Goal: Communication & Community: Answer question/provide support

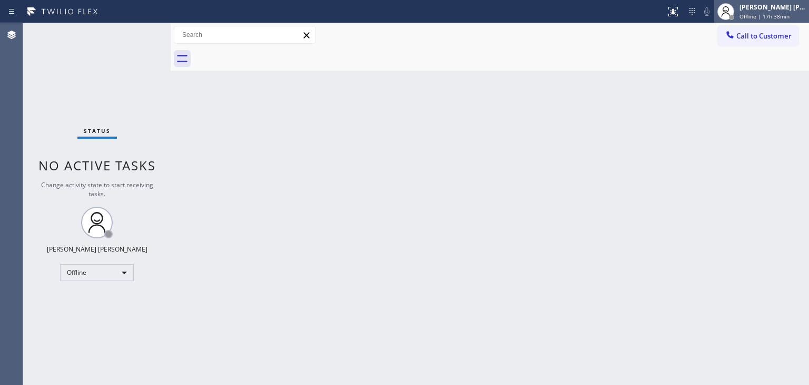
click at [789, 8] on div "Edel John Suson" at bounding box center [773, 7] width 66 height 9
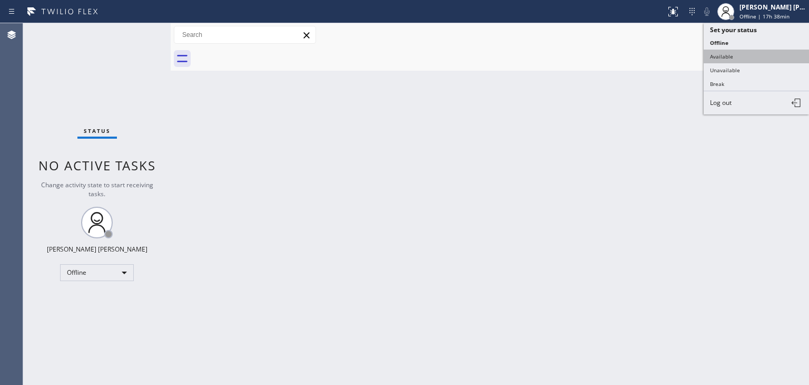
click at [751, 52] on button "Available" at bounding box center [756, 57] width 105 height 14
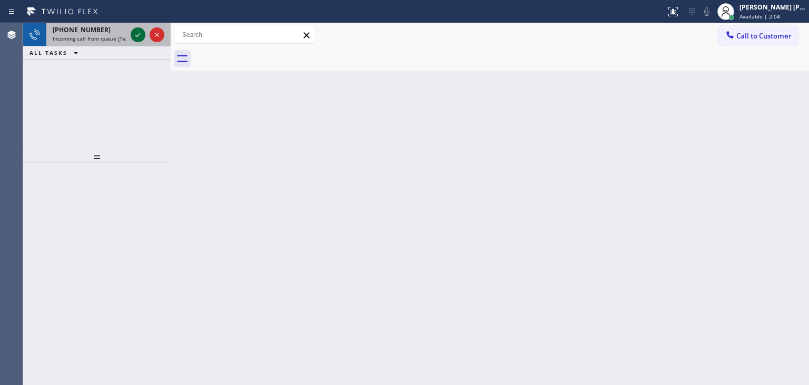
click at [135, 36] on icon at bounding box center [138, 34] width 13 height 13
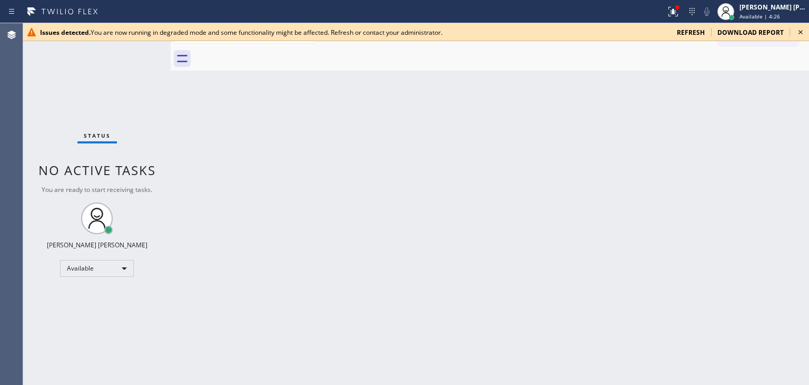
click at [800, 30] on icon at bounding box center [801, 32] width 13 height 13
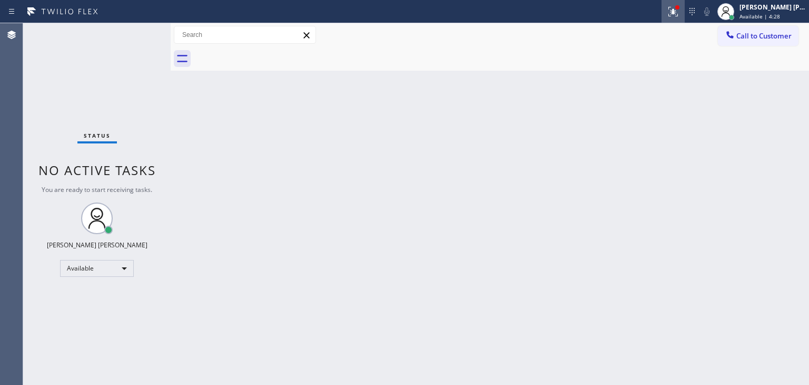
click at [685, 18] on button at bounding box center [673, 11] width 23 height 23
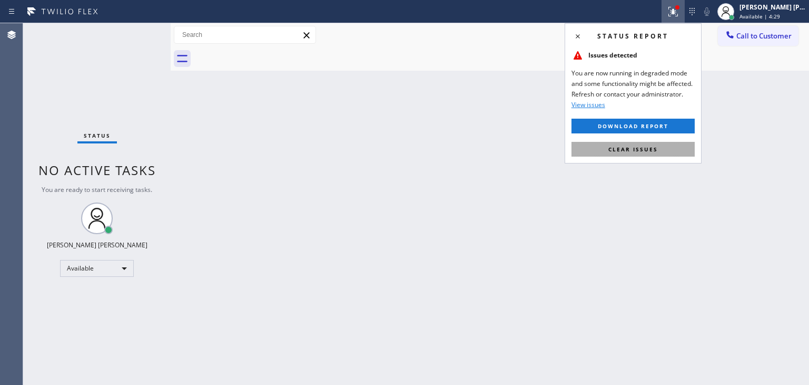
click at [645, 146] on span "Clear issues" at bounding box center [634, 148] width 50 height 7
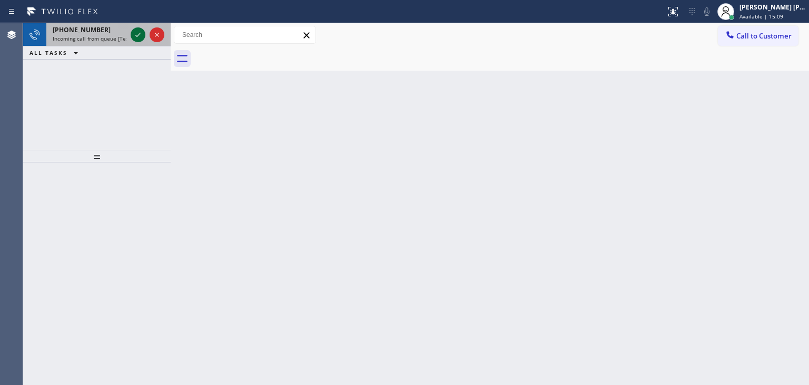
click at [141, 36] on icon at bounding box center [138, 34] width 13 height 13
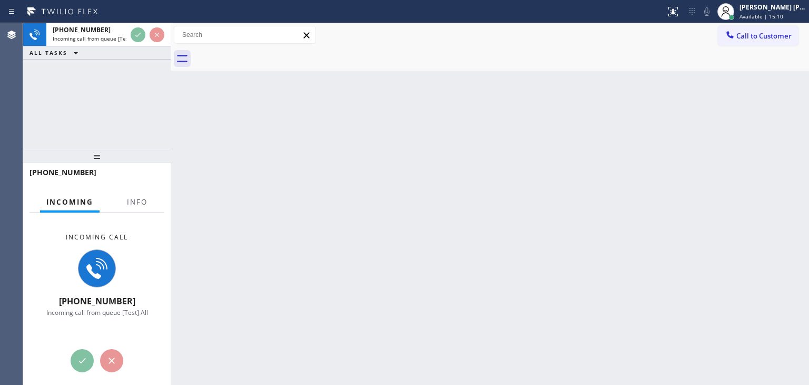
click at [135, 190] on div "[PHONE_NUMBER]" at bounding box center [97, 176] width 135 height 27
click at [135, 207] on button "Info" at bounding box center [137, 202] width 33 height 21
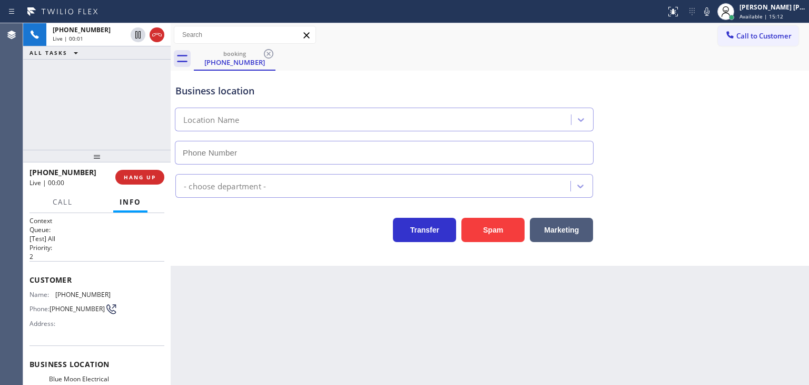
type input "[PHONE_NUMBER]"
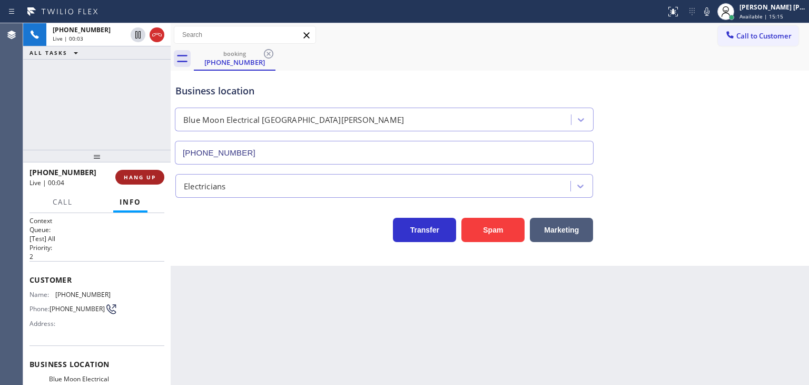
click at [141, 174] on span "HANG UP" at bounding box center [140, 176] width 32 height 7
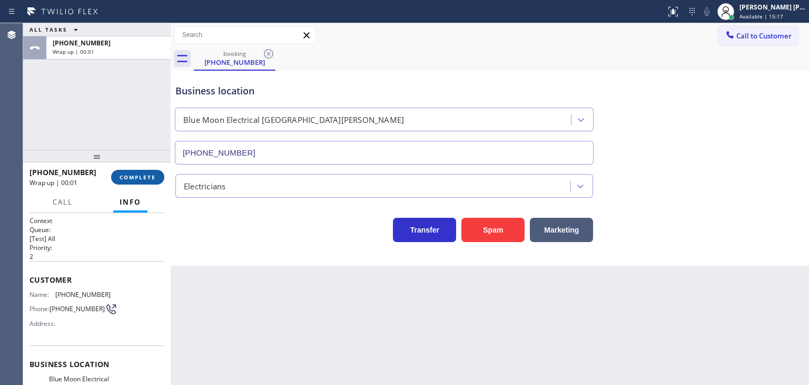
click at [145, 175] on span "COMPLETE" at bounding box center [138, 176] width 36 height 7
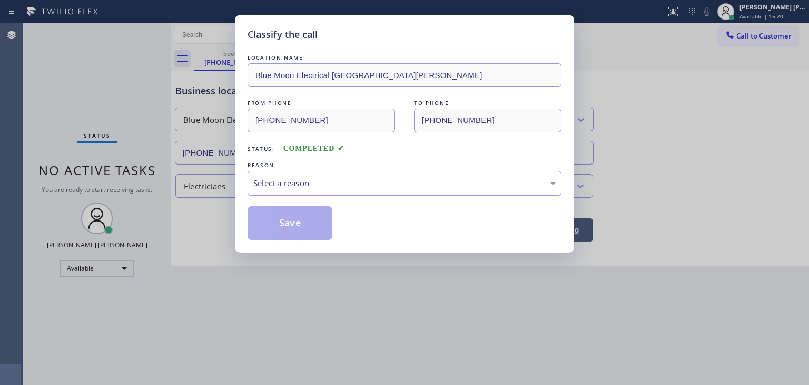
click at [309, 182] on div "Select a reason" at bounding box center [404, 183] width 302 height 12
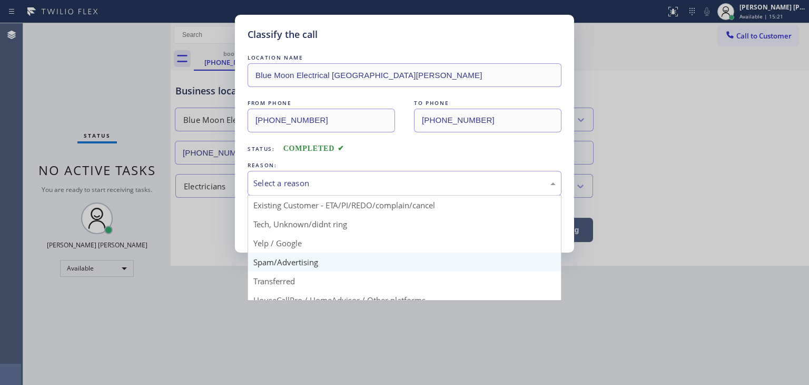
scroll to position [53, 0]
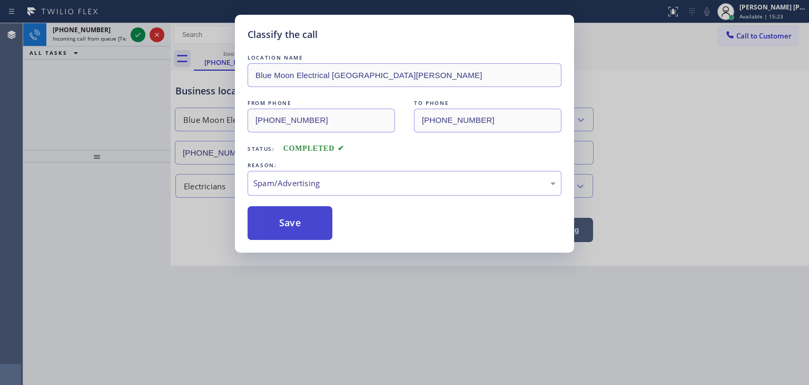
click at [289, 221] on button "Save" at bounding box center [290, 223] width 85 height 34
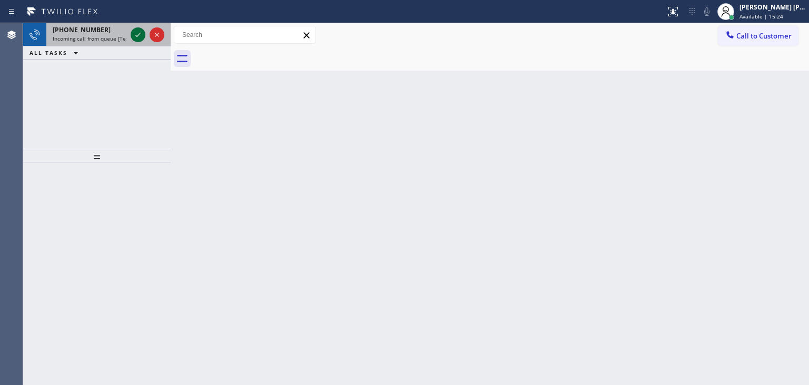
click at [133, 34] on icon at bounding box center [138, 34] width 13 height 13
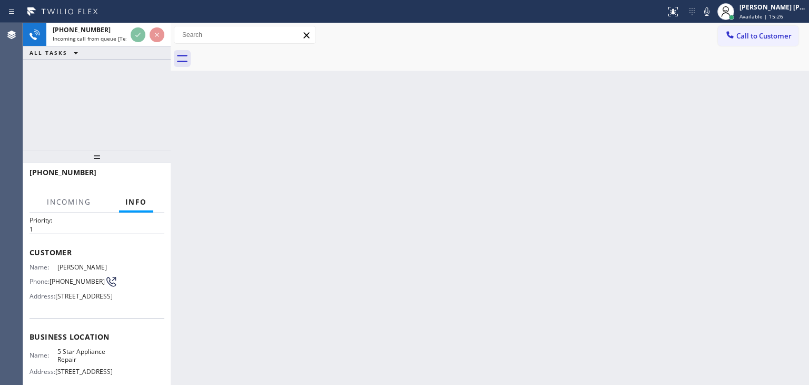
scroll to position [53, 0]
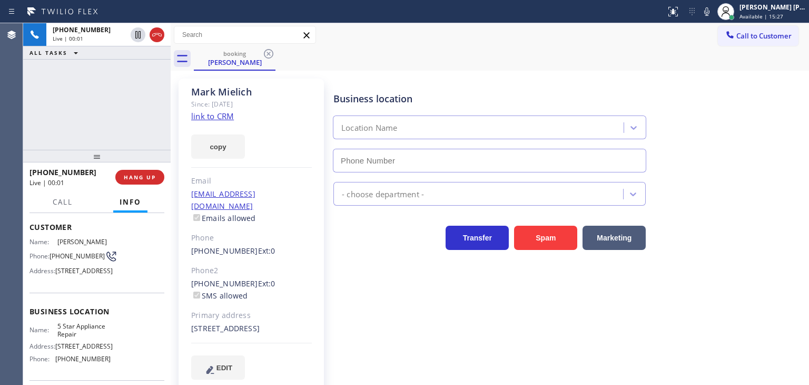
type input "[PHONE_NUMBER]"
click at [213, 118] on link "link to CRM" at bounding box center [212, 116] width 43 height 11
click at [762, 7] on div "[PERSON_NAME] [PERSON_NAME]" at bounding box center [773, 7] width 66 height 9
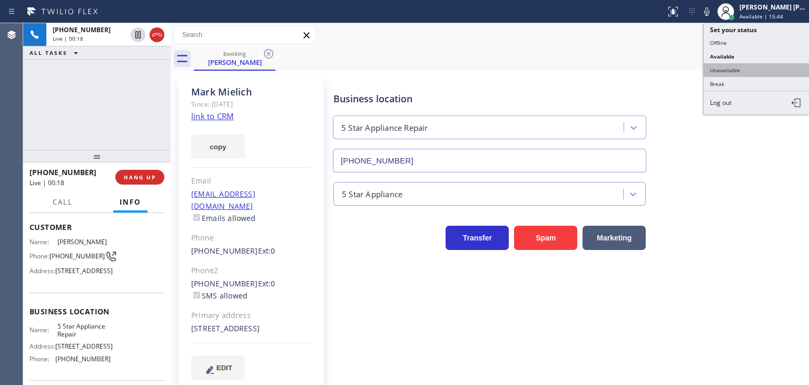
click at [753, 66] on button "Unavailable" at bounding box center [756, 70] width 105 height 14
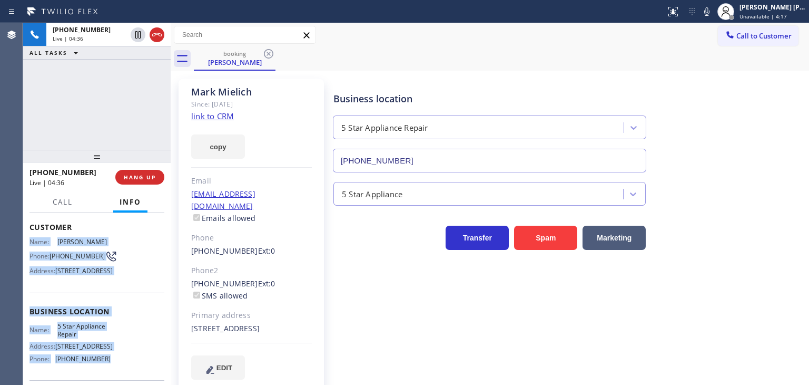
drag, startPoint x: 112, startPoint y: 326, endPoint x: 26, endPoint y: 237, distance: 123.4
click at [26, 237] on div "Context Queue: [Test] All Priority: 1 Customer Name: [PERSON_NAME] Phone: [PHON…" at bounding box center [97, 299] width 148 height 172
copy div "Name: [PERSON_NAME] Phone: [PHONE_NUMBER] Address: [STREET_ADDRESS] Business lo…"
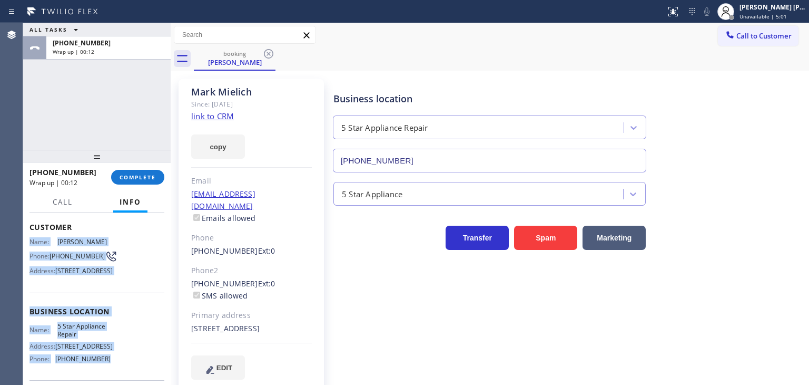
drag, startPoint x: 770, startPoint y: 129, endPoint x: 609, endPoint y: 131, distance: 160.7
click at [770, 129] on div "Business location 5 Star Appliance Repair [PHONE_NUMBER]" at bounding box center [568, 124] width 475 height 95
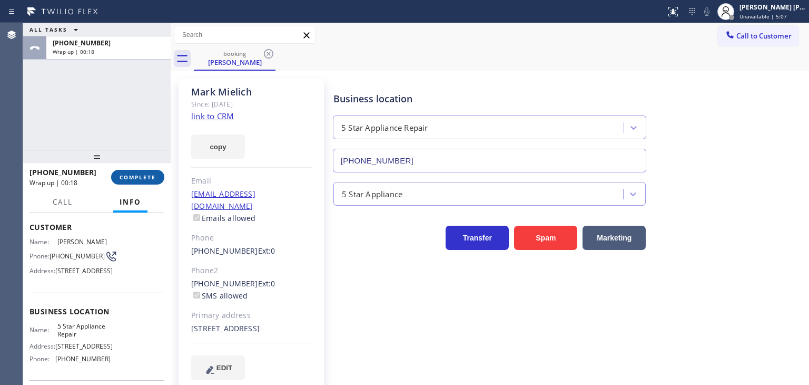
click at [138, 175] on span "COMPLETE" at bounding box center [138, 176] width 36 height 7
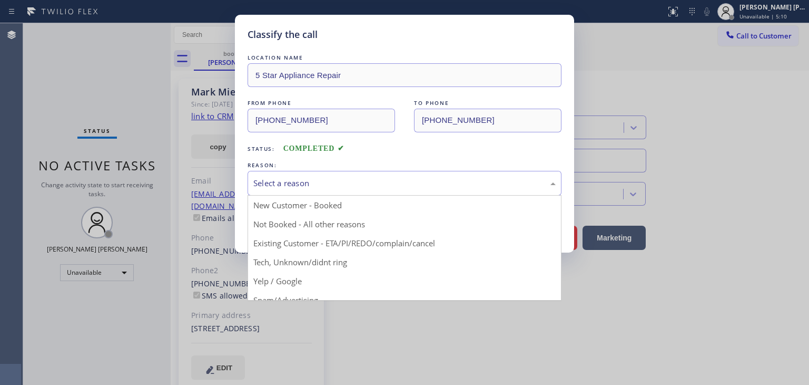
click at [304, 184] on div "Select a reason" at bounding box center [404, 183] width 302 height 12
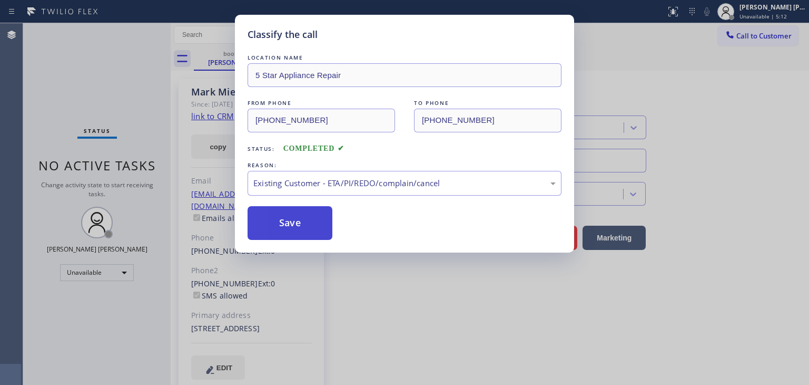
click at [282, 219] on button "Save" at bounding box center [290, 223] width 85 height 34
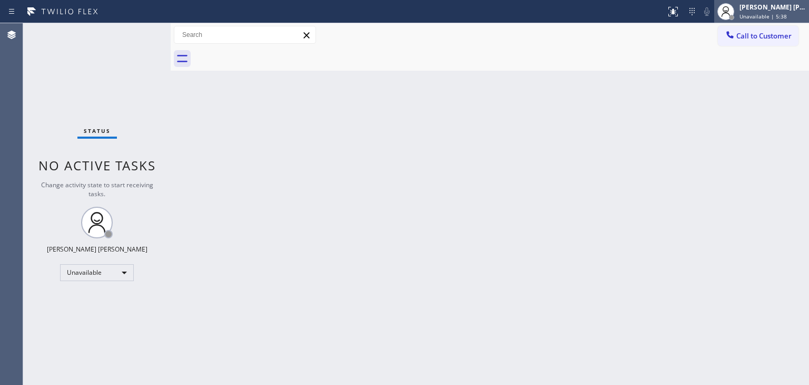
click at [784, 14] on span "Unavailable | 5:38" at bounding box center [763, 16] width 47 height 7
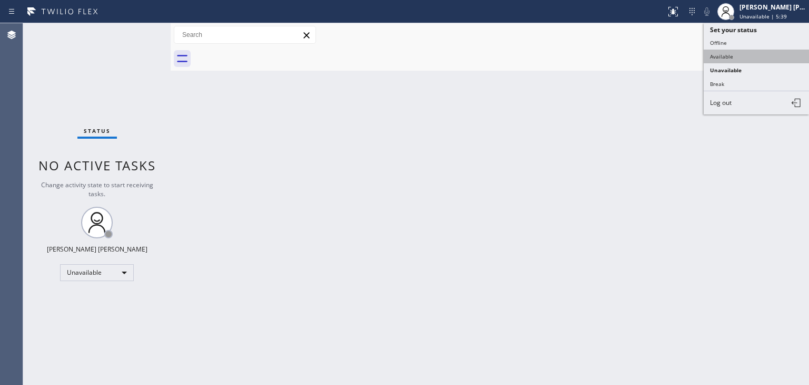
click at [735, 51] on button "Available" at bounding box center [756, 57] width 105 height 14
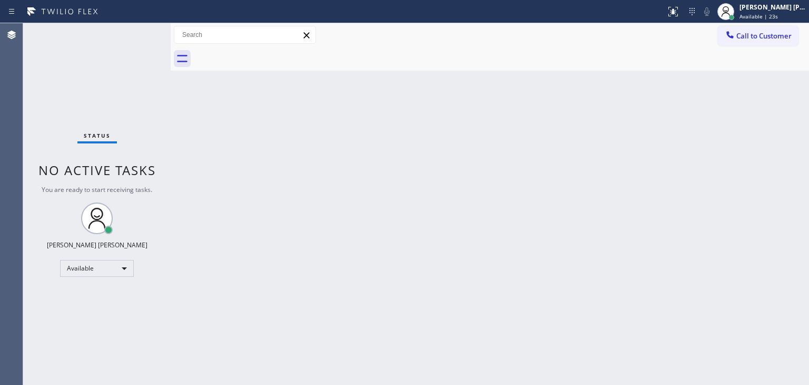
click at [765, 222] on div "Back to Dashboard Change Sender ID Customers Technicians Select a contact Outbo…" at bounding box center [490, 203] width 639 height 361
click at [754, 105] on div "Back to Dashboard Change Sender ID Customers Technicians Select a contact Outbo…" at bounding box center [490, 203] width 639 height 361
click at [138, 31] on div "Status No active tasks You are ready to start receiving tasks. [PERSON_NAME] [P…" at bounding box center [97, 203] width 148 height 361
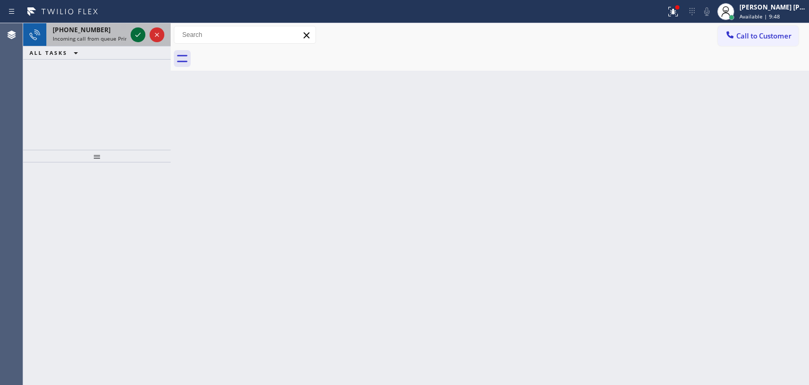
click at [138, 31] on icon at bounding box center [138, 34] width 13 height 13
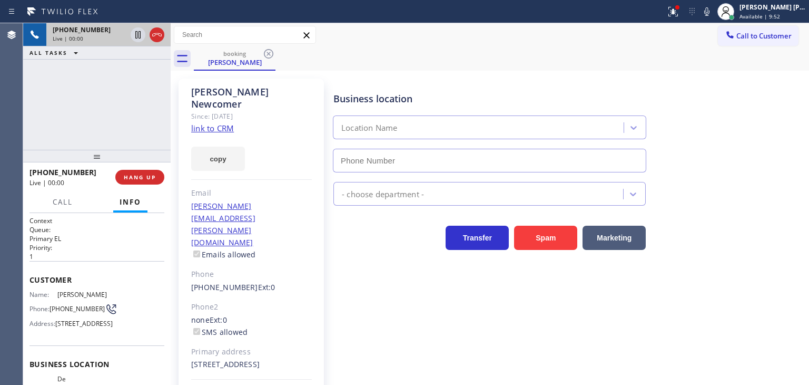
type input "[PHONE_NUMBER]"
click at [214, 123] on link "link to CRM" at bounding box center [212, 128] width 43 height 11
click at [153, 179] on span "HANG UP" at bounding box center [140, 176] width 32 height 7
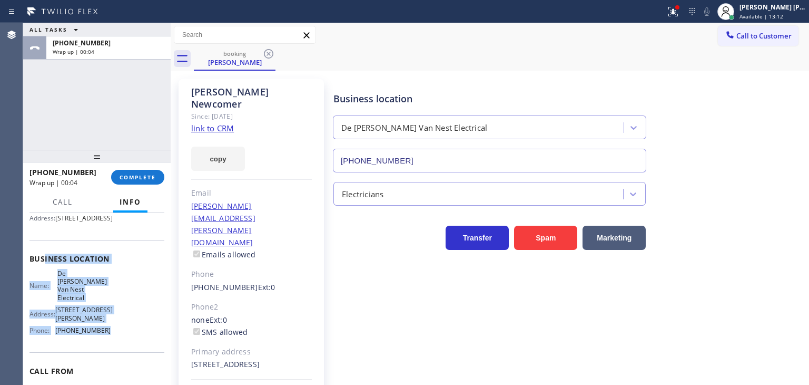
scroll to position [53, 0]
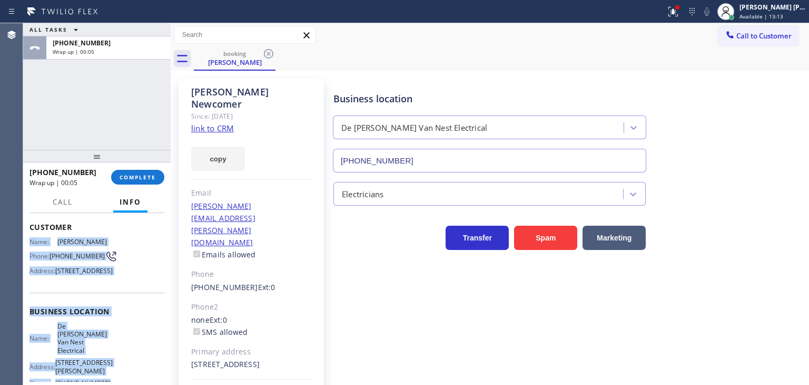
drag, startPoint x: 113, startPoint y: 353, endPoint x: 26, endPoint y: 247, distance: 136.6
click at [26, 247] on div "Context Queue: Primary EL Priority: 1 Customer Name: [PERSON_NAME] Phone: [PHON…" at bounding box center [97, 299] width 148 height 172
copy div "Name: [PERSON_NAME] Phone: [PHONE_NUMBER] Address: [STREET_ADDRESS] Business lo…"
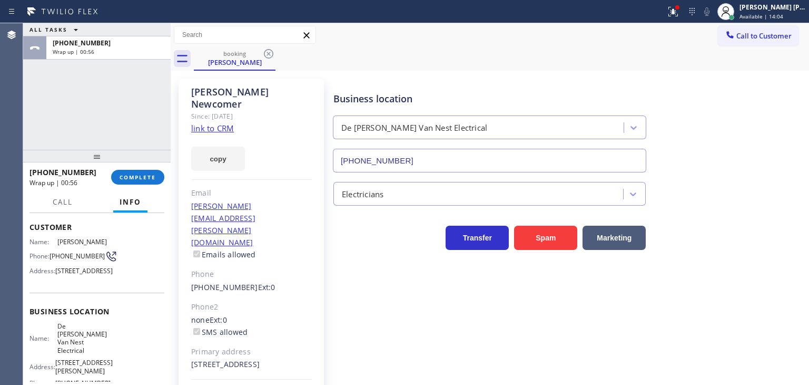
drag, startPoint x: 99, startPoint y: 99, endPoint x: 122, endPoint y: 99, distance: 23.7
click at [99, 99] on div "ALL TASKS ALL TASKS ACTIVE TASKS TASKS IN WRAP UP [PHONE_NUMBER] Wrap up | 00:56" at bounding box center [97, 86] width 148 height 126
click at [131, 178] on span "COMPLETE" at bounding box center [138, 176] width 36 height 7
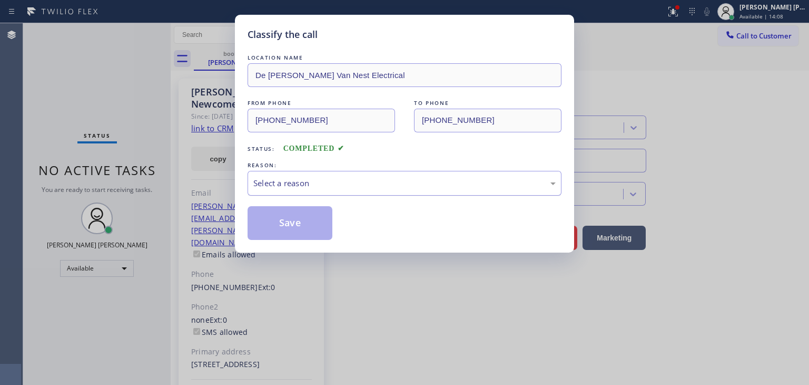
click at [356, 183] on div "Select a reason" at bounding box center [404, 183] width 302 height 12
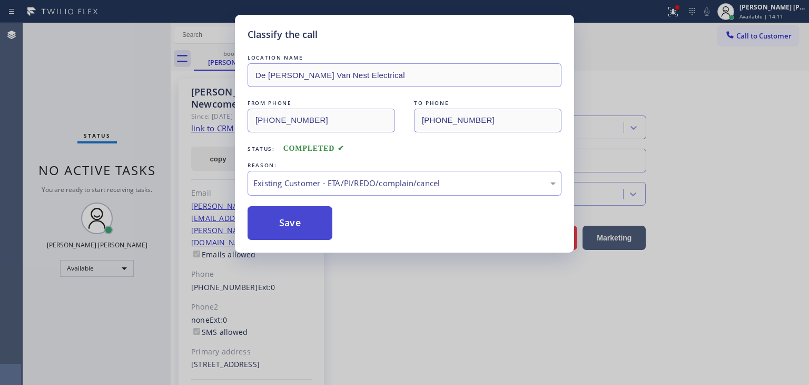
click at [301, 233] on button "Save" at bounding box center [290, 223] width 85 height 34
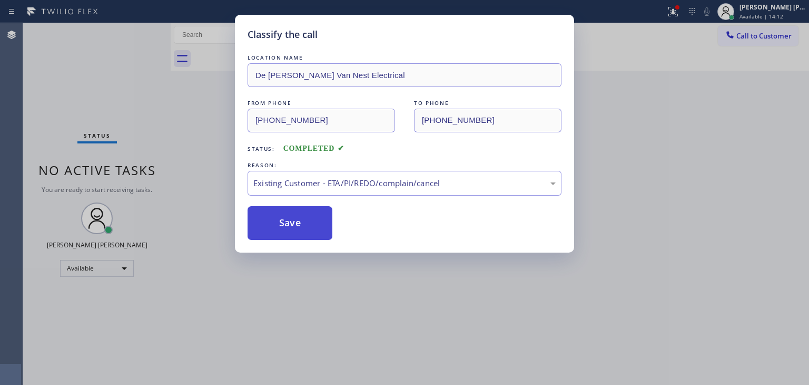
click at [295, 232] on button "Save" at bounding box center [290, 223] width 85 height 34
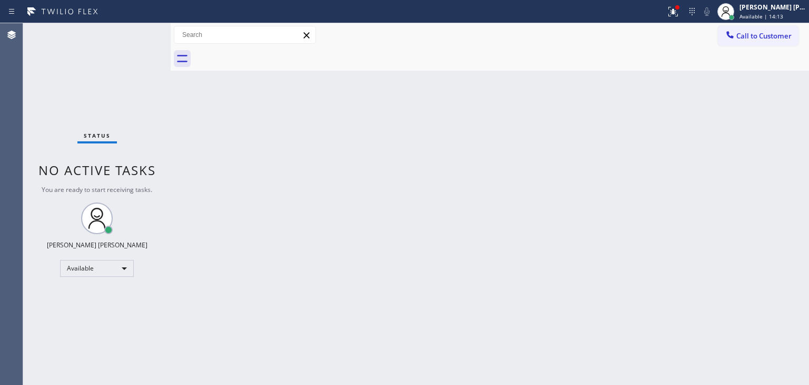
click at [138, 28] on div "Status No active tasks You are ready to start receiving tasks. [PERSON_NAME] [P…" at bounding box center [97, 203] width 148 height 361
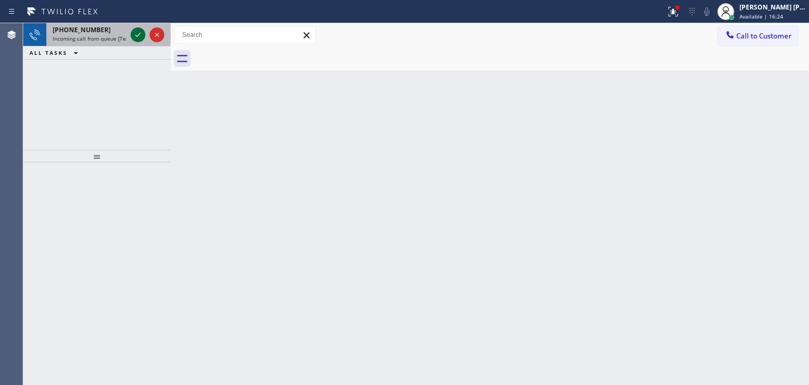
click at [138, 28] on icon at bounding box center [138, 34] width 13 height 13
click at [138, 29] on icon at bounding box center [138, 34] width 13 height 13
click at [137, 36] on icon at bounding box center [138, 34] width 13 height 13
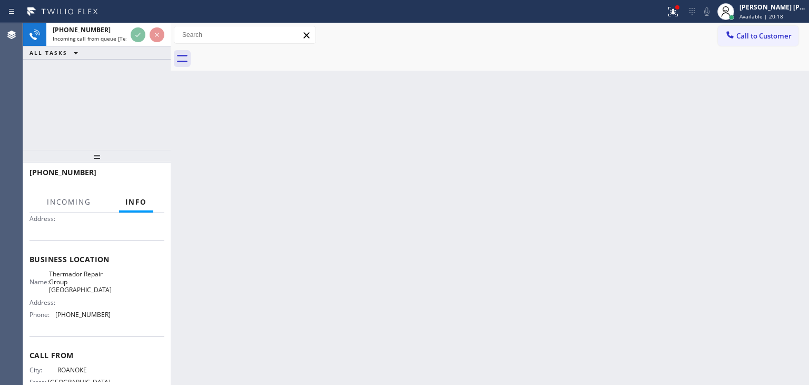
scroll to position [105, 0]
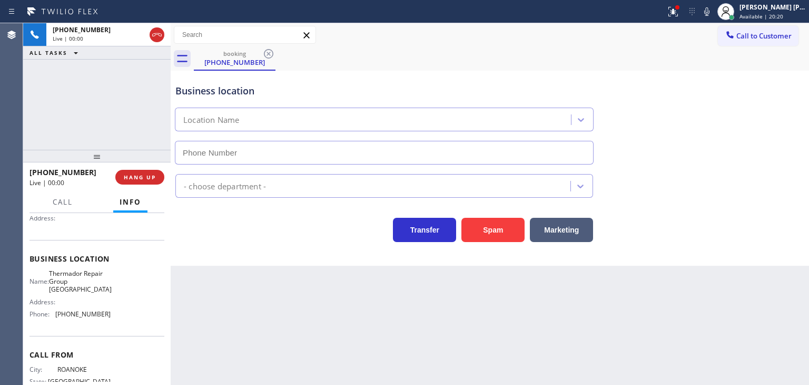
type input "[PHONE_NUMBER]"
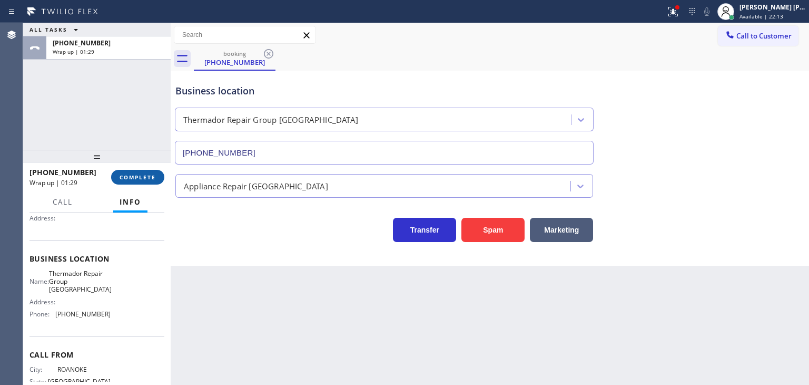
click at [141, 181] on button "COMPLETE" at bounding box center [137, 177] width 53 height 15
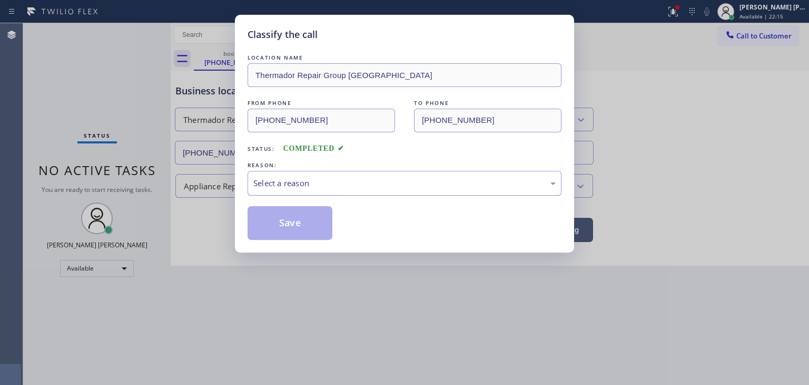
click at [303, 184] on div "Select a reason" at bounding box center [404, 183] width 302 height 12
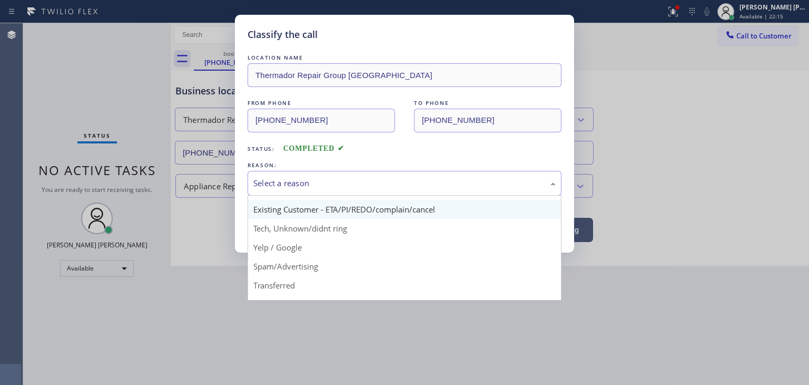
scroll to position [66, 0]
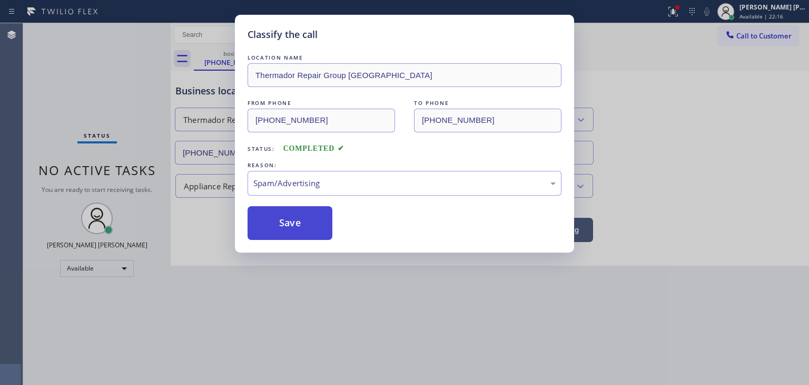
click at [293, 225] on button "Save" at bounding box center [290, 223] width 85 height 34
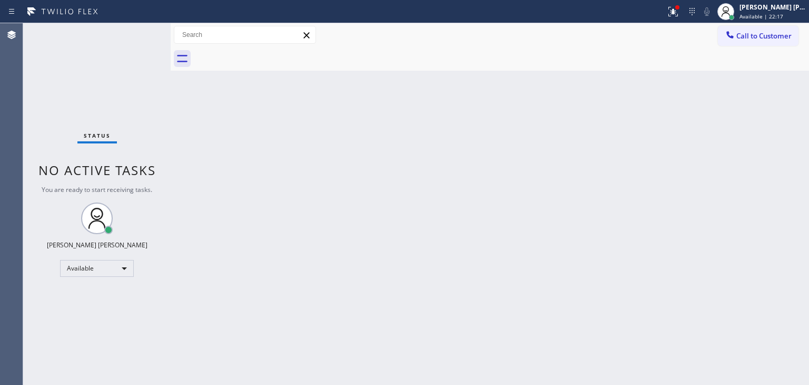
click at [140, 30] on div "Status No active tasks You are ready to start receiving tasks. [PERSON_NAME] [P…" at bounding box center [97, 203] width 148 height 361
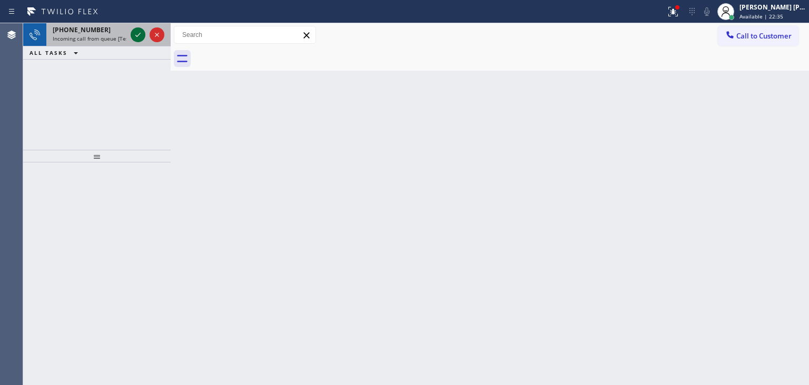
click at [140, 30] on icon at bounding box center [138, 34] width 13 height 13
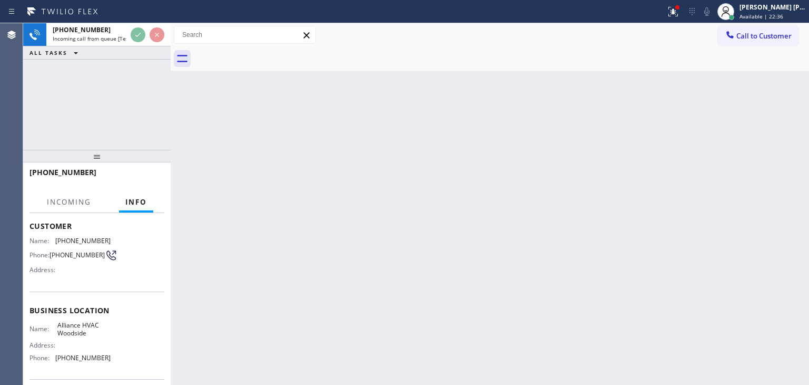
scroll to position [53, 0]
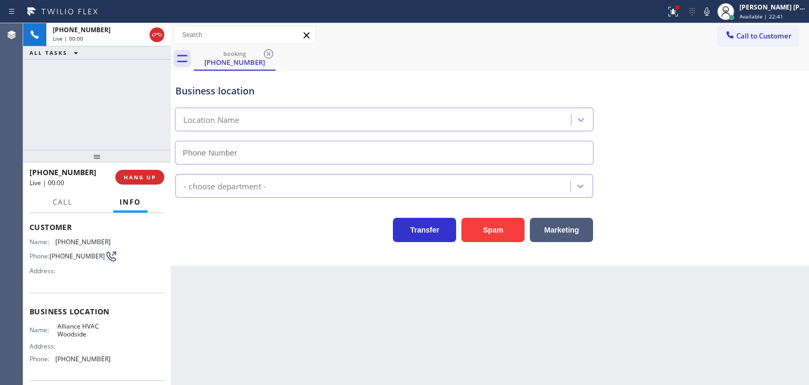
type input "[PHONE_NUMBER]"
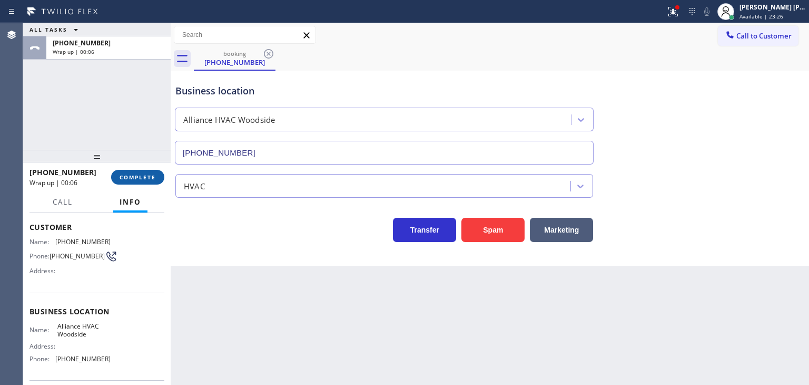
click at [155, 178] on span "COMPLETE" at bounding box center [138, 176] width 36 height 7
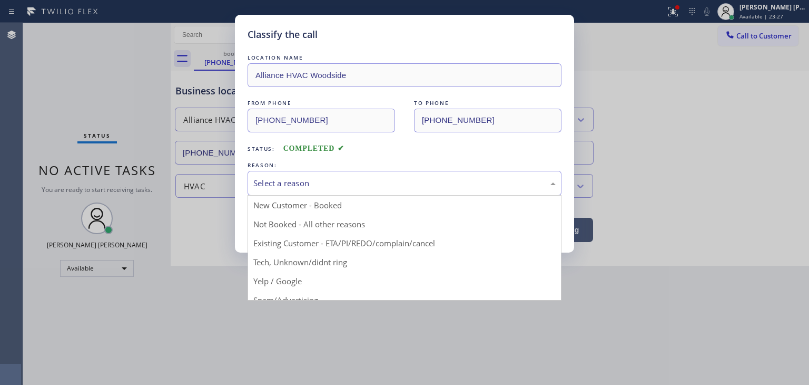
click at [280, 188] on div "Select a reason" at bounding box center [404, 183] width 302 height 12
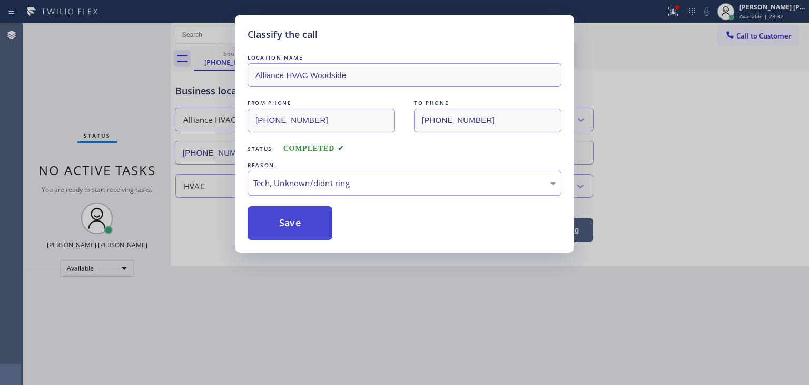
click at [285, 223] on button "Save" at bounding box center [290, 223] width 85 height 34
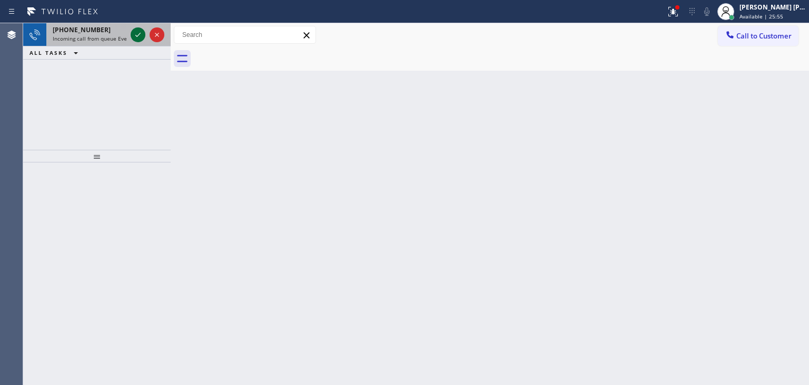
click at [138, 35] on icon at bounding box center [137, 35] width 5 height 4
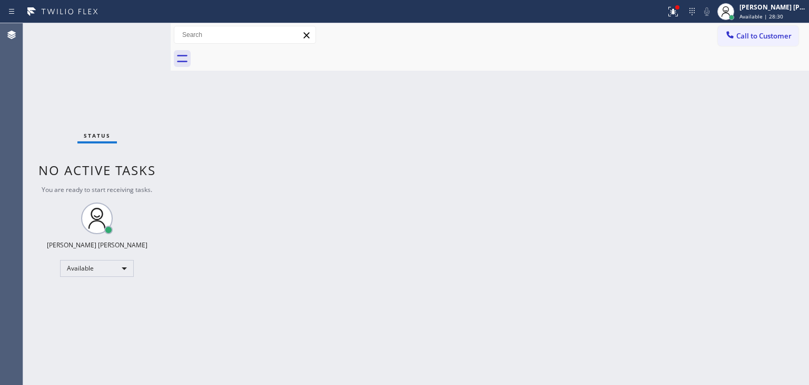
click at [138, 36] on div "Status No active tasks You are ready to start receiving tasks. [PERSON_NAME] [P…" at bounding box center [97, 203] width 148 height 361
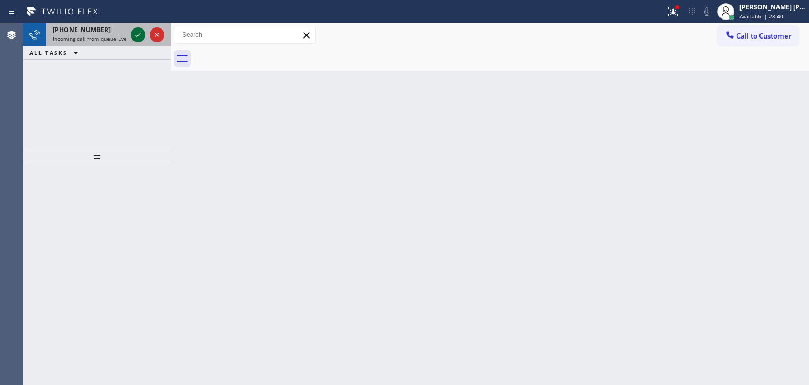
click at [135, 30] on icon at bounding box center [138, 34] width 13 height 13
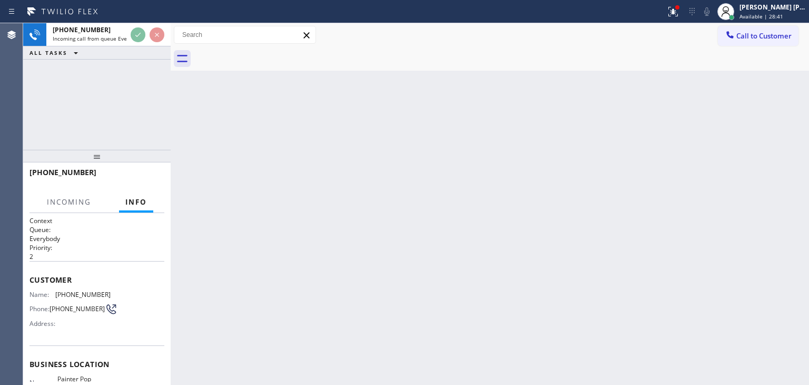
scroll to position [13, 0]
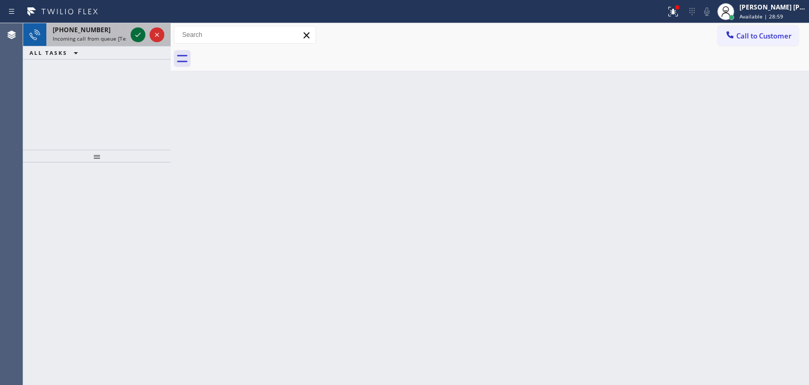
click at [142, 34] on icon at bounding box center [138, 34] width 13 height 13
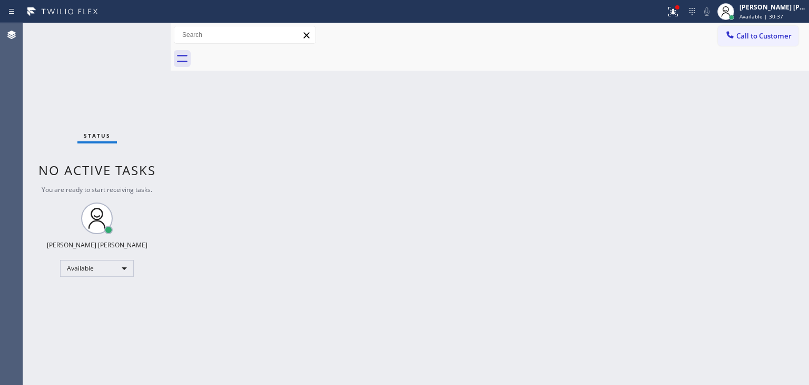
click at [141, 34] on div "Status No active tasks You are ready to start receiving tasks. [PERSON_NAME] [P…" at bounding box center [97, 203] width 148 height 361
click at [133, 38] on div "Status No active tasks You are ready to start receiving tasks. [PERSON_NAME] [P…" at bounding box center [97, 203] width 148 height 361
click at [135, 36] on div "Status No active tasks You are ready to start receiving tasks. [PERSON_NAME] [P…" at bounding box center [97, 203] width 148 height 361
click at [137, 26] on div "Status No active tasks You are ready to start receiving tasks. [PERSON_NAME] [P…" at bounding box center [97, 203] width 148 height 361
click at [134, 27] on div "Status No active tasks You are ready to start receiving tasks. [PERSON_NAME] [P…" at bounding box center [97, 203] width 148 height 361
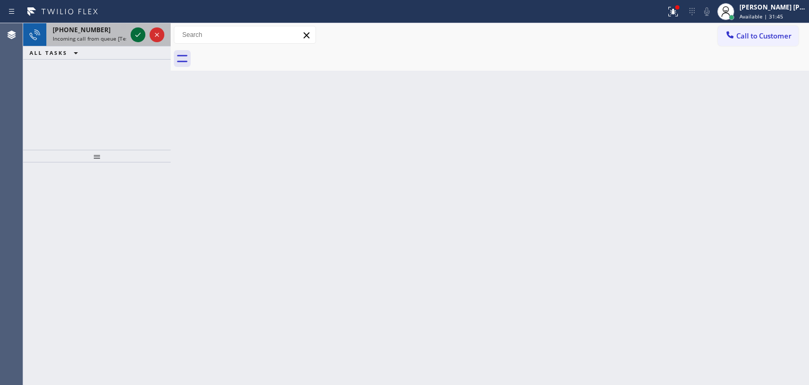
click at [136, 27] on button at bounding box center [138, 34] width 15 height 15
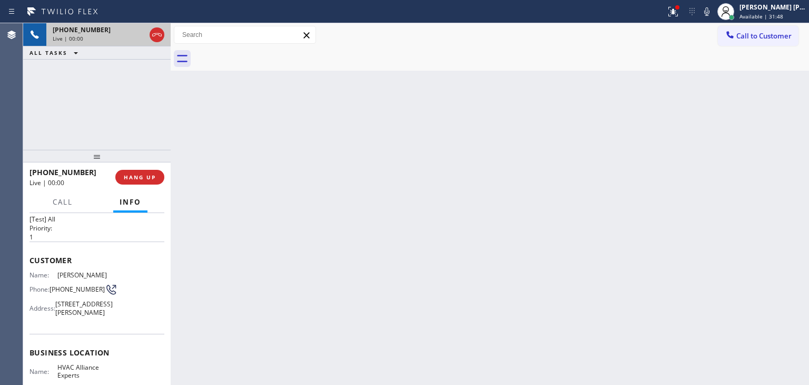
scroll to position [53, 0]
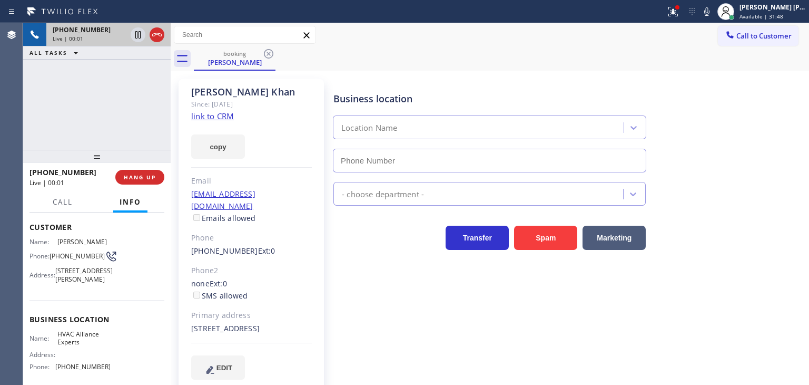
type input "[PHONE_NUMBER]"
click at [228, 119] on link "link to CRM" at bounding box center [212, 116] width 43 height 11
click at [780, 12] on div "[PERSON_NAME] [PERSON_NAME] Available | 32:27" at bounding box center [774, 11] width 72 height 18
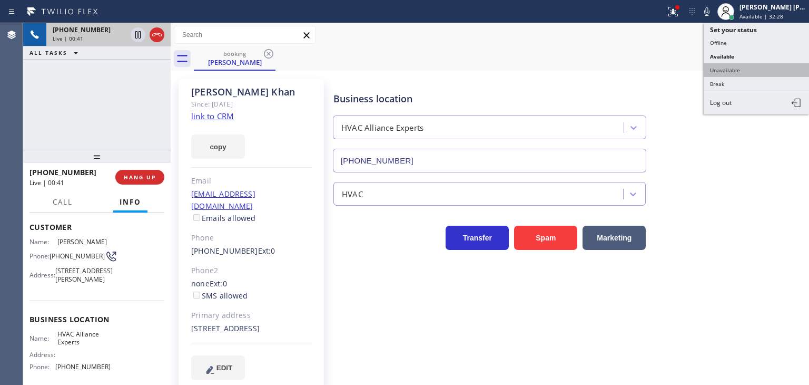
click at [766, 64] on button "Unavailable" at bounding box center [756, 70] width 105 height 14
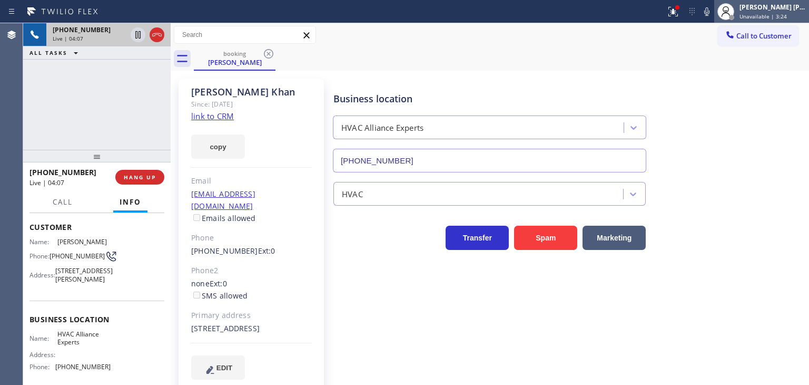
click at [780, 7] on div "[PERSON_NAME] [PERSON_NAME]" at bounding box center [773, 7] width 66 height 9
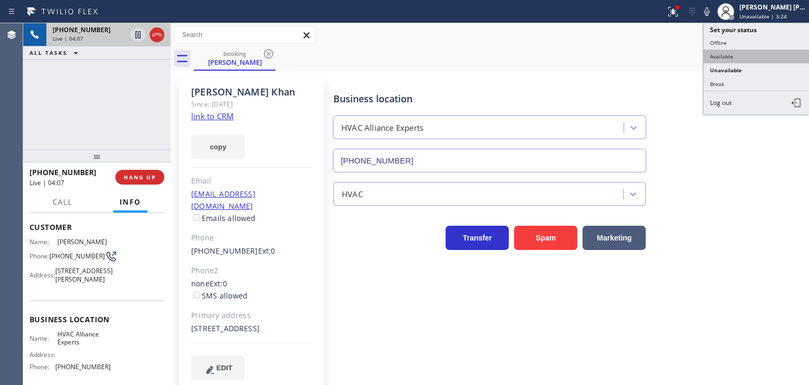
click at [761, 55] on button "Available" at bounding box center [756, 57] width 105 height 14
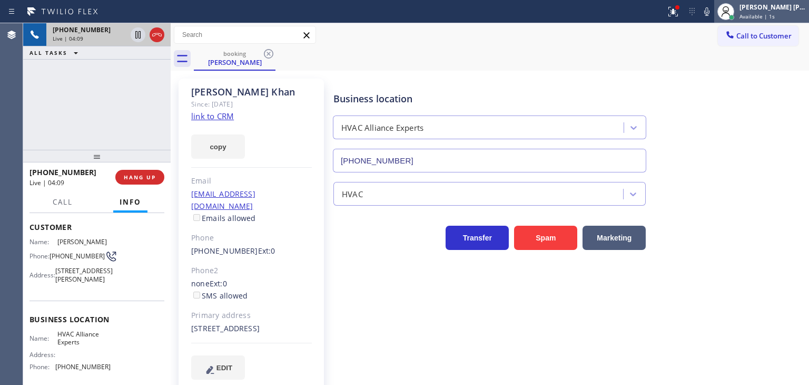
click at [771, 14] on span "Available | 1s" at bounding box center [757, 16] width 35 height 7
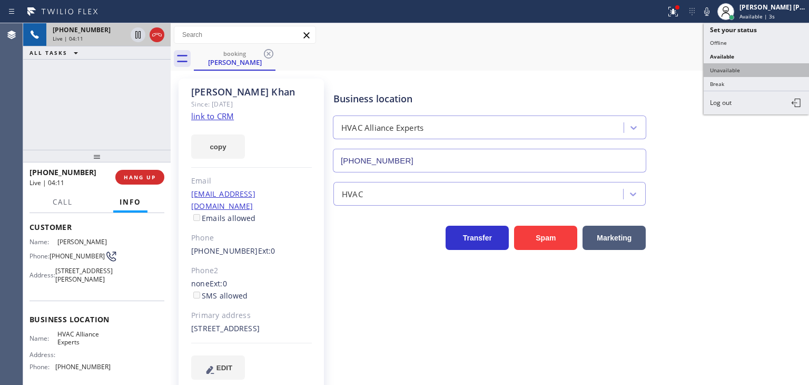
click at [762, 72] on button "Unavailable" at bounding box center [756, 70] width 105 height 14
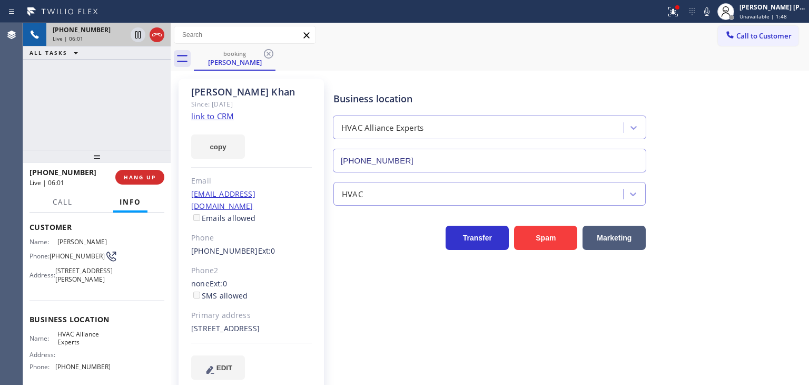
click at [769, 214] on div "Transfer Spam Marketing" at bounding box center [568, 228] width 475 height 44
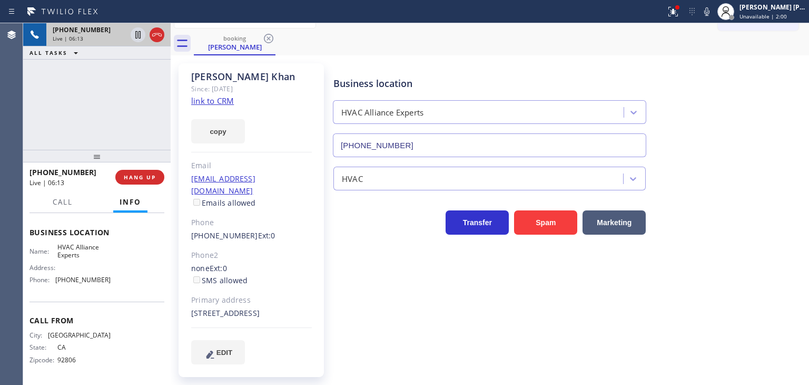
scroll to position [157, 0]
drag, startPoint x: 108, startPoint y: 277, endPoint x: 55, endPoint y: 281, distance: 53.4
click at [55, 281] on div "Name: HVAC Alliance Experts Address: Phone: [PHONE_NUMBER]" at bounding box center [97, 265] width 135 height 45
copy div "[PHONE_NUMBER]"
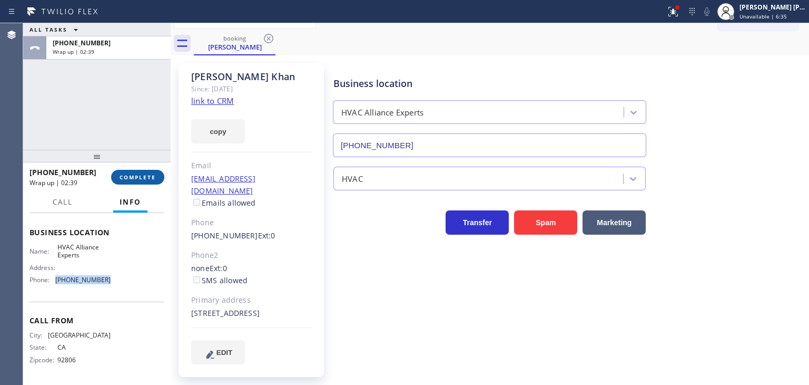
click at [134, 175] on span "COMPLETE" at bounding box center [138, 176] width 36 height 7
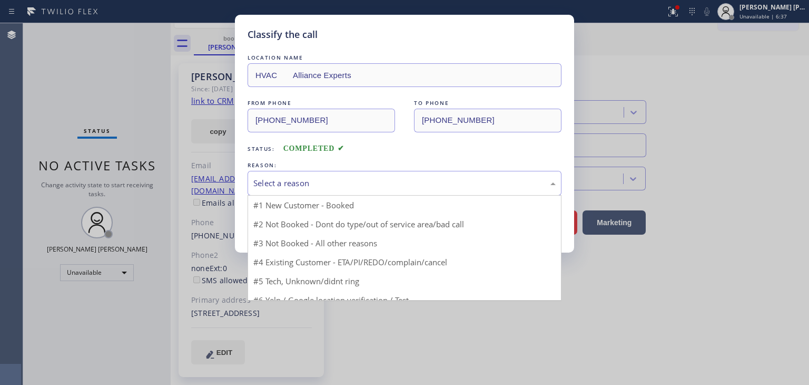
click at [295, 180] on div "Select a reason" at bounding box center [404, 183] width 302 height 12
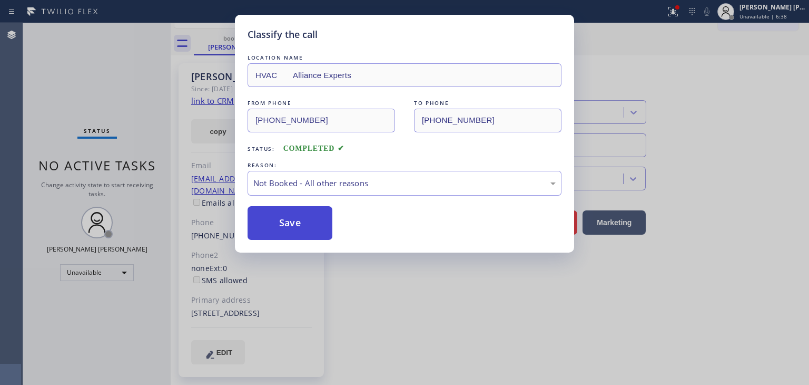
click at [299, 218] on button "Save" at bounding box center [290, 223] width 85 height 34
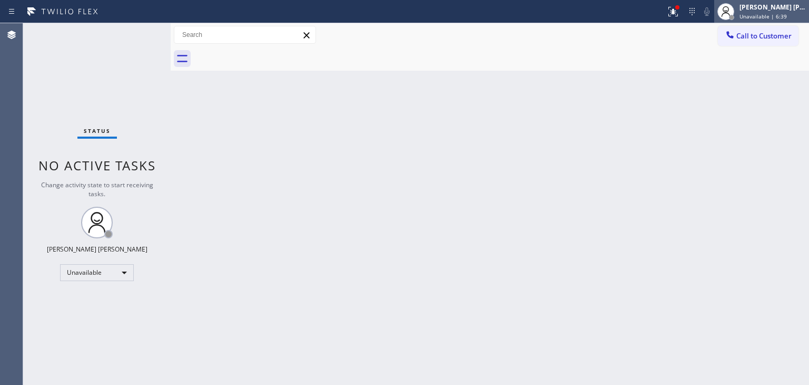
click at [787, 16] on span "Unavailable | 6:39" at bounding box center [763, 16] width 47 height 7
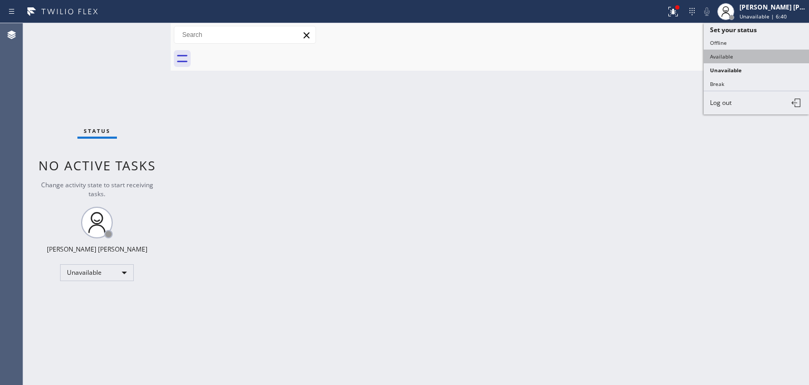
click at [742, 55] on button "Available" at bounding box center [756, 57] width 105 height 14
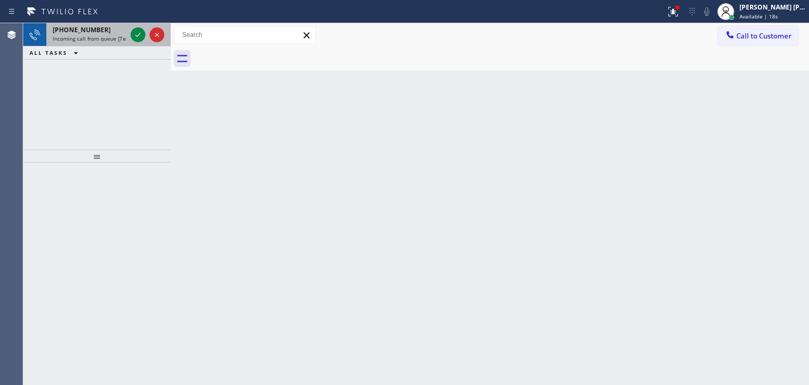
drag, startPoint x: 140, startPoint y: 30, endPoint x: 162, endPoint y: 44, distance: 26.8
click at [140, 30] on icon at bounding box center [138, 34] width 13 height 13
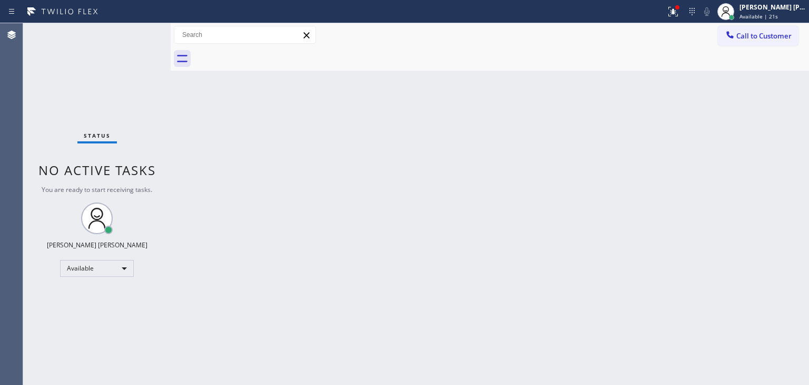
drag, startPoint x: 787, startPoint y: 7, endPoint x: 780, endPoint y: 23, distance: 17.4
click at [787, 7] on div "[PERSON_NAME] [PERSON_NAME]" at bounding box center [773, 7] width 66 height 9
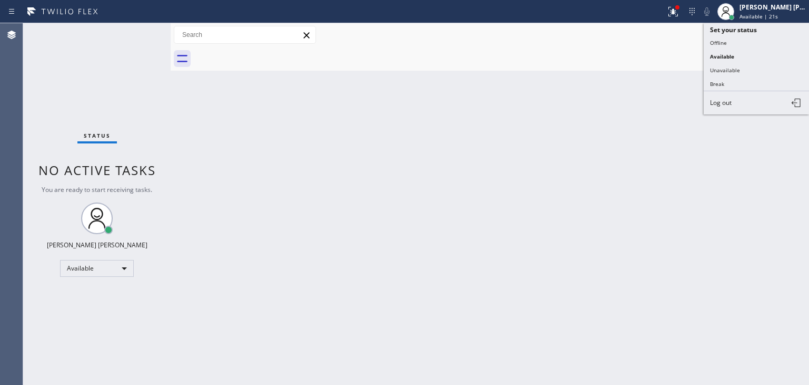
click at [752, 69] on button "Unavailable" at bounding box center [756, 70] width 105 height 14
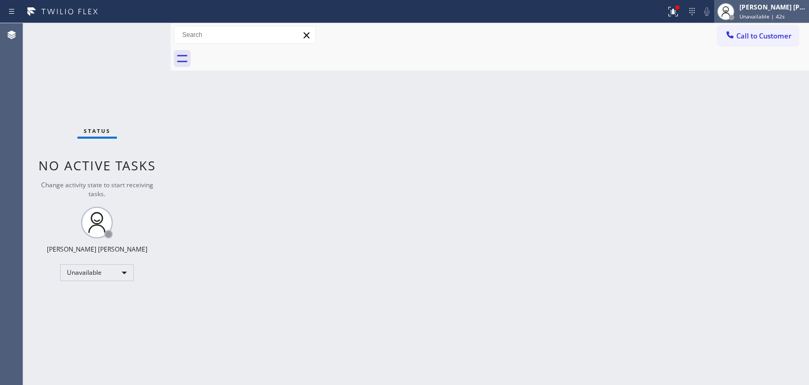
click at [767, 18] on span "Unavailable | 42s" at bounding box center [762, 16] width 45 height 7
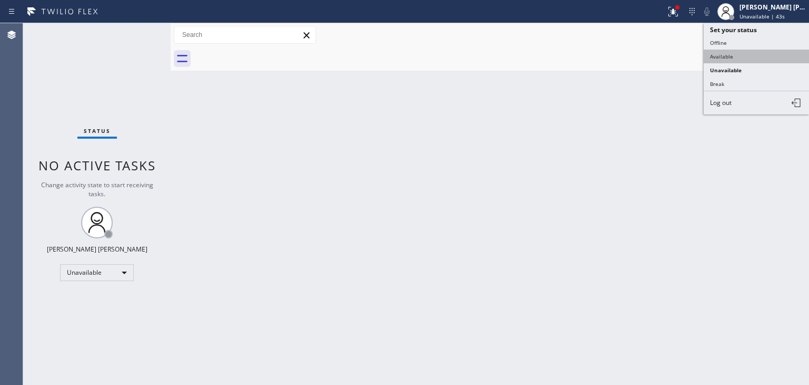
click at [749, 53] on button "Available" at bounding box center [756, 57] width 105 height 14
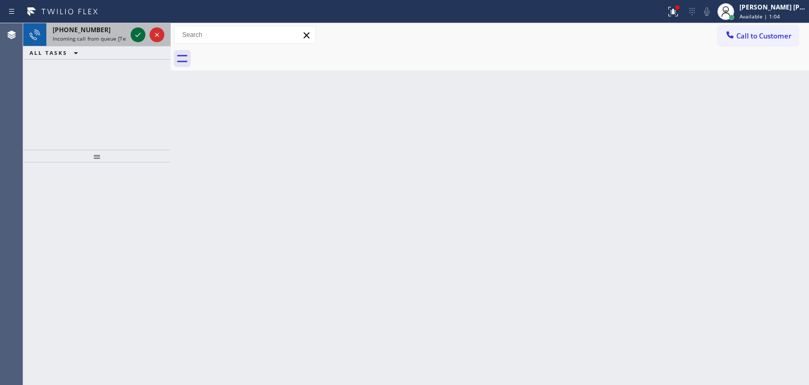
click at [133, 34] on icon at bounding box center [138, 34] width 13 height 13
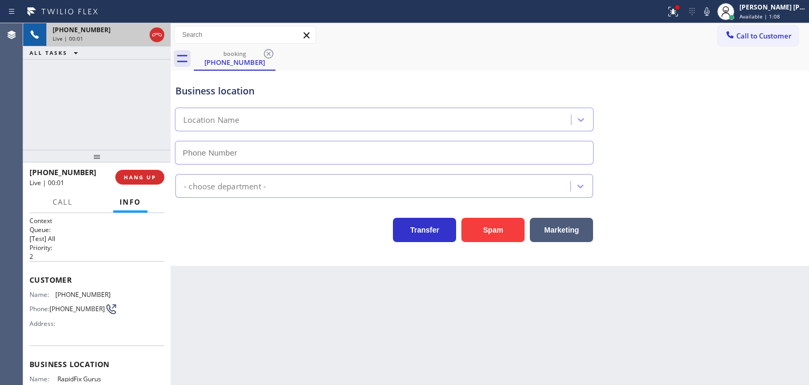
type input "[PHONE_NUMBER]"
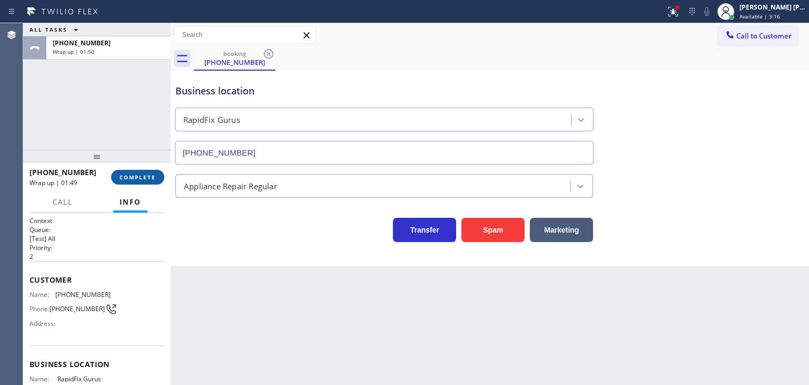
click at [142, 181] on button "COMPLETE" at bounding box center [137, 177] width 53 height 15
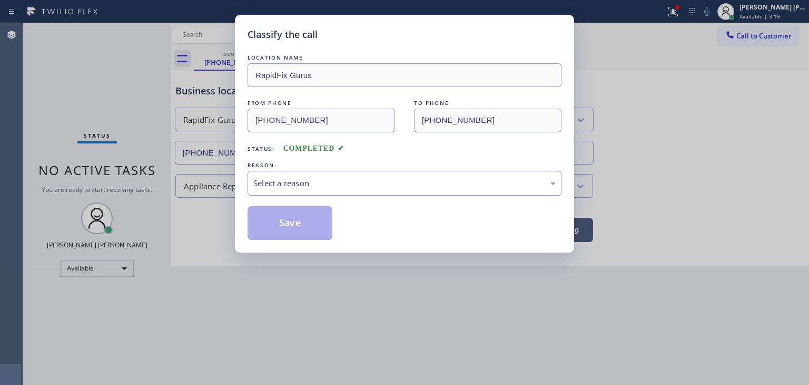
click at [293, 183] on div "Select a reason" at bounding box center [404, 183] width 302 height 12
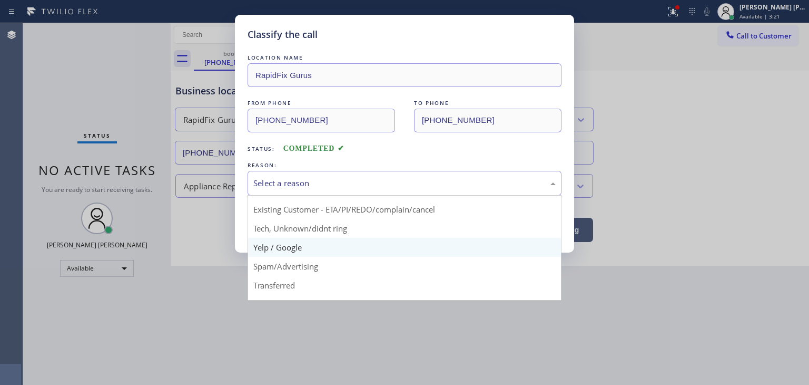
scroll to position [53, 0]
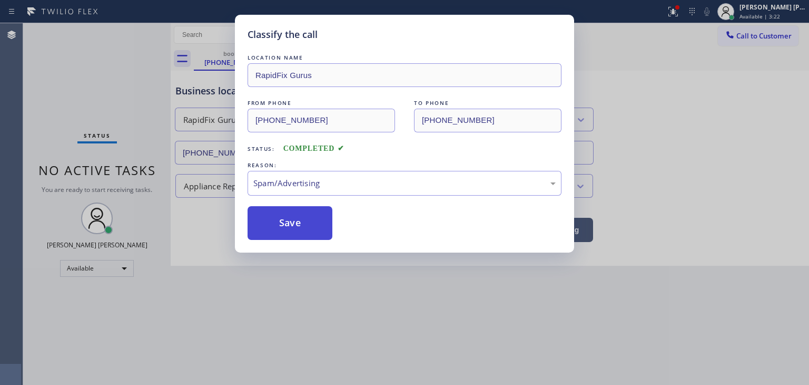
click at [281, 220] on button "Save" at bounding box center [290, 223] width 85 height 34
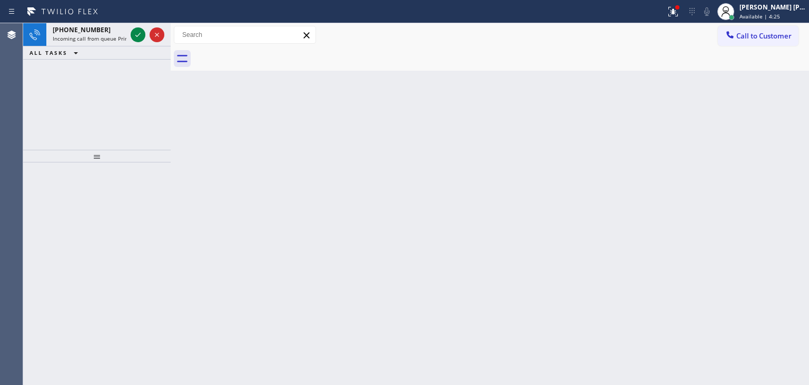
click at [36, 124] on div "[PHONE_NUMBER] Incoming call from queue Primary EL ALL TASKS ALL TASKS ACTIVE T…" at bounding box center [97, 86] width 148 height 126
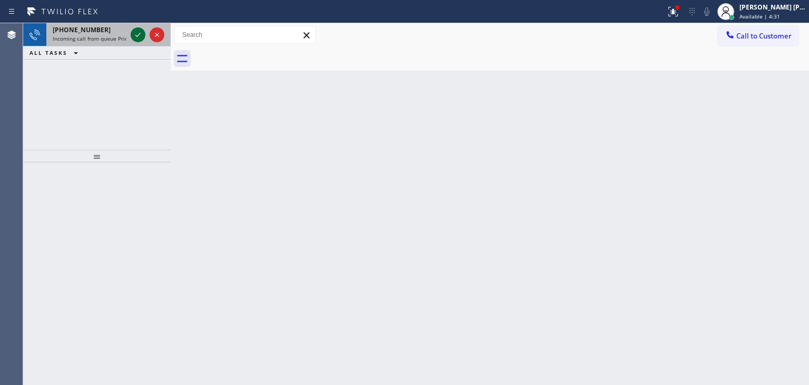
click at [141, 36] on icon at bounding box center [138, 34] width 13 height 13
click at [142, 31] on icon at bounding box center [138, 34] width 13 height 13
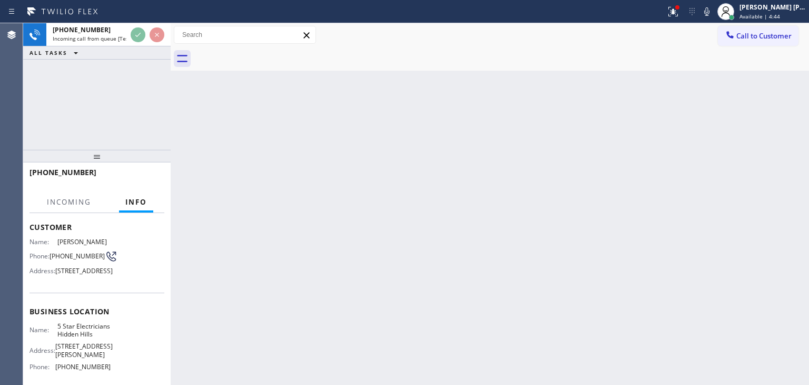
scroll to position [105, 0]
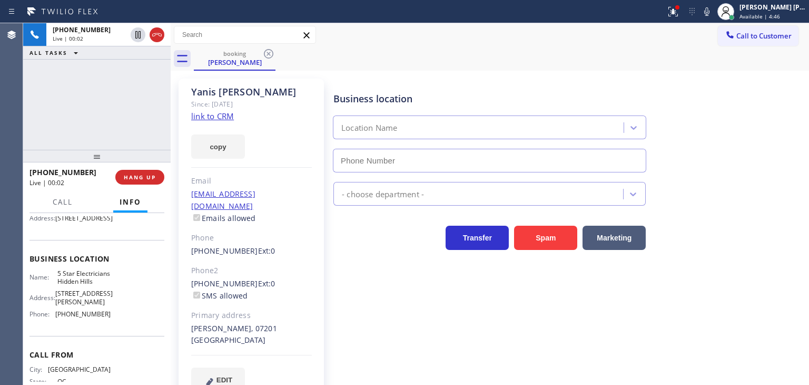
type input "[PHONE_NUMBER]"
click at [224, 114] on link "link to CRM" at bounding box center [212, 116] width 43 height 11
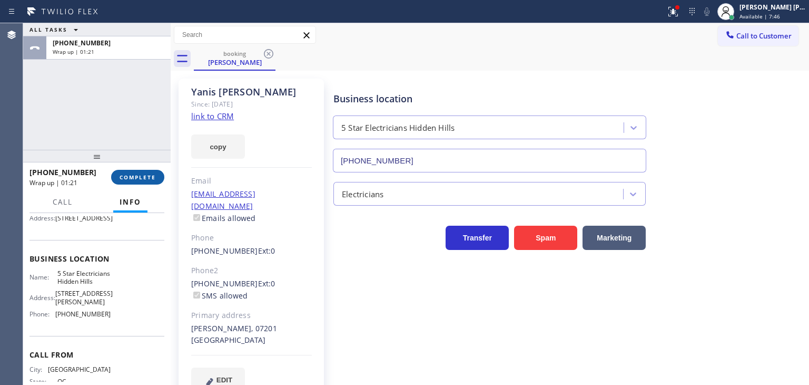
click at [154, 173] on span "COMPLETE" at bounding box center [138, 176] width 36 height 7
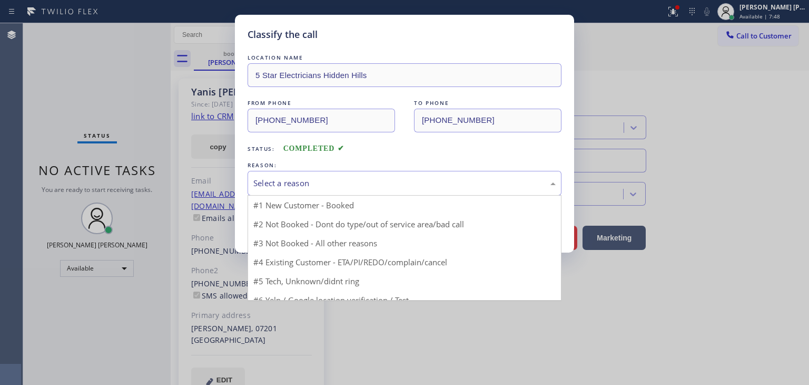
click at [264, 186] on div "Select a reason" at bounding box center [404, 183] width 302 height 12
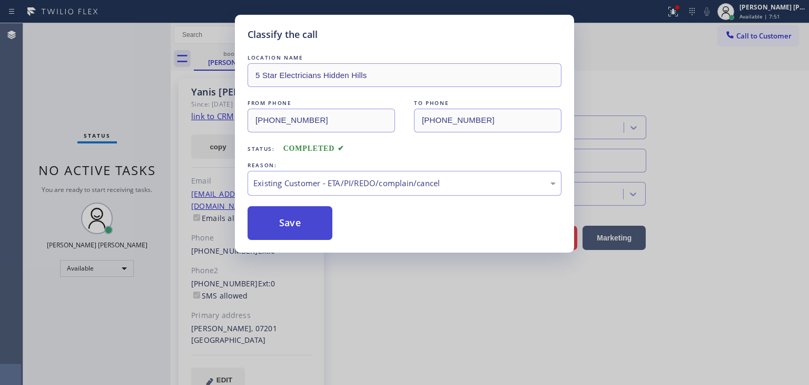
click at [277, 220] on button "Save" at bounding box center [290, 223] width 85 height 34
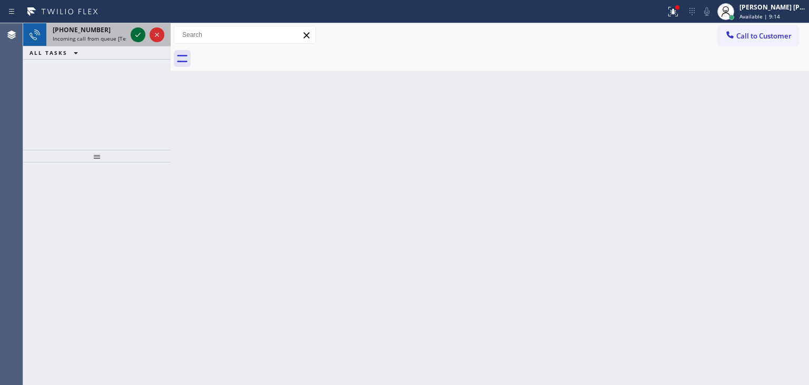
click at [139, 34] on icon at bounding box center [137, 35] width 5 height 4
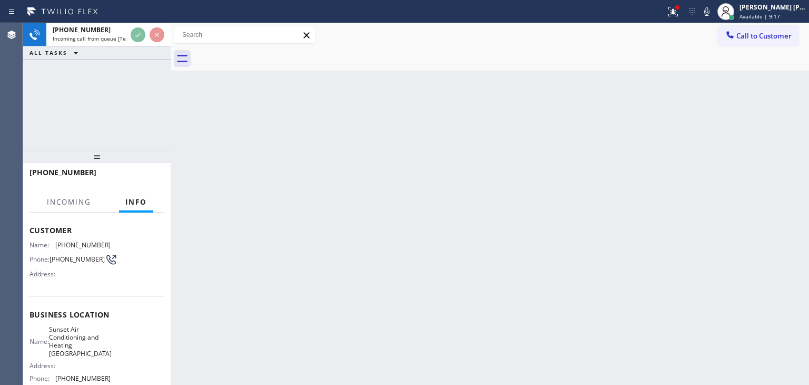
scroll to position [105, 0]
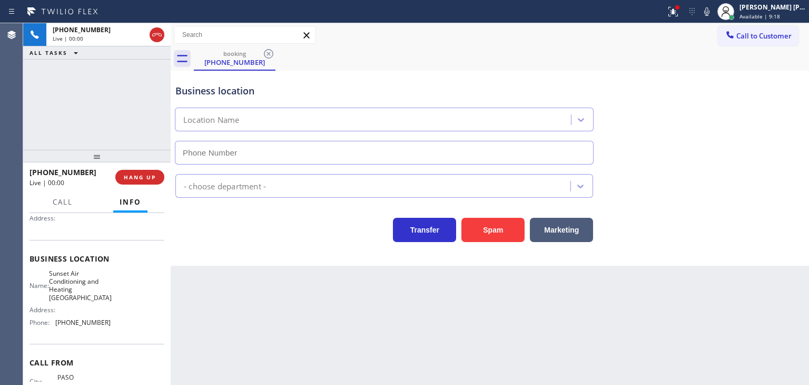
type input "[PHONE_NUMBER]"
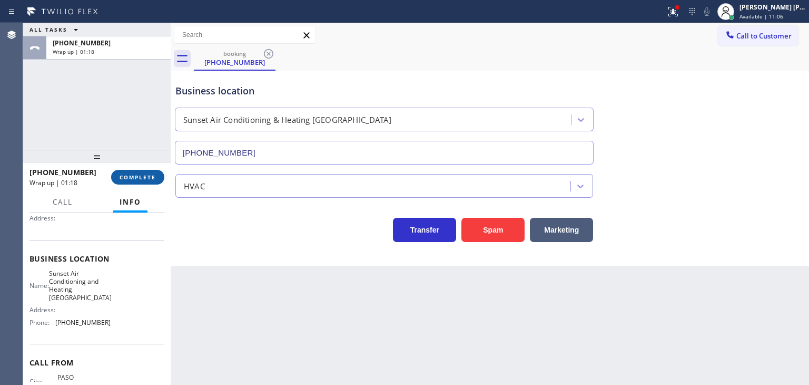
click at [127, 179] on span "COMPLETE" at bounding box center [138, 176] width 36 height 7
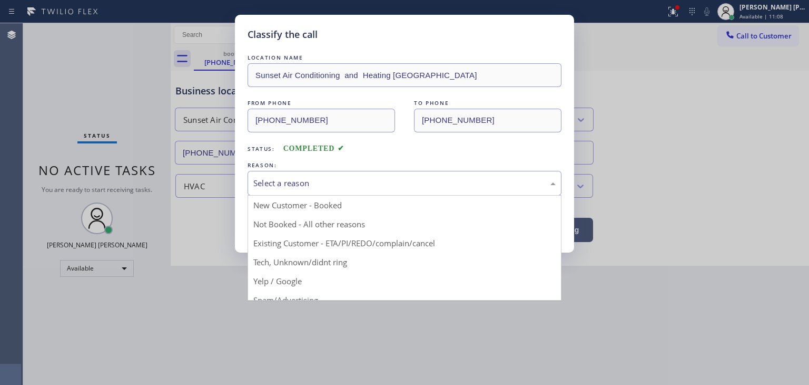
click at [309, 180] on div "Select a reason" at bounding box center [404, 183] width 302 height 12
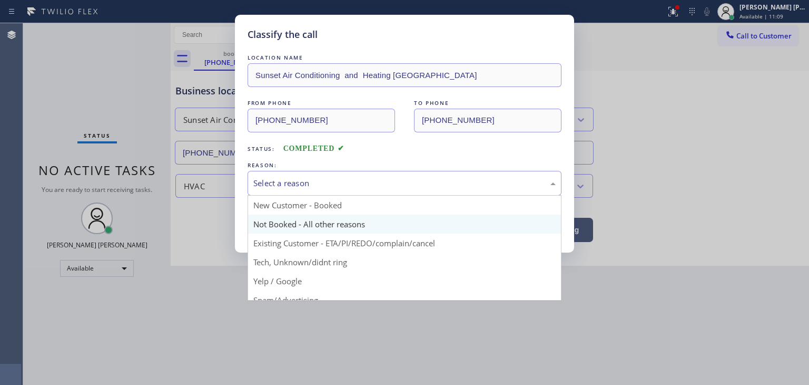
scroll to position [53, 0]
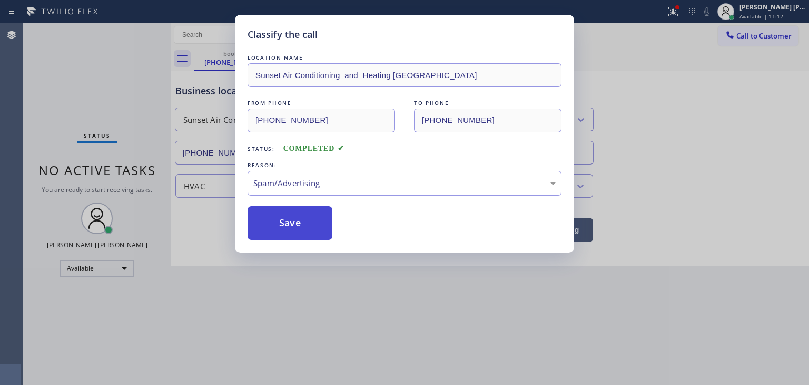
click at [299, 228] on button "Save" at bounding box center [290, 223] width 85 height 34
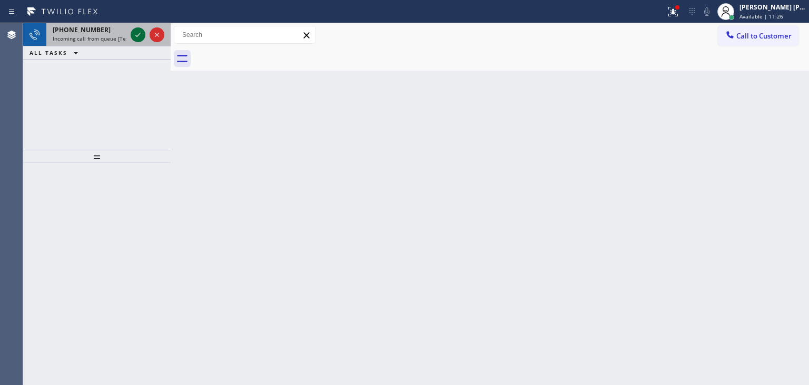
click at [137, 33] on icon at bounding box center [138, 34] width 13 height 13
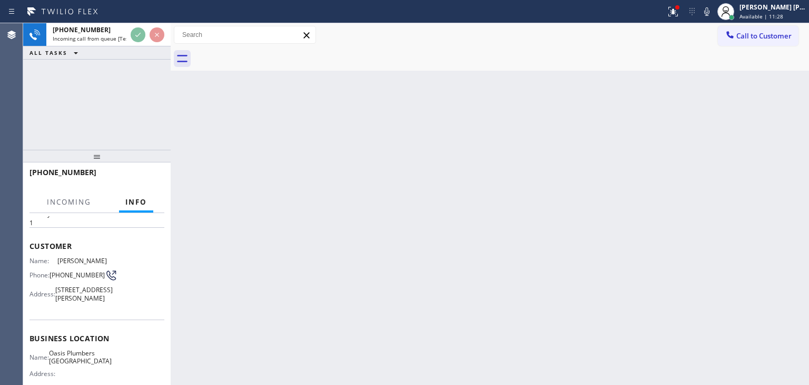
scroll to position [53, 0]
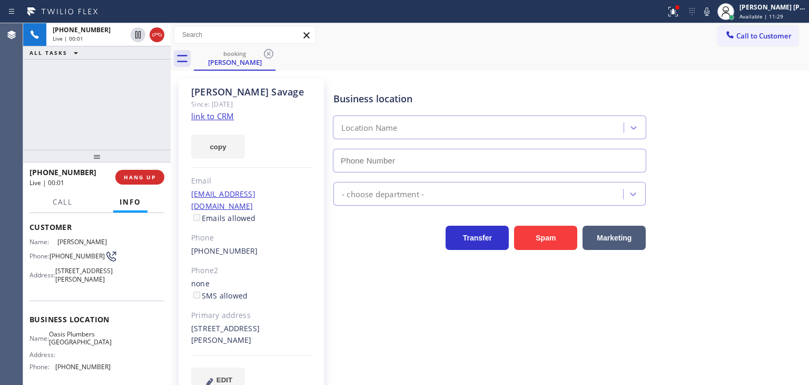
type input "[PHONE_NUMBER]"
click at [214, 118] on link "link to CRM" at bounding box center [212, 116] width 43 height 11
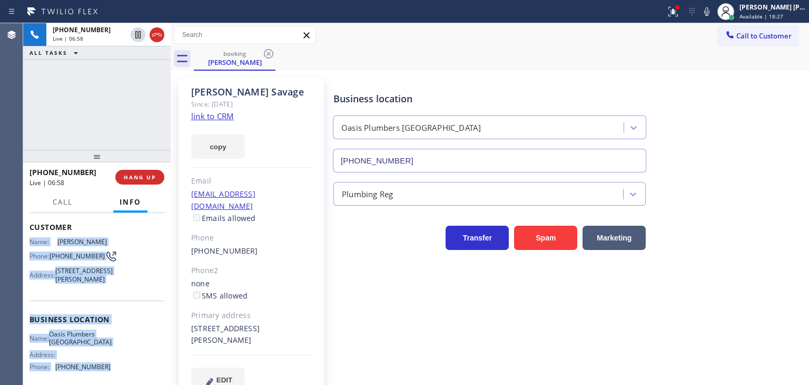
drag, startPoint x: 113, startPoint y: 327, endPoint x: 24, endPoint y: 243, distance: 122.7
click at [24, 243] on div "Context Queue: [Test] All Priority: 1 Customer Name: [PERSON_NAME] Phone: [PHON…" at bounding box center [97, 299] width 148 height 172
copy div "Name: [PERSON_NAME] Phone: [PHONE_NUMBER] Address: [STREET_ADDRESS][PERSON_NAME…"
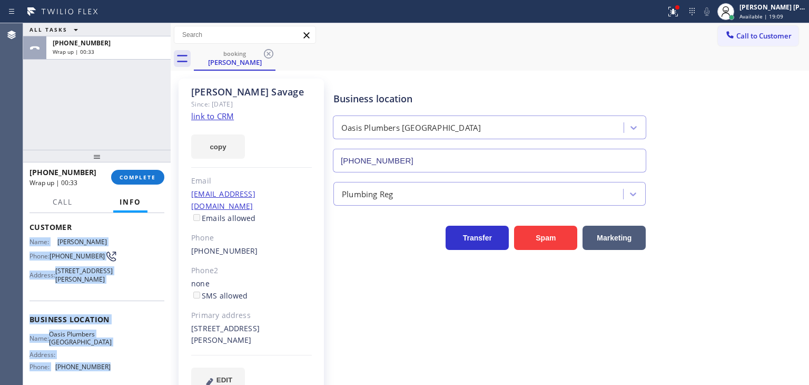
click at [115, 300] on div "Customer Name: [PERSON_NAME] Phone: [PHONE_NUMBER] Address: [STREET_ADDRESS][PE…" at bounding box center [97, 254] width 135 height 92
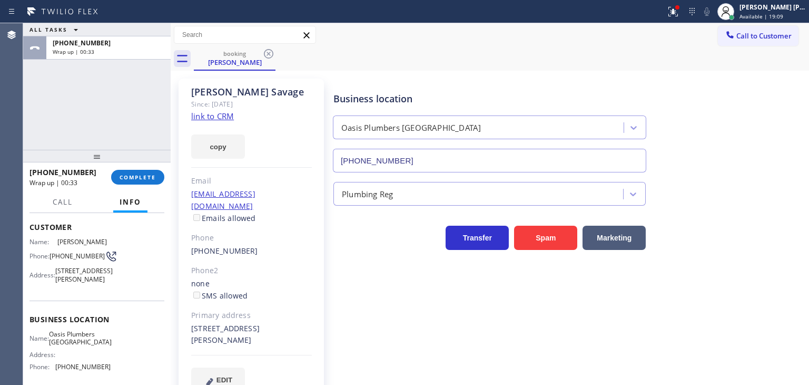
scroll to position [105, 0]
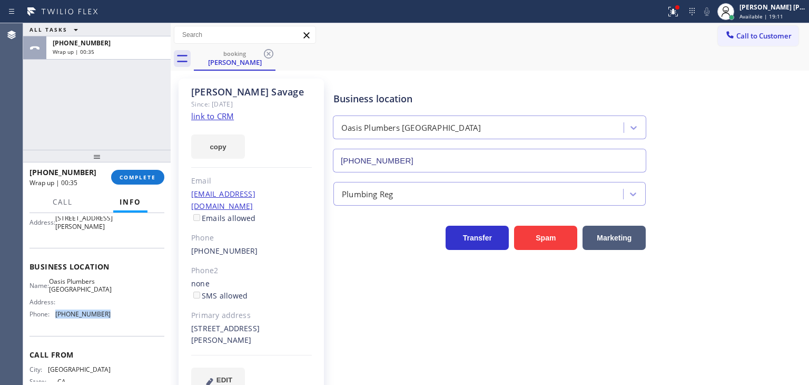
drag, startPoint x: 109, startPoint y: 322, endPoint x: 55, endPoint y: 321, distance: 53.8
click at [55, 321] on div "Name: [GEOGRAPHIC_DATA] Address: Phone: [PHONE_NUMBER]" at bounding box center [97, 299] width 135 height 45
copy span "[PHONE_NUMBER]"
click at [141, 179] on span "COMPLETE" at bounding box center [138, 176] width 36 height 7
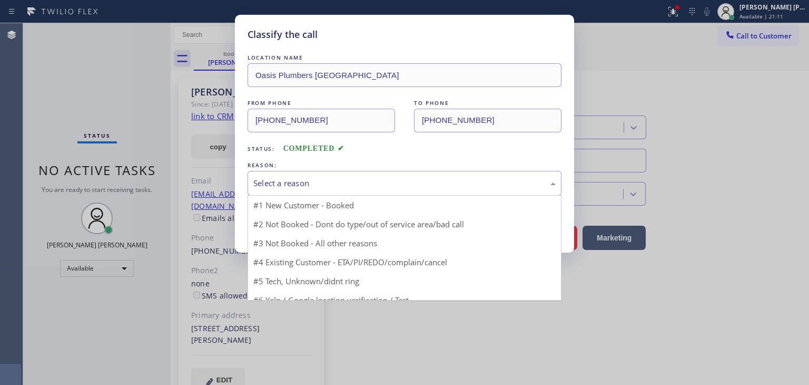
click at [335, 175] on div "Select a reason" at bounding box center [405, 183] width 314 height 25
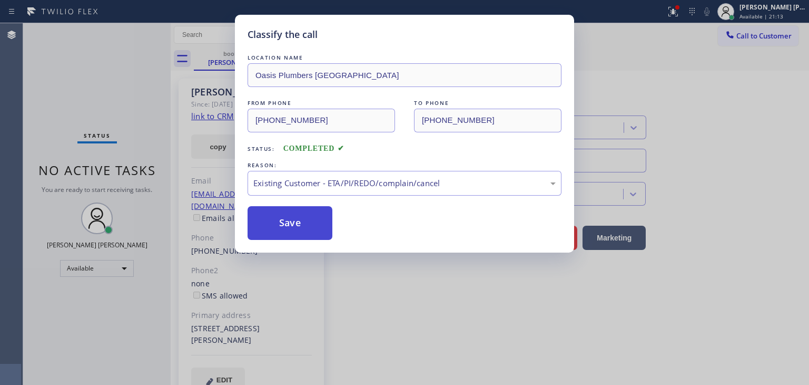
click at [299, 228] on button "Save" at bounding box center [290, 223] width 85 height 34
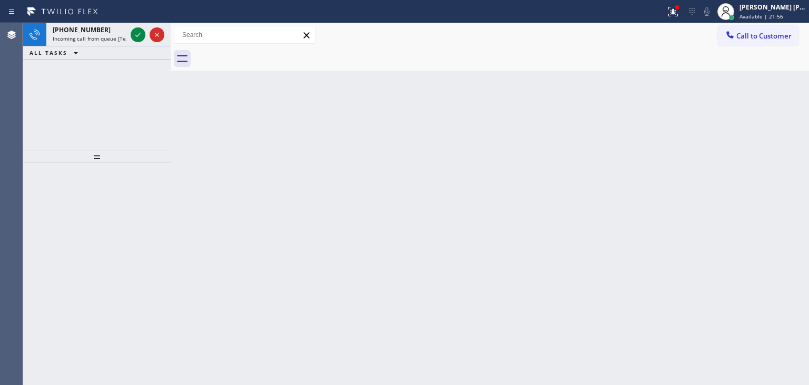
drag, startPoint x: 140, startPoint y: 30, endPoint x: 161, endPoint y: 109, distance: 81.4
click at [140, 30] on icon at bounding box center [138, 34] width 13 height 13
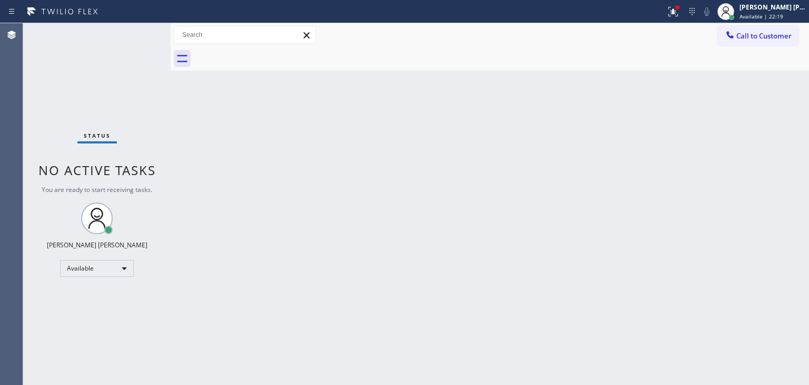
click at [133, 34] on div "Status No active tasks You are ready to start receiving tasks. [PERSON_NAME] [P…" at bounding box center [97, 203] width 148 height 361
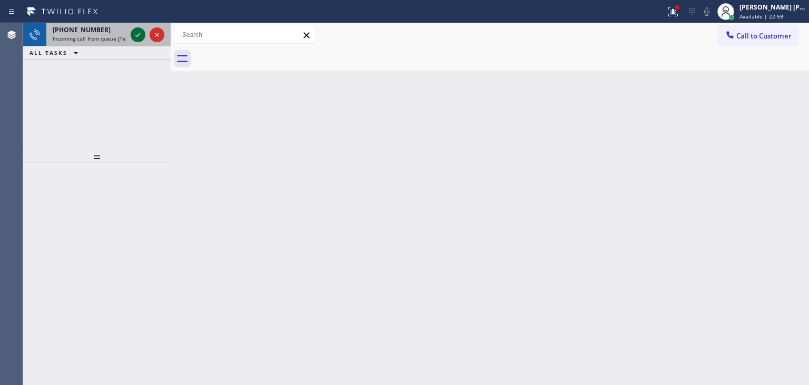
click at [140, 32] on icon at bounding box center [138, 34] width 13 height 13
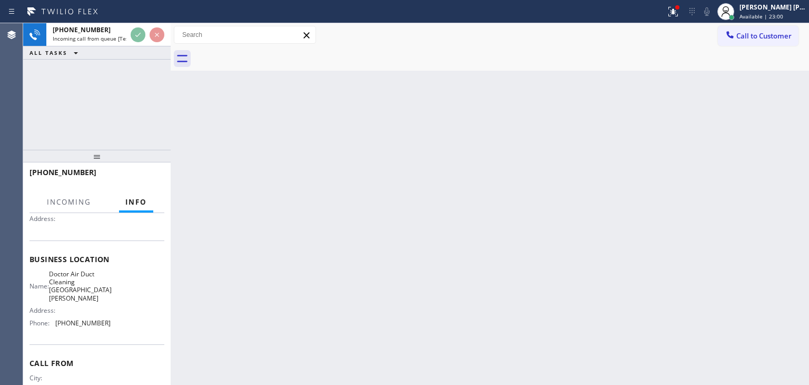
scroll to position [105, 0]
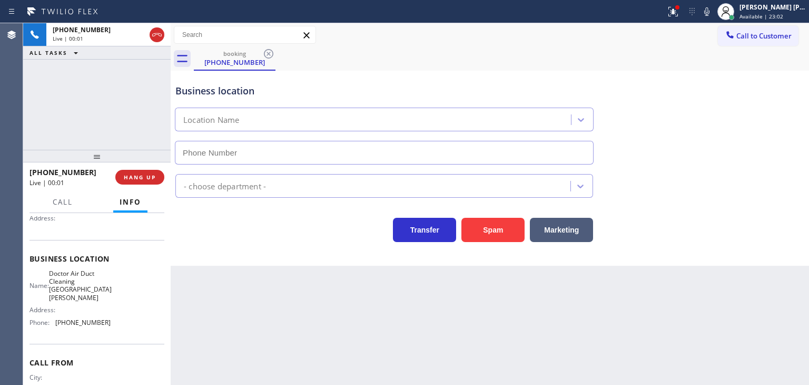
type input "[PHONE_NUMBER]"
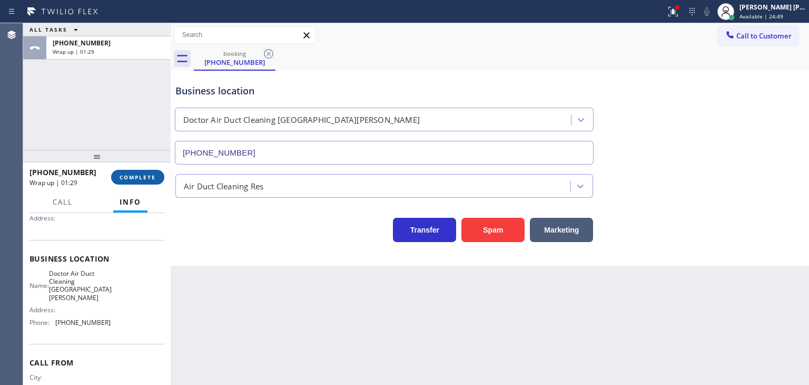
click at [141, 180] on span "COMPLETE" at bounding box center [138, 176] width 36 height 7
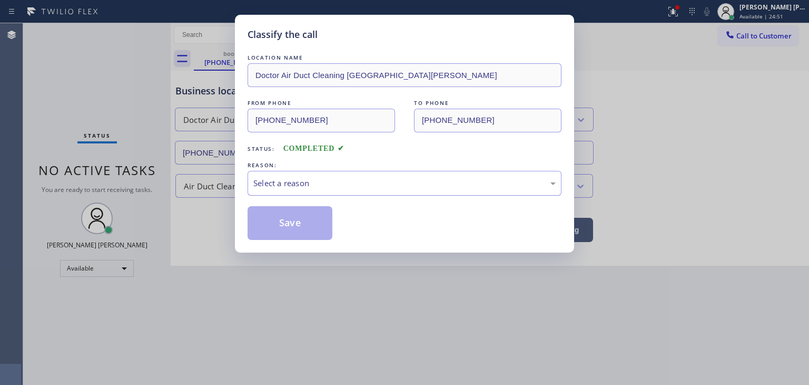
click at [299, 192] on div "Select a reason" at bounding box center [405, 183] width 314 height 25
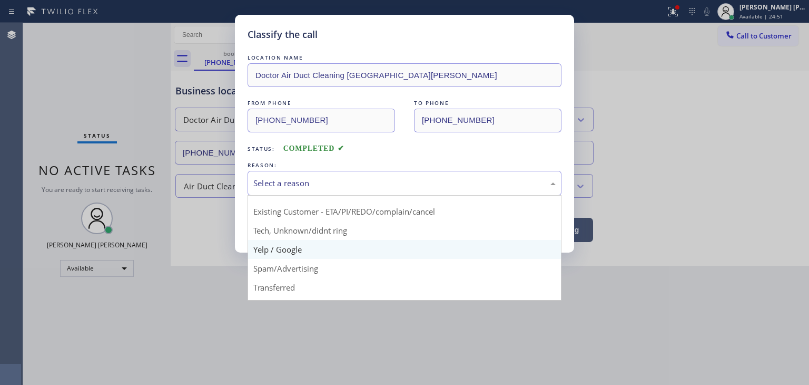
scroll to position [66, 0]
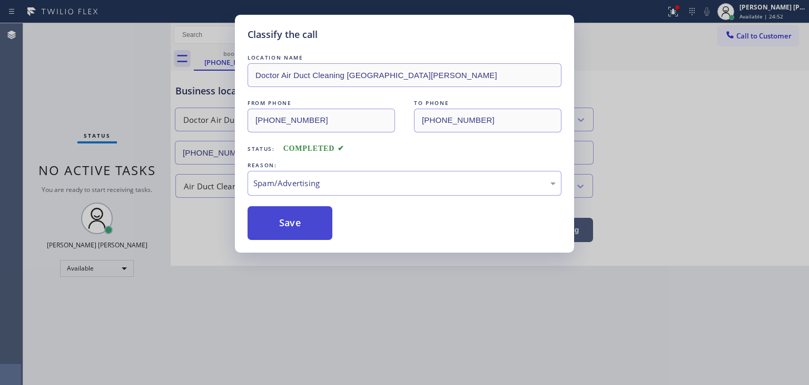
click at [292, 224] on button "Save" at bounding box center [290, 223] width 85 height 34
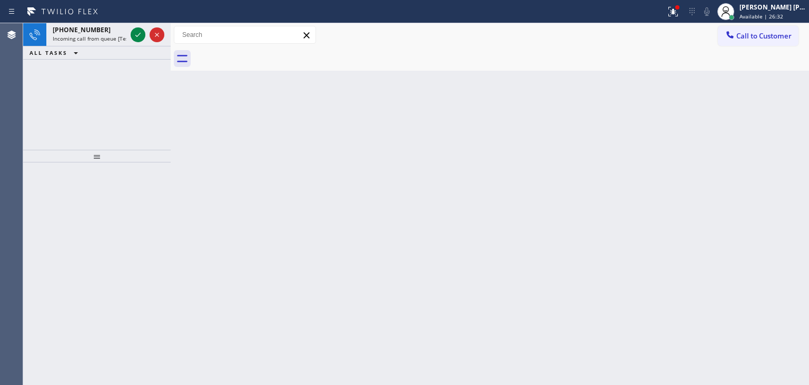
drag, startPoint x: 140, startPoint y: 33, endPoint x: 151, endPoint y: 53, distance: 23.1
click at [139, 34] on icon at bounding box center [137, 35] width 5 height 4
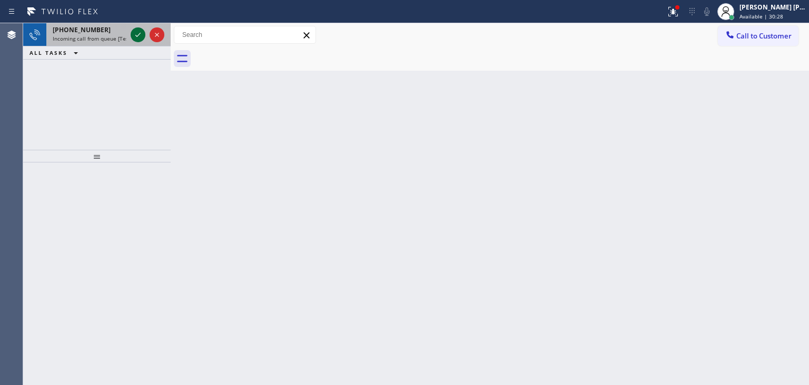
click at [137, 37] on icon at bounding box center [138, 34] width 13 height 13
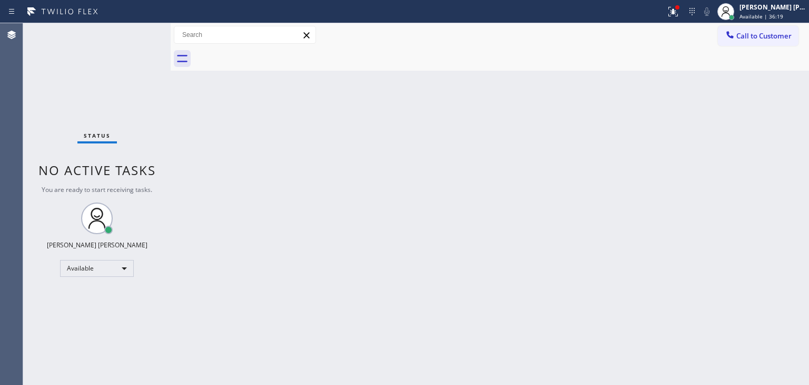
click at [141, 29] on div "Status No active tasks You are ready to start receiving tasks. [PERSON_NAME] [P…" at bounding box center [97, 203] width 148 height 361
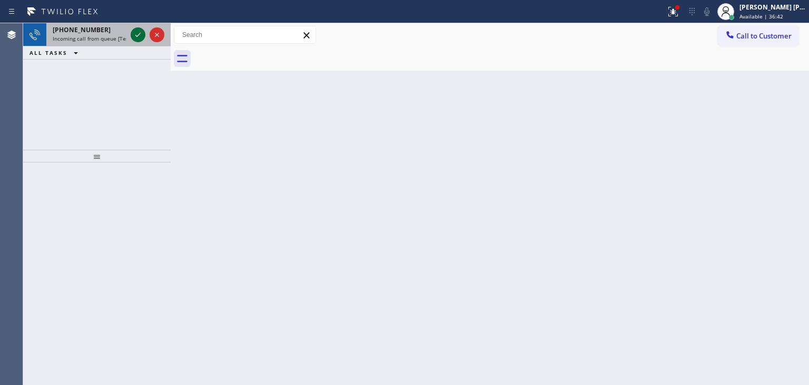
click at [134, 36] on icon at bounding box center [138, 34] width 13 height 13
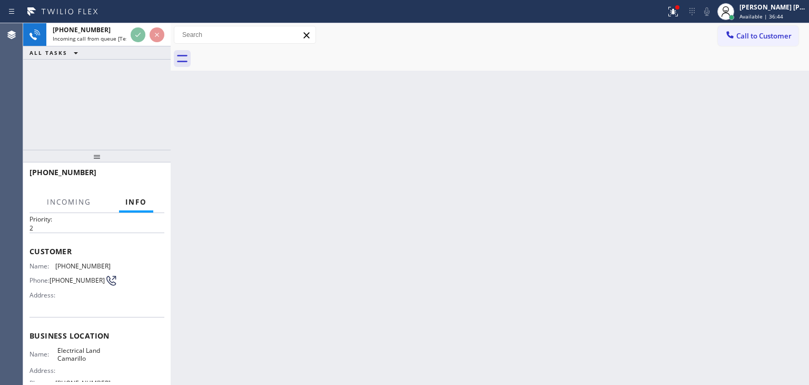
scroll to position [53, 0]
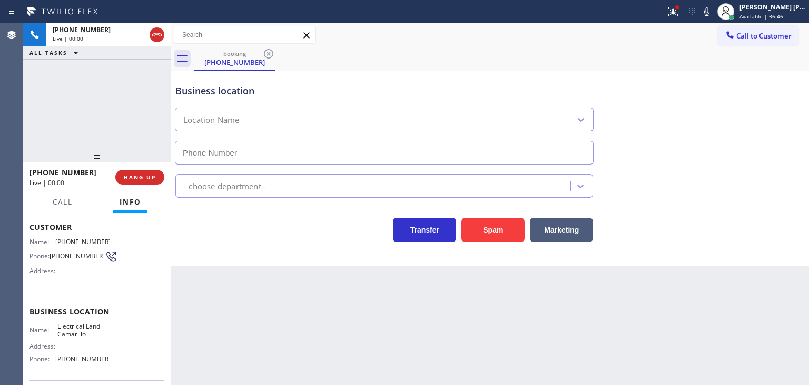
type input "[PHONE_NUMBER]"
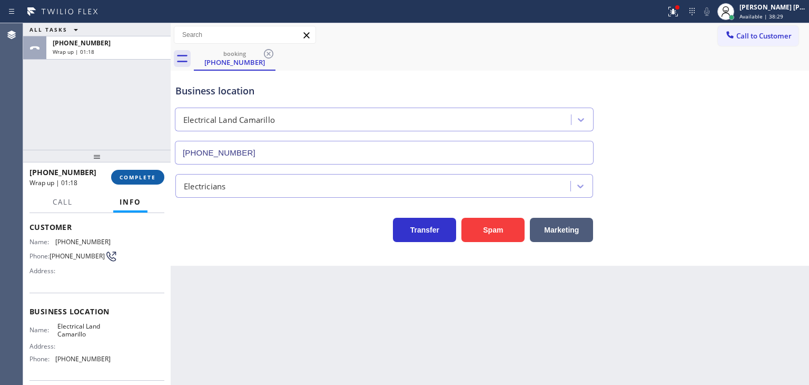
click at [130, 176] on span "COMPLETE" at bounding box center [138, 176] width 36 height 7
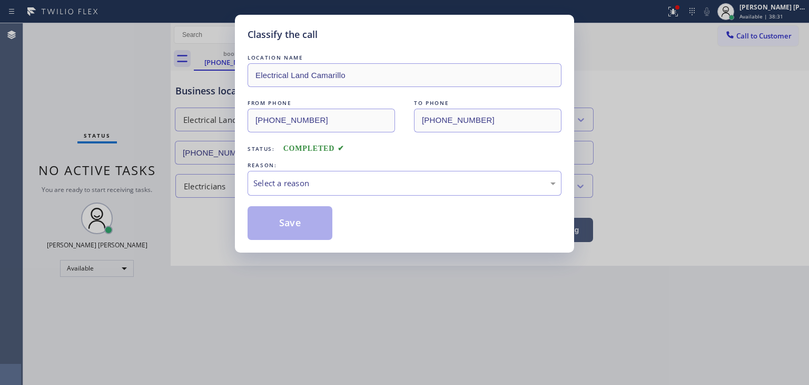
click at [325, 184] on div "Select a reason" at bounding box center [404, 183] width 302 height 12
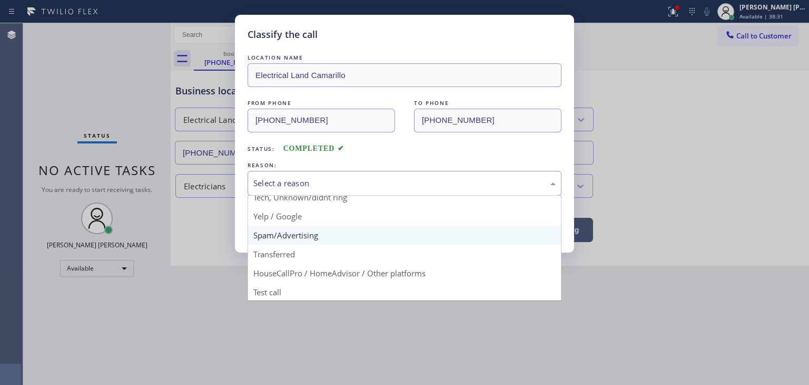
scroll to position [66, 0]
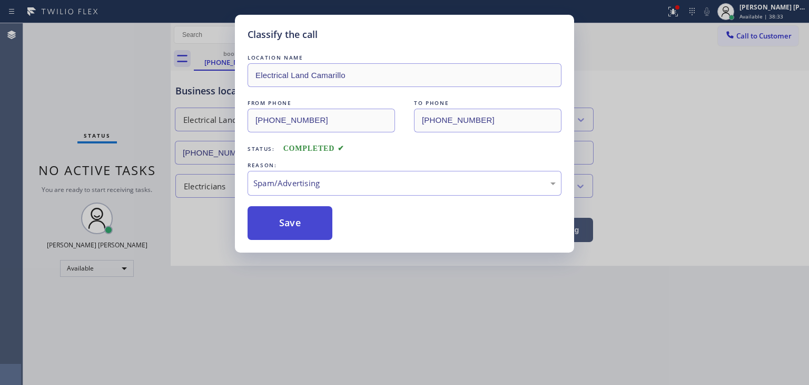
drag, startPoint x: 301, startPoint y: 228, endPoint x: 176, endPoint y: 126, distance: 161.5
click at [301, 227] on button "Save" at bounding box center [290, 223] width 85 height 34
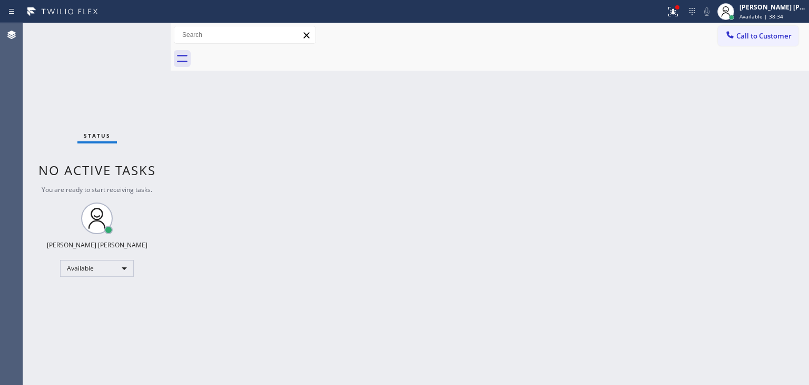
click at [136, 32] on div "Status No active tasks You are ready to start receiving tasks. [PERSON_NAME] [P…" at bounding box center [97, 203] width 148 height 361
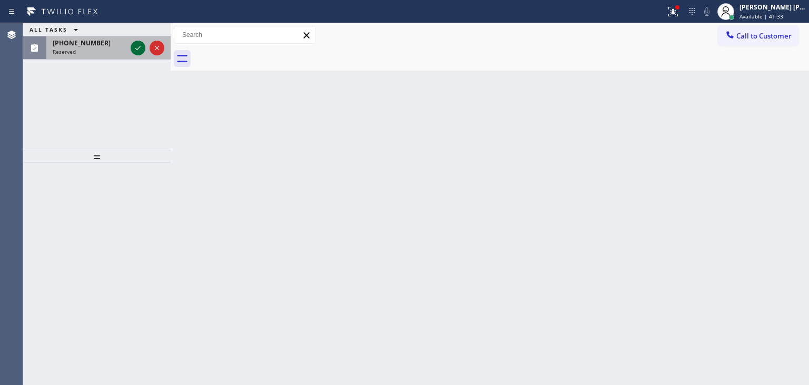
click at [139, 46] on icon at bounding box center [138, 48] width 13 height 13
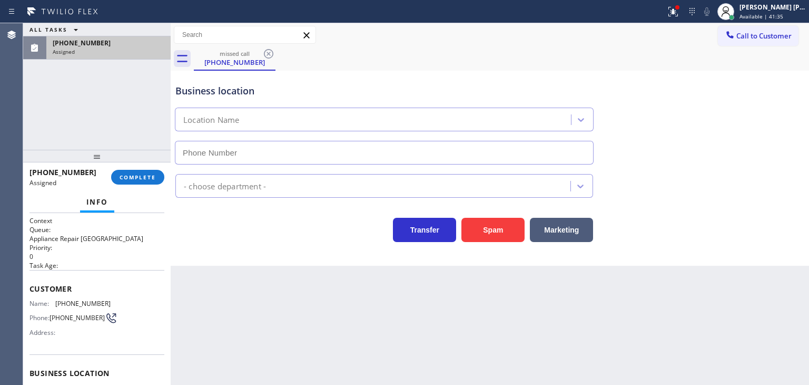
type input "[PHONE_NUMBER]"
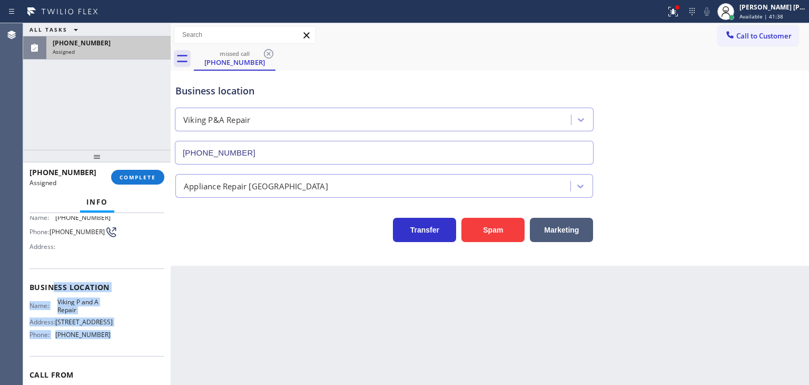
scroll to position [53, 0]
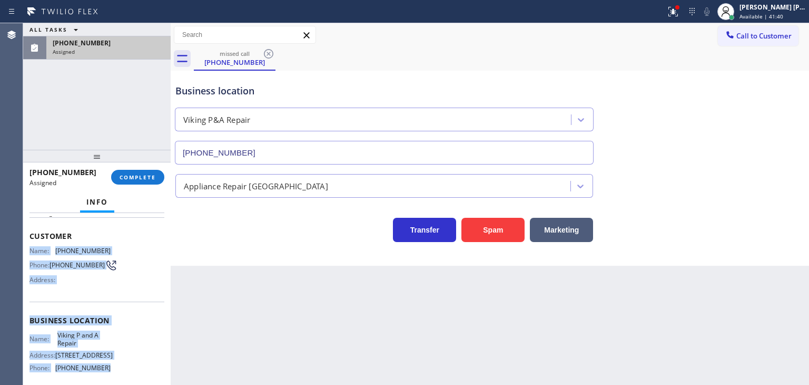
drag, startPoint x: 107, startPoint y: 316, endPoint x: 24, endPoint y: 249, distance: 106.7
click at [24, 249] on div "Context Queue: Appliance Repair High End Priority: 0 Task Age: Customer Name: […" at bounding box center [97, 299] width 148 height 172
copy div "Name: [PHONE_NUMBER] Phone: [PHONE_NUMBER] Address: Business location Name: Vik…"
click at [132, 172] on button "COMPLETE" at bounding box center [137, 177] width 53 height 15
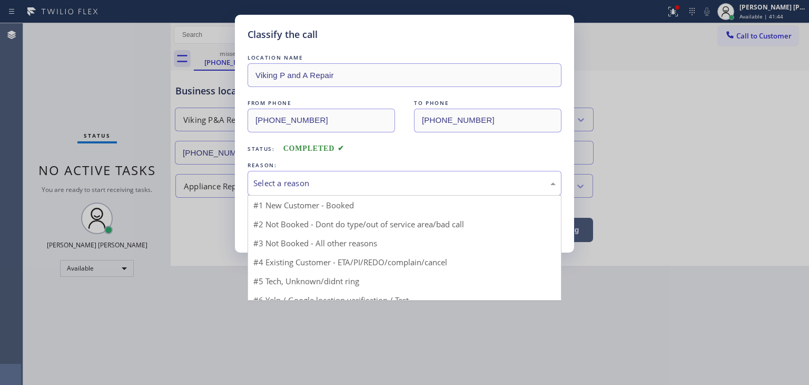
click at [331, 179] on div "Select a reason" at bounding box center [404, 183] width 302 height 12
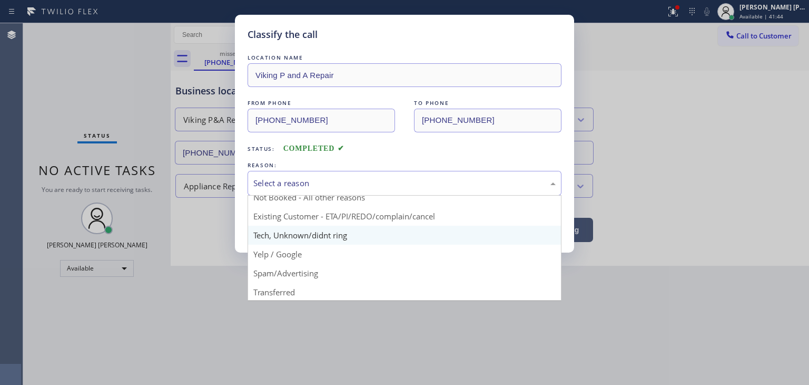
scroll to position [53, 0]
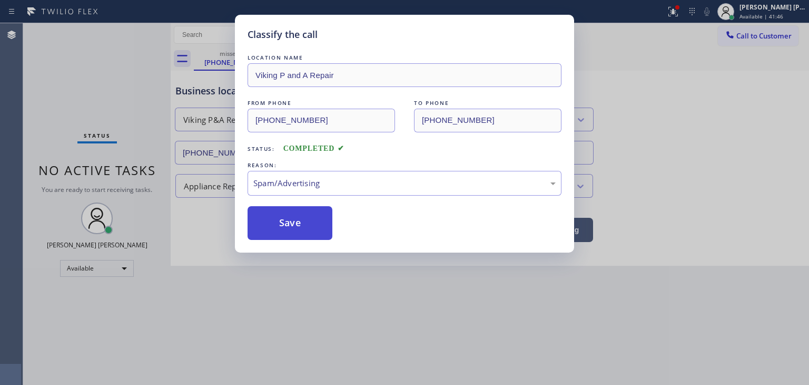
click at [295, 232] on button "Save" at bounding box center [290, 223] width 85 height 34
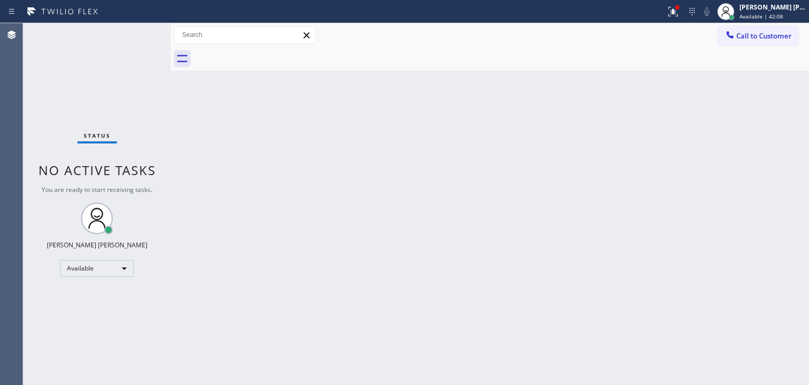
click at [135, 29] on div "Status No active tasks You are ready to start receiving tasks. [PERSON_NAME] [P…" at bounding box center [97, 203] width 148 height 361
click at [139, 37] on div "Status No active tasks You are ready to start receiving tasks. [PERSON_NAME] [P…" at bounding box center [97, 203] width 148 height 361
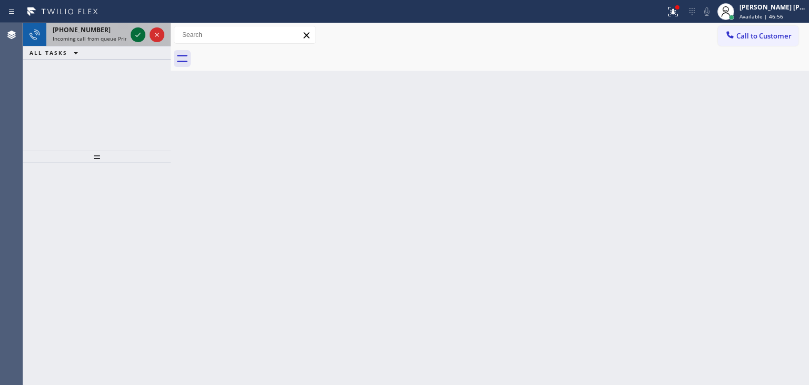
click at [137, 36] on icon at bounding box center [138, 34] width 13 height 13
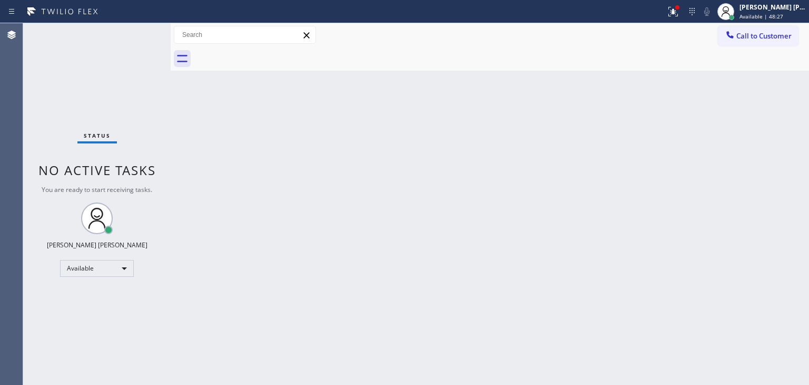
click at [137, 36] on div "Status No active tasks You are ready to start receiving tasks. [PERSON_NAME] [P…" at bounding box center [97, 203] width 148 height 361
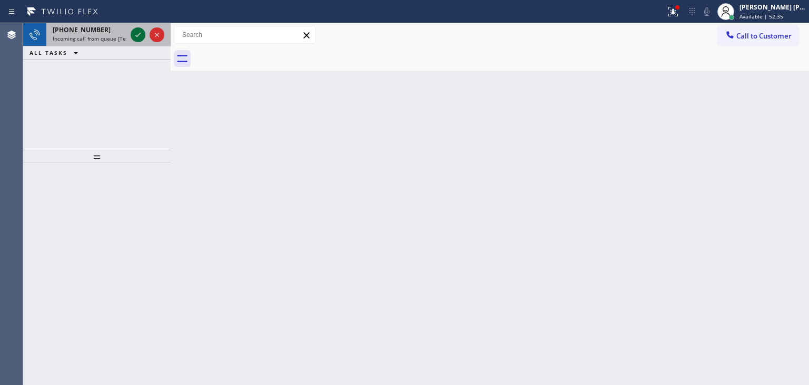
click at [137, 37] on icon at bounding box center [138, 34] width 13 height 13
click at [137, 38] on icon at bounding box center [138, 34] width 13 height 13
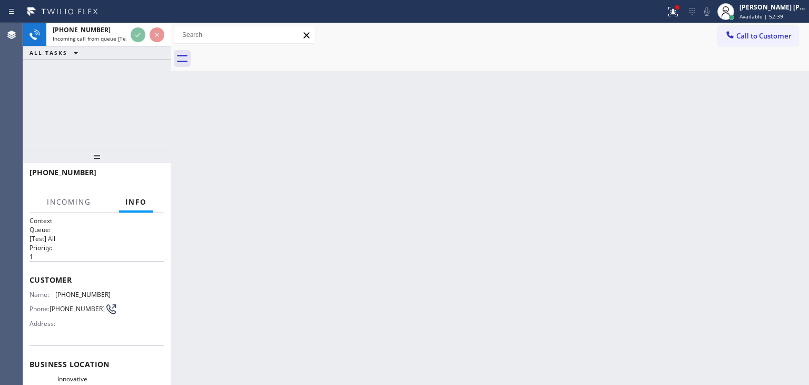
scroll to position [105, 0]
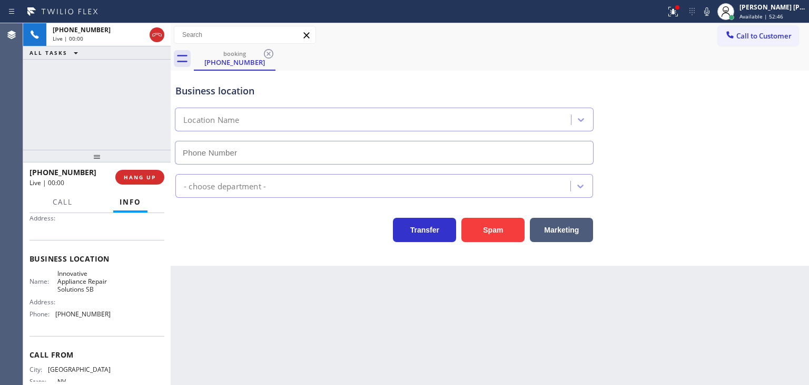
type input "[PHONE_NUMBER]"
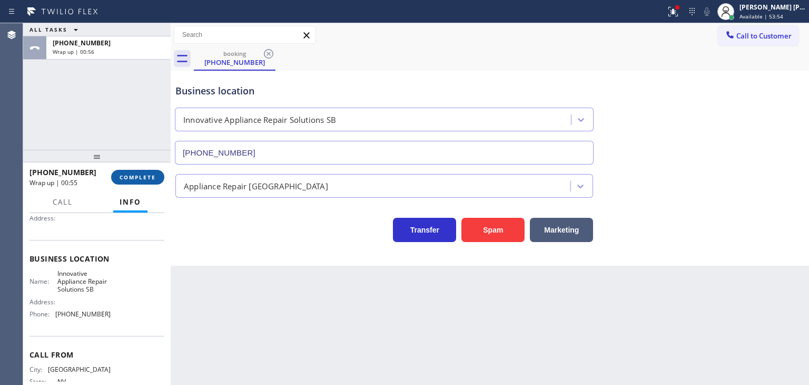
click at [138, 178] on span "COMPLETE" at bounding box center [138, 176] width 36 height 7
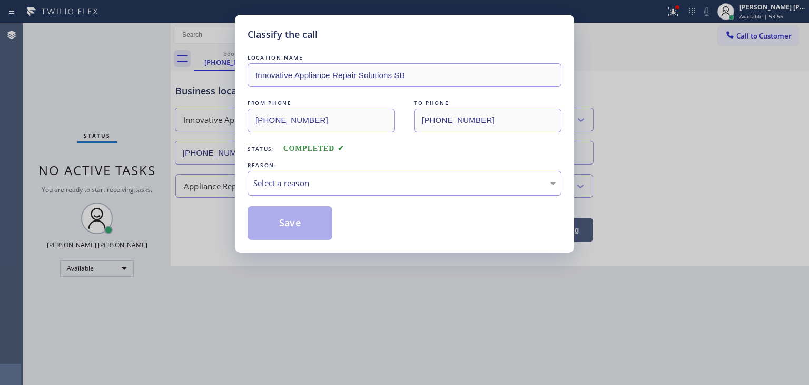
click at [327, 175] on div "Select a reason" at bounding box center [405, 183] width 314 height 25
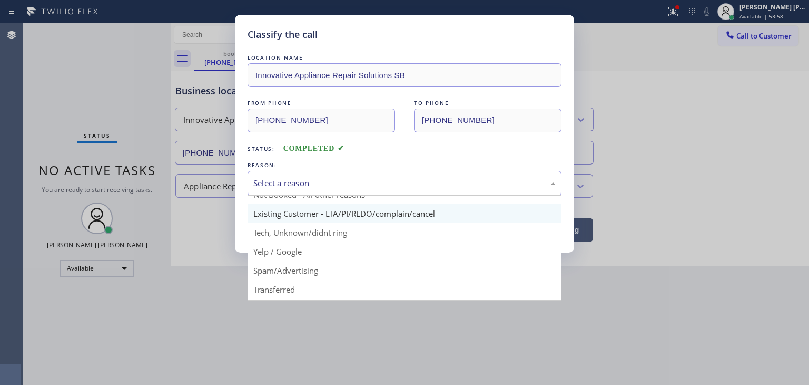
scroll to position [13, 0]
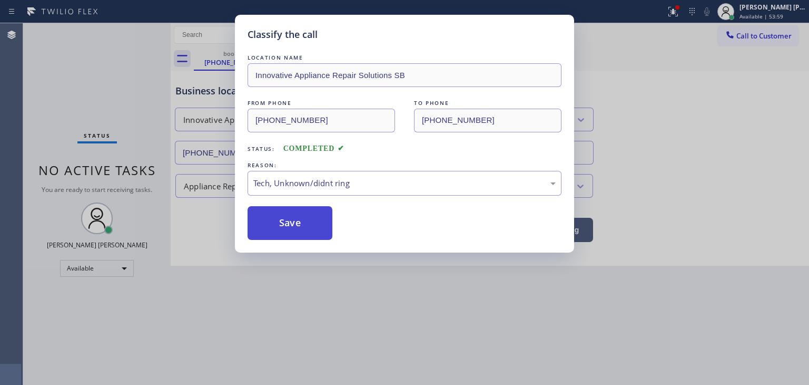
click at [297, 217] on button "Save" at bounding box center [290, 223] width 85 height 34
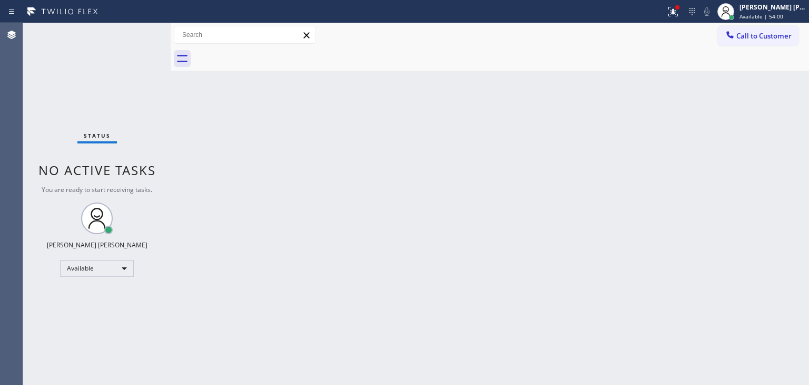
click at [135, 31] on div "Status No active tasks You are ready to start receiving tasks. [PERSON_NAME] [P…" at bounding box center [97, 203] width 148 height 361
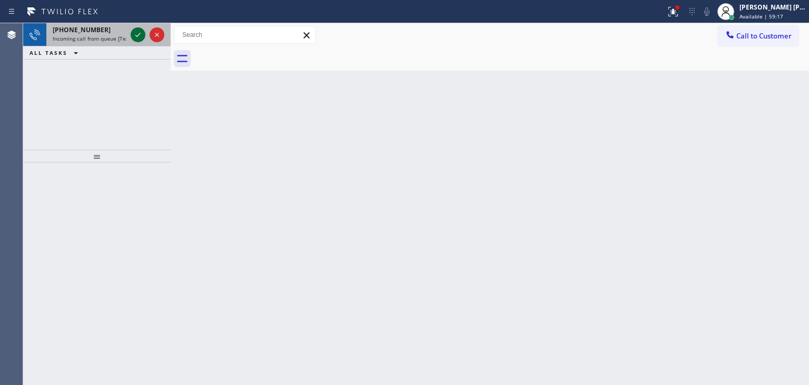
click at [138, 31] on icon at bounding box center [138, 34] width 13 height 13
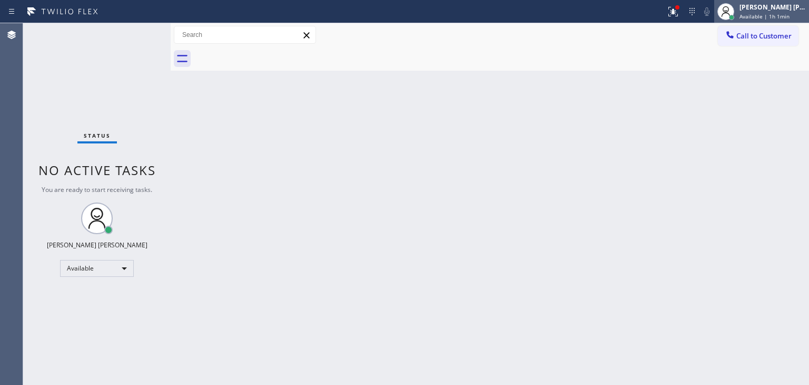
click at [783, 19] on span "Available | 1h 1min" at bounding box center [765, 16] width 50 height 7
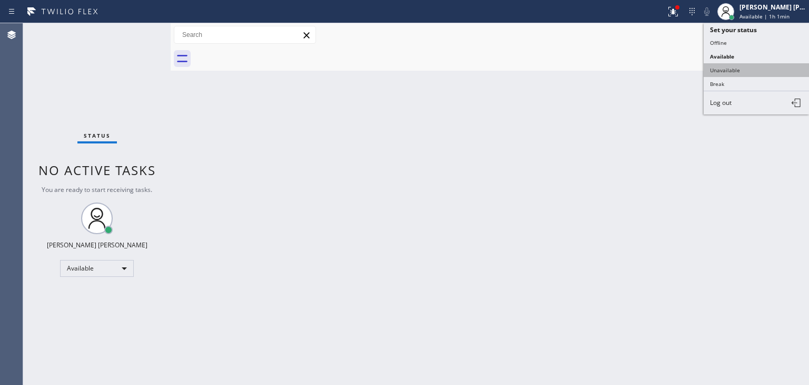
click at [754, 70] on button "Unavailable" at bounding box center [756, 70] width 105 height 14
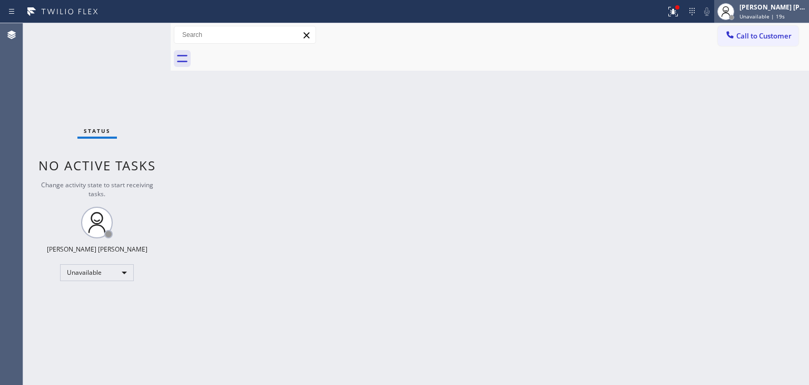
click at [772, 16] on span "Unavailable | 19s" at bounding box center [762, 16] width 45 height 7
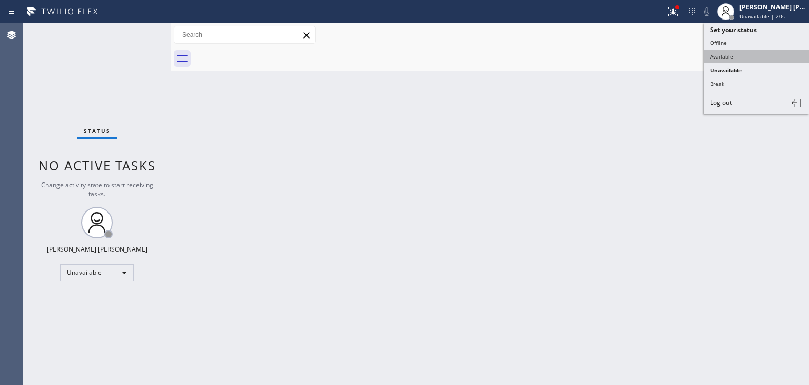
click at [740, 60] on button "Available" at bounding box center [756, 57] width 105 height 14
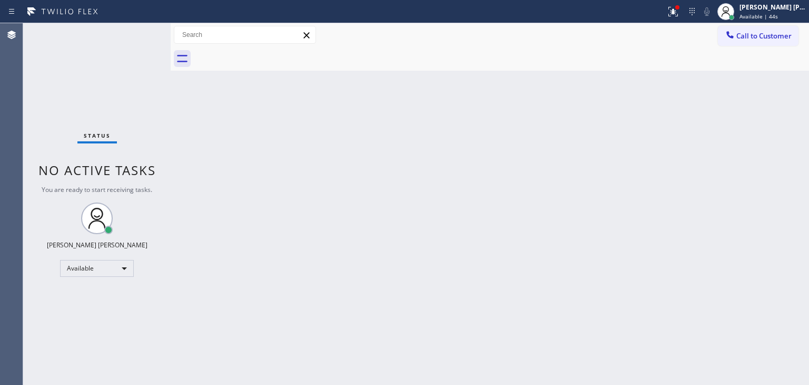
click at [649, 96] on div "Back to Dashboard Change Sender ID Customers Technicians Select a contact Outbo…" at bounding box center [490, 203] width 639 height 361
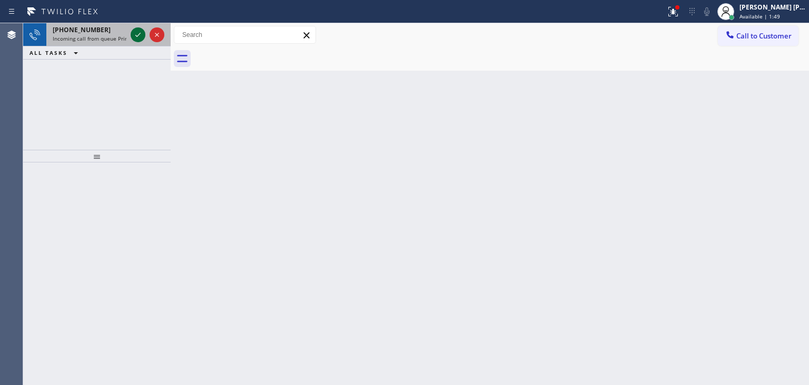
click at [140, 30] on icon at bounding box center [138, 34] width 13 height 13
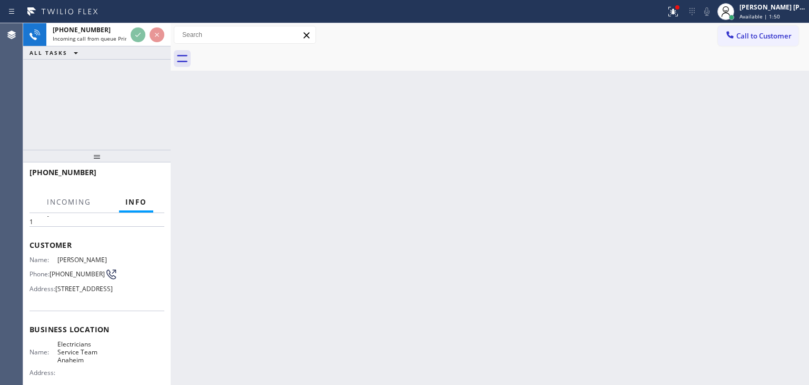
scroll to position [53, 0]
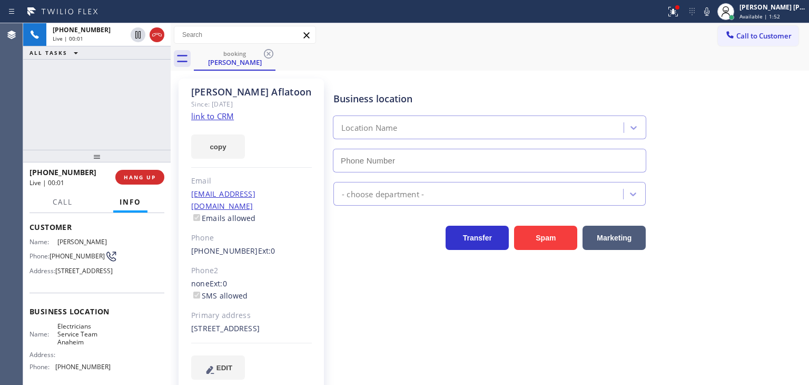
type input "[PHONE_NUMBER]"
click at [223, 117] on link "link to CRM" at bounding box center [212, 116] width 43 height 11
drag, startPoint x: 131, startPoint y: 135, endPoint x: 184, endPoint y: 91, distance: 68.9
click at [131, 135] on div "[PHONE_NUMBER] Live | 04:55 ALL TASKS ALL TASKS ACTIVE TASKS TASKS IN WRAP UP" at bounding box center [97, 86] width 148 height 126
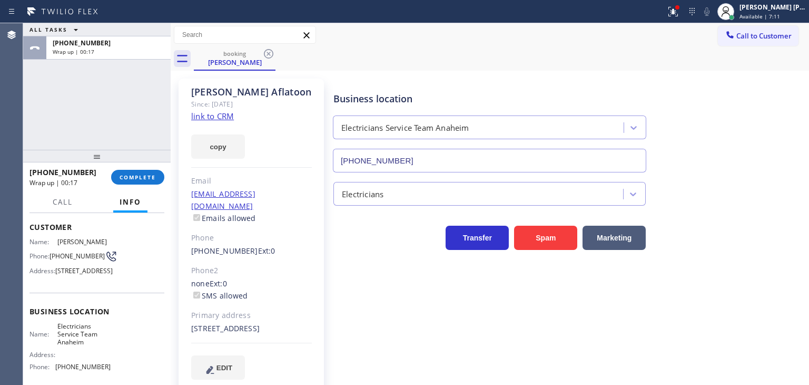
click at [134, 102] on div "ALL TASKS ALL TASKS ACTIVE TASKS TASKS IN WRAP UP [PHONE_NUMBER] Wrap up | 00:17" at bounding box center [97, 86] width 148 height 126
click at [141, 178] on span "COMPLETE" at bounding box center [138, 176] width 36 height 7
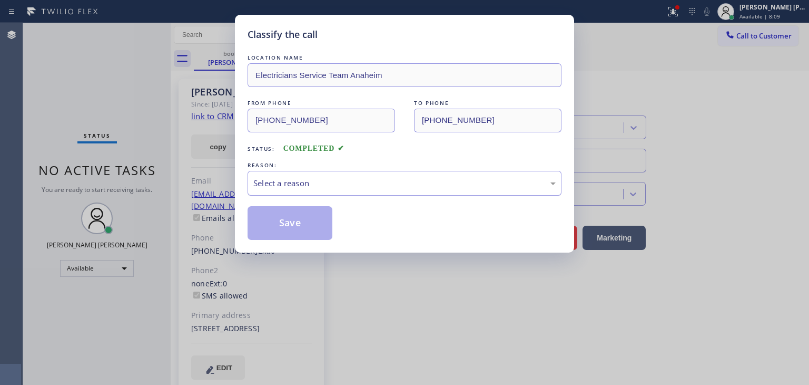
click at [361, 179] on div "Select a reason" at bounding box center [404, 183] width 302 height 12
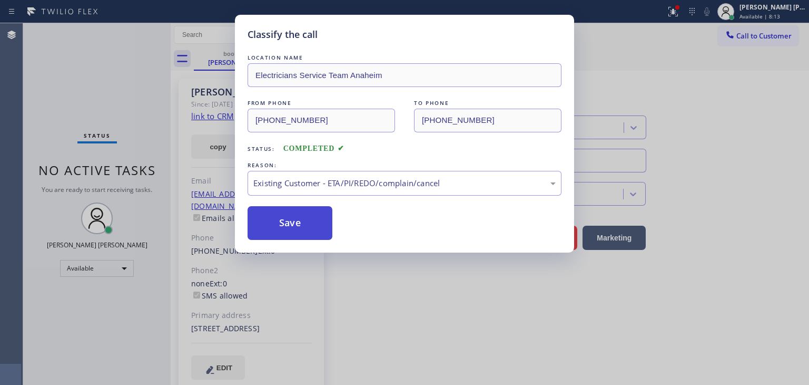
click at [295, 228] on button "Save" at bounding box center [290, 223] width 85 height 34
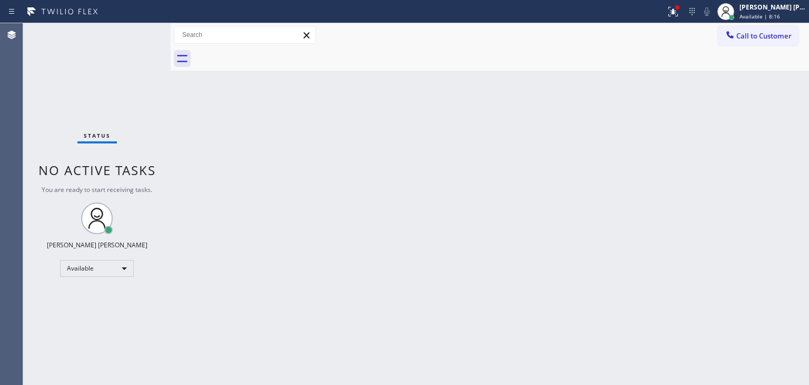
click at [133, 32] on div "Status No active tasks You are ready to start receiving tasks. [PERSON_NAME] [P…" at bounding box center [97, 203] width 148 height 361
click at [137, 35] on div "Status No active tasks You are ready to start receiving tasks. [PERSON_NAME] [P…" at bounding box center [97, 203] width 148 height 361
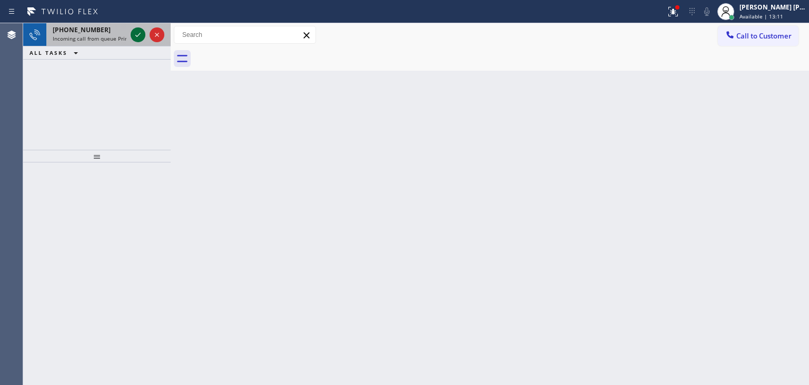
click at [136, 35] on icon at bounding box center [138, 34] width 13 height 13
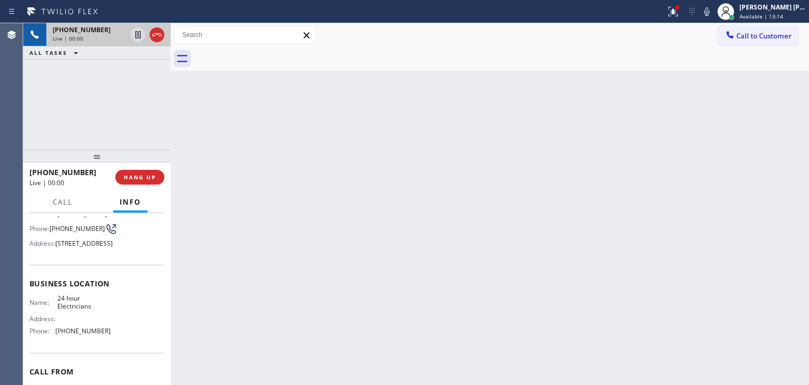
scroll to position [157, 0]
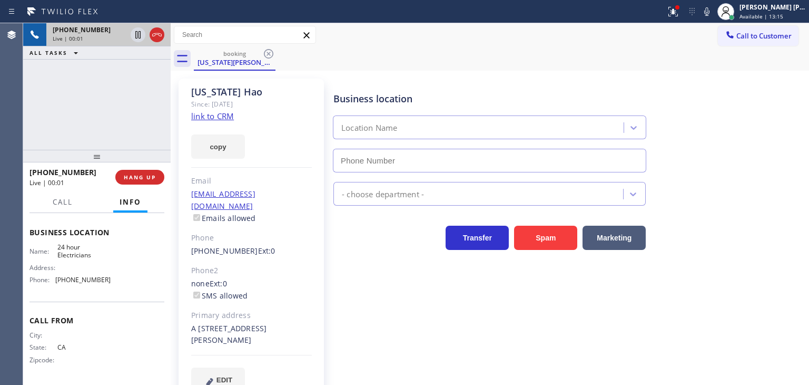
type input "[PHONE_NUMBER]"
click at [227, 113] on link "link to CRM" at bounding box center [212, 116] width 43 height 11
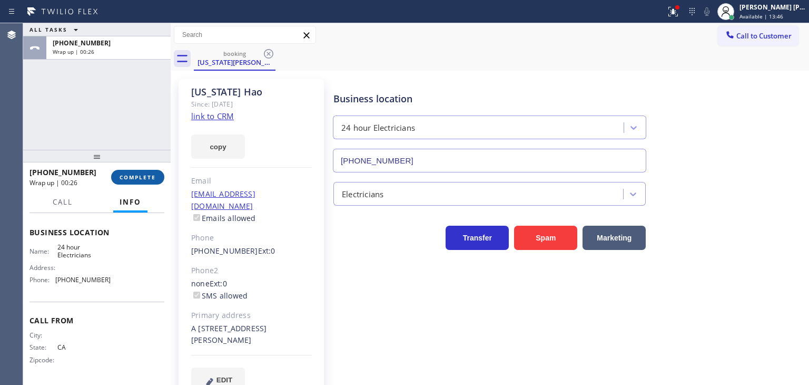
click at [128, 178] on span "COMPLETE" at bounding box center [138, 176] width 36 height 7
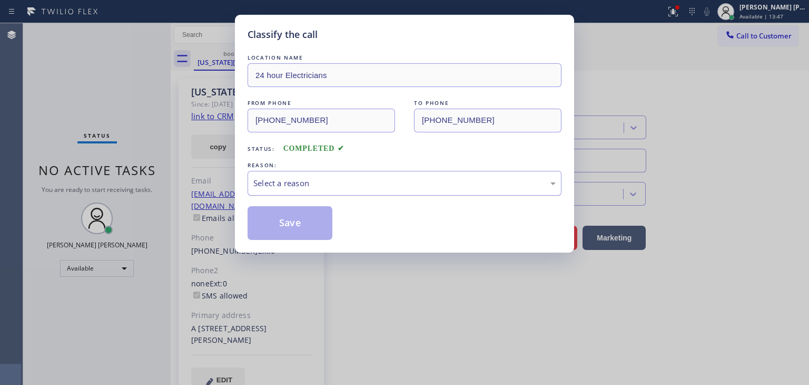
click at [340, 181] on div "Select a reason" at bounding box center [404, 183] width 302 height 12
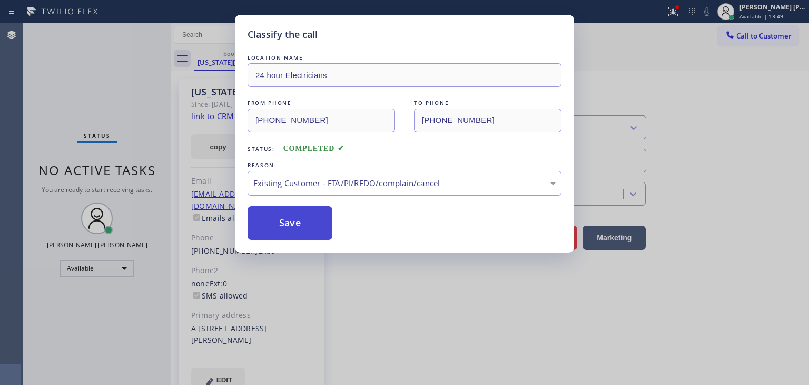
click at [288, 218] on button "Save" at bounding box center [290, 223] width 85 height 34
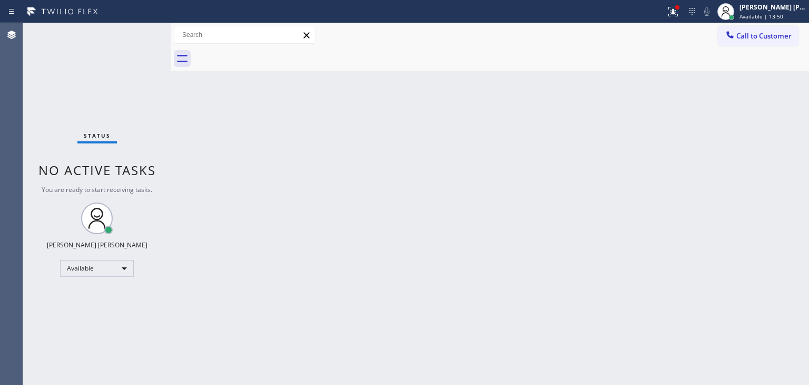
click at [139, 28] on div "Status No active tasks You are ready to start receiving tasks. [PERSON_NAME] [P…" at bounding box center [97, 203] width 148 height 361
click at [139, 34] on div "Status No active tasks You are ready to start receiving tasks. [PERSON_NAME] [P…" at bounding box center [97, 203] width 148 height 361
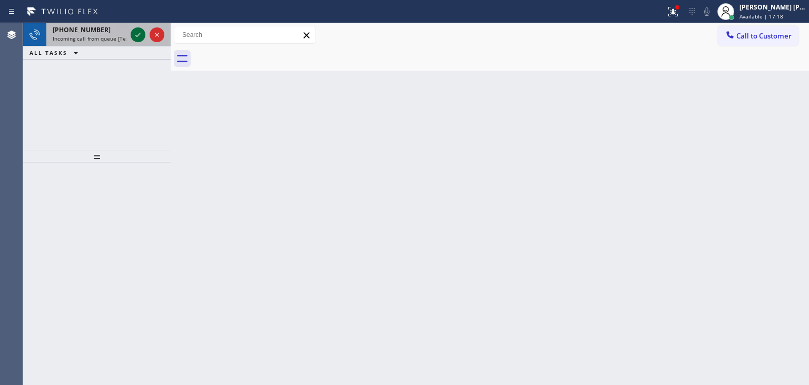
click at [139, 34] on icon at bounding box center [137, 35] width 5 height 4
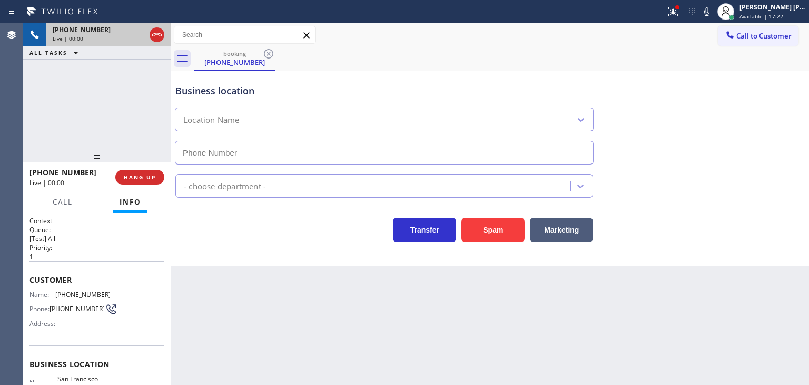
type input "[PHONE_NUMBER]"
click at [713, 11] on icon at bounding box center [707, 11] width 13 height 13
click at [157, 32] on icon at bounding box center [157, 34] width 13 height 13
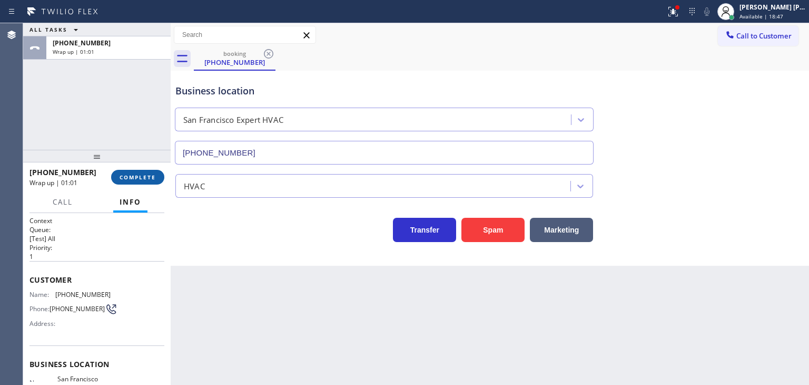
click at [143, 175] on span "COMPLETE" at bounding box center [138, 176] width 36 height 7
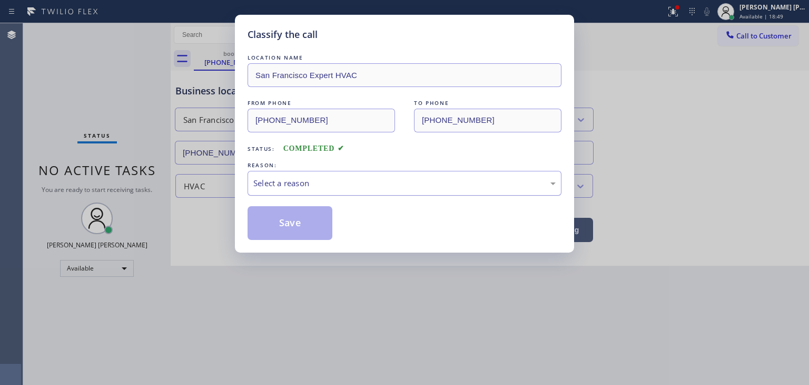
click at [342, 179] on div "Select a reason" at bounding box center [404, 183] width 302 height 12
click at [291, 229] on button "Save" at bounding box center [290, 223] width 85 height 34
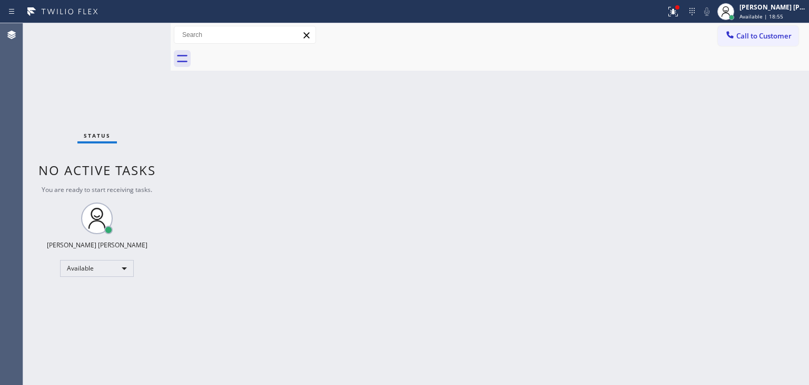
click at [137, 29] on div "Status No active tasks You are ready to start receiving tasks. [PERSON_NAME] [P…" at bounding box center [97, 203] width 148 height 361
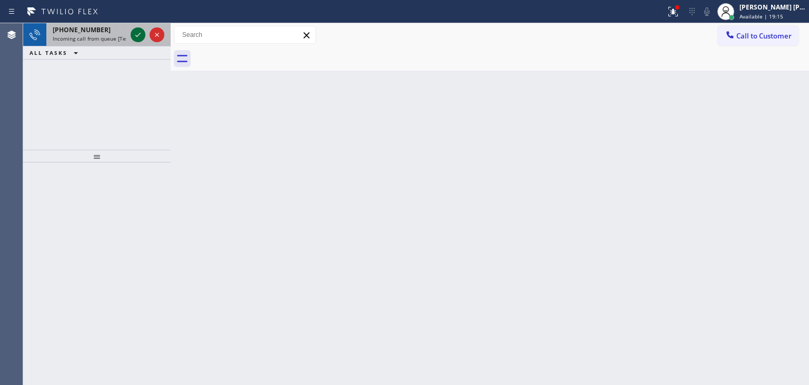
click at [137, 29] on icon at bounding box center [138, 34] width 13 height 13
click at [139, 32] on icon at bounding box center [138, 34] width 13 height 13
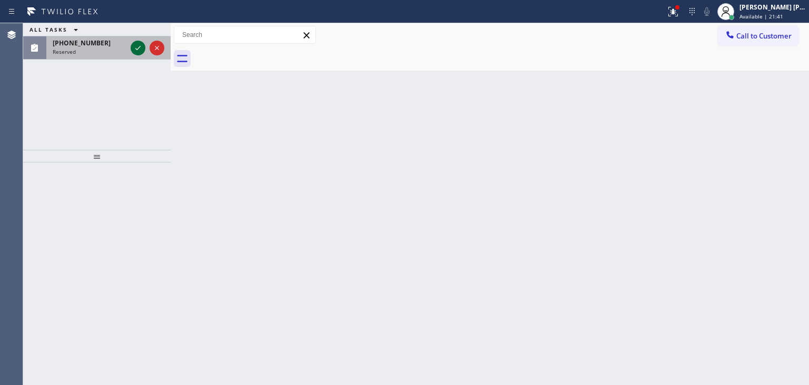
click at [139, 47] on icon at bounding box center [137, 48] width 5 height 4
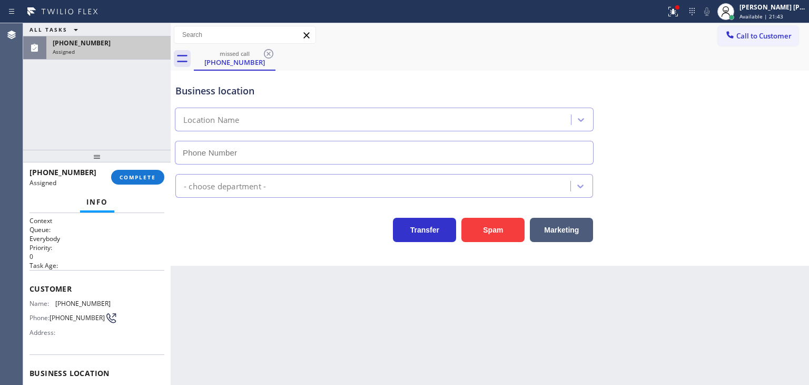
scroll to position [53, 0]
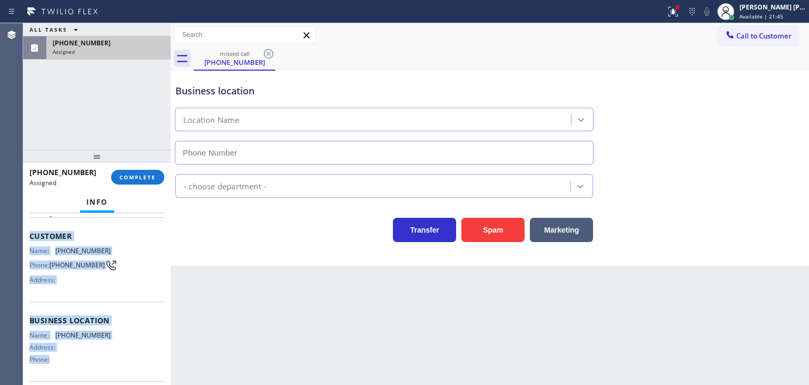
drag, startPoint x: 82, startPoint y: 362, endPoint x: 29, endPoint y: 229, distance: 143.4
click at [29, 229] on div "Context Queue: Everybody Priority: 0 Task Age: Customer Name: [PHONE_NUMBER] Ph…" at bounding box center [97, 299] width 148 height 172
copy div "Customer Name: [PHONE_NUMBER] Phone: [PHONE_NUMBER] Address: Business location …"
click at [130, 178] on span "COMPLETE" at bounding box center [138, 176] width 36 height 7
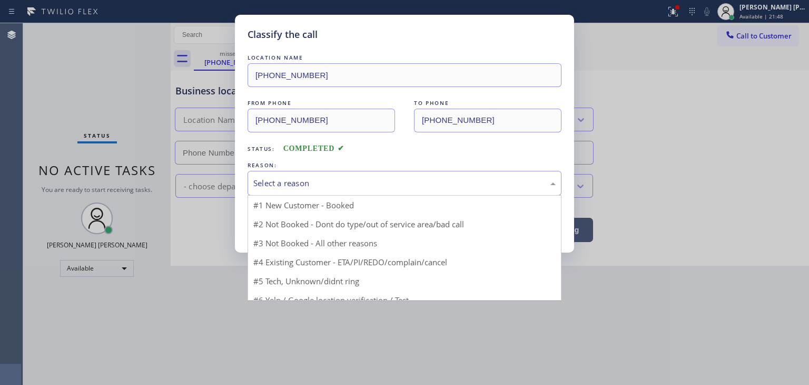
drag, startPoint x: 275, startPoint y: 177, endPoint x: 277, endPoint y: 228, distance: 50.6
click at [275, 178] on div "Select a reason" at bounding box center [404, 183] width 302 height 12
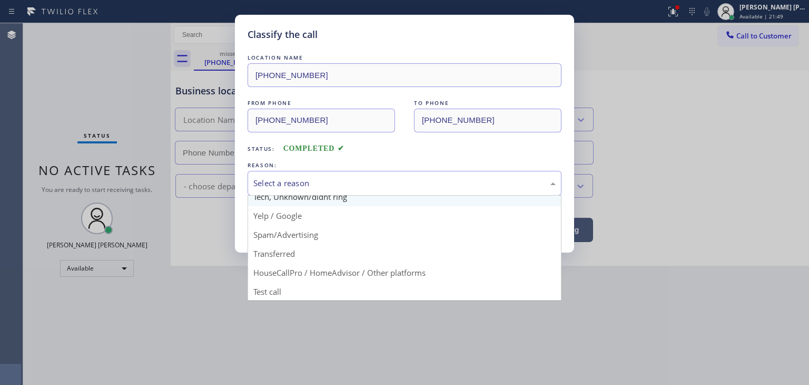
scroll to position [66, 0]
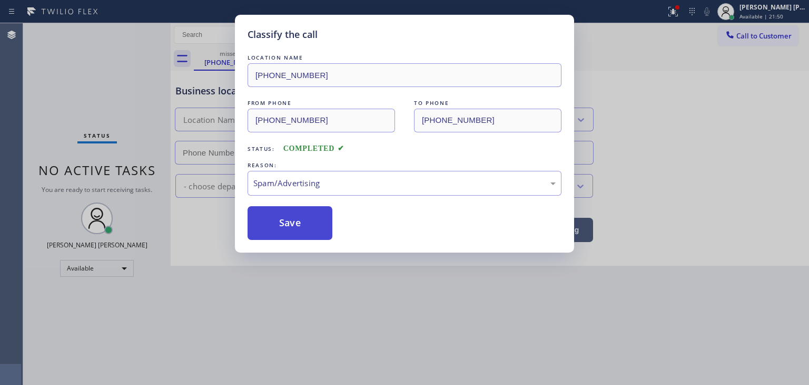
click at [285, 230] on button "Save" at bounding box center [290, 223] width 85 height 34
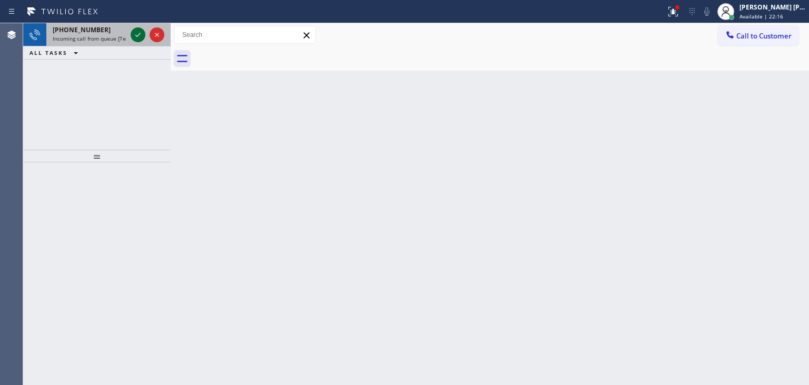
click at [141, 35] on icon at bounding box center [138, 34] width 13 height 13
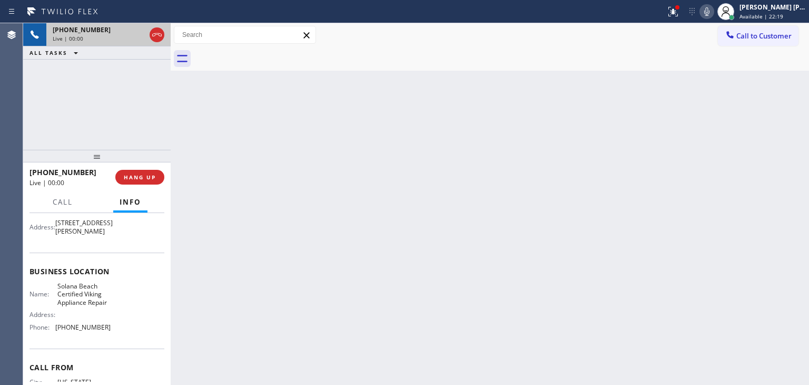
scroll to position [105, 0]
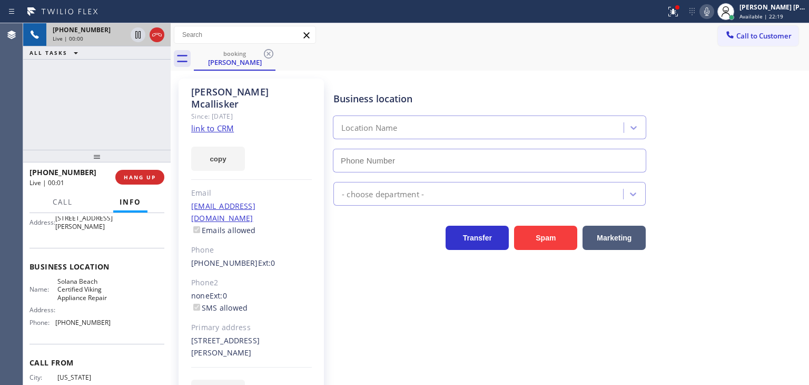
type input "[PHONE_NUMBER]"
click at [213, 123] on link "link to CRM" at bounding box center [212, 128] width 43 height 11
click at [713, 14] on icon at bounding box center [707, 11] width 13 height 13
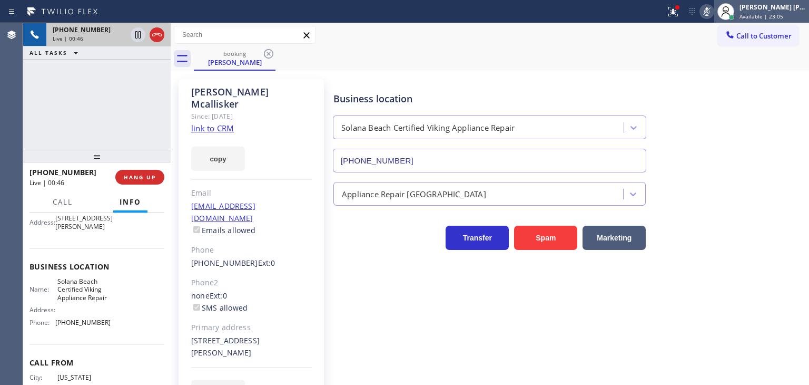
click at [784, 15] on span "Available | 23:05" at bounding box center [762, 16] width 44 height 7
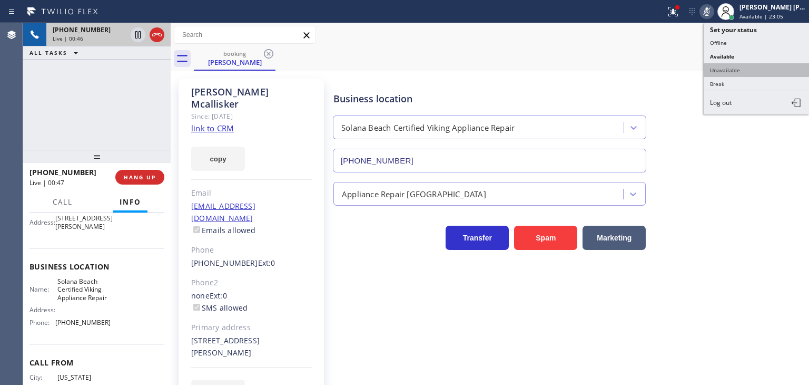
click at [763, 70] on button "Unavailable" at bounding box center [756, 70] width 105 height 14
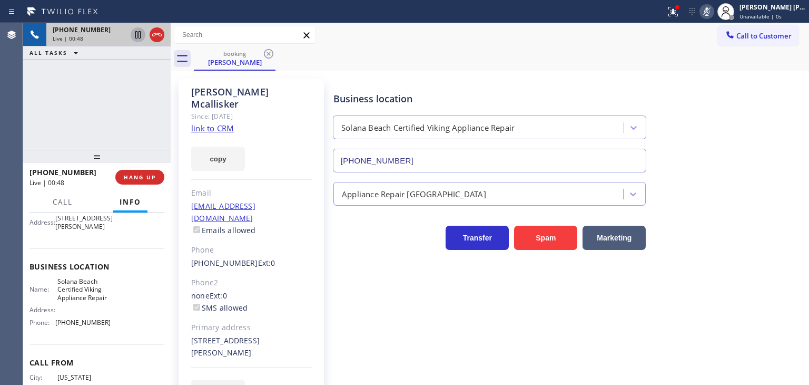
click at [139, 33] on icon at bounding box center [137, 34] width 5 height 7
click at [713, 5] on icon at bounding box center [707, 11] width 13 height 13
click at [134, 35] on icon at bounding box center [138, 34] width 13 height 13
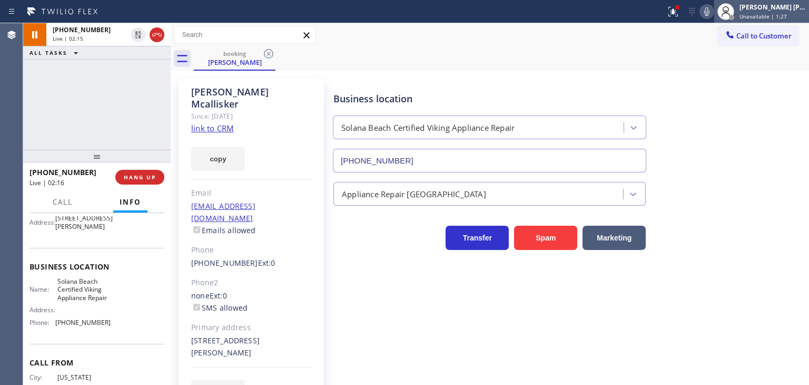
click at [772, 12] on div "[PERSON_NAME] [PERSON_NAME] Unavailable | 1:27" at bounding box center [774, 11] width 72 height 18
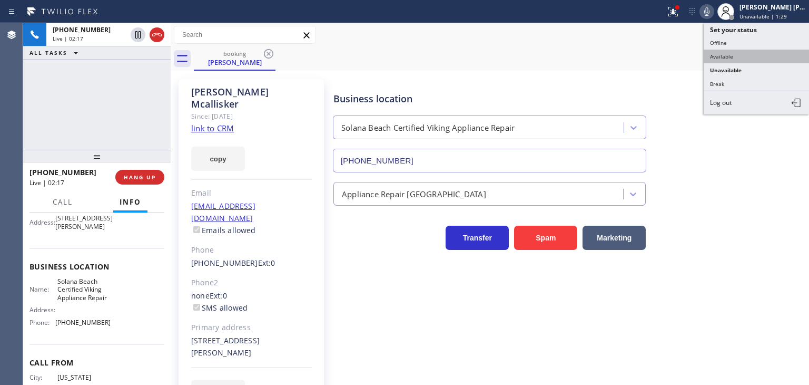
click at [769, 52] on button "Available" at bounding box center [756, 57] width 105 height 14
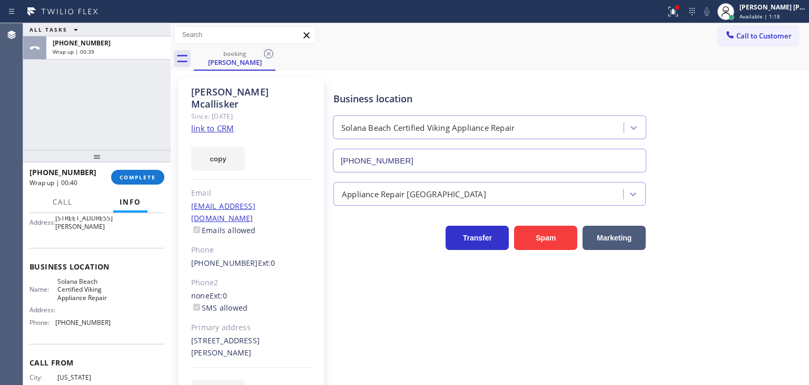
click at [764, 218] on div "Transfer Spam Marketing" at bounding box center [568, 233] width 475 height 34
click at [135, 179] on span "COMPLETE" at bounding box center [138, 176] width 36 height 7
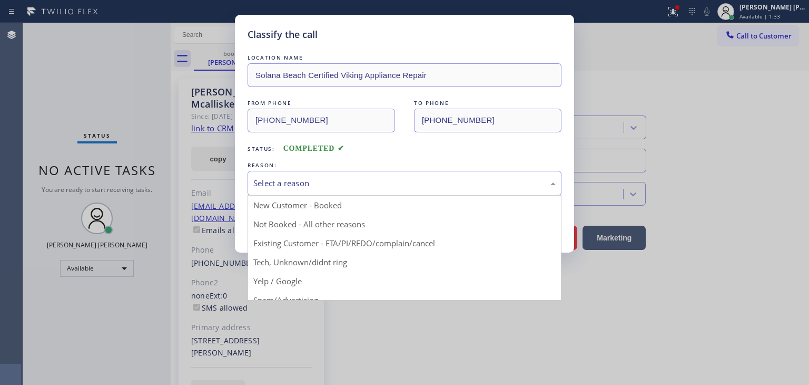
click at [314, 180] on div "Select a reason" at bounding box center [404, 183] width 302 height 12
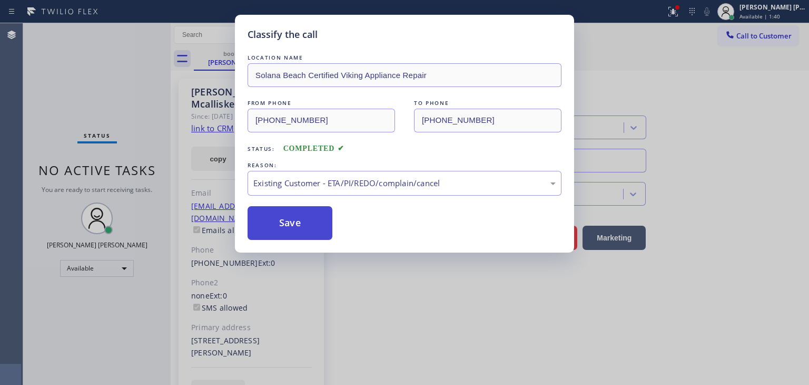
click at [292, 215] on button "Save" at bounding box center [290, 223] width 85 height 34
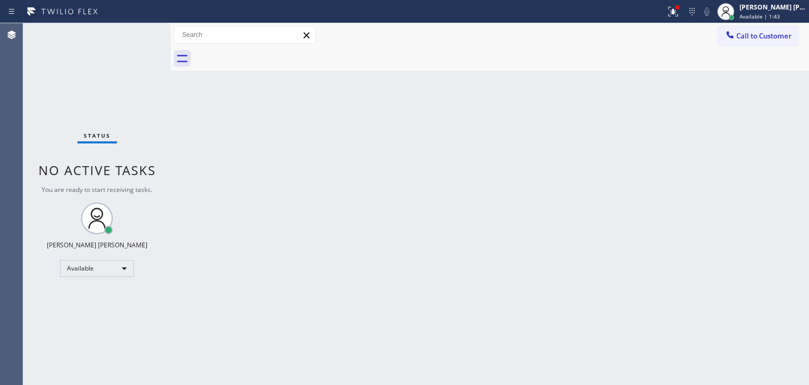
click at [137, 28] on div "Status No active tasks You are ready to start receiving tasks. [PERSON_NAME] [P…" at bounding box center [97, 203] width 148 height 361
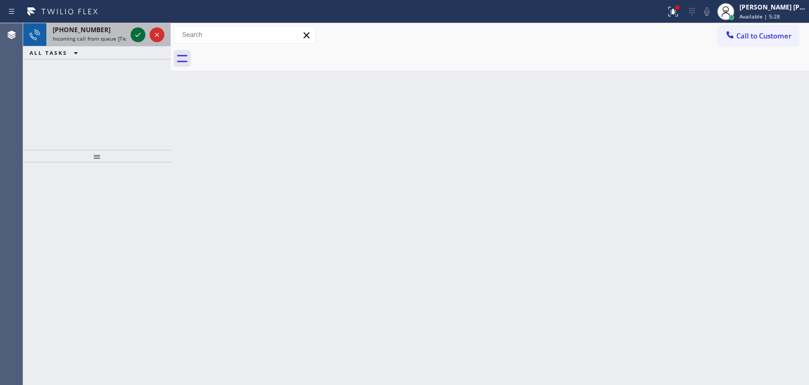
click at [134, 33] on icon at bounding box center [138, 34] width 13 height 13
click at [141, 32] on icon at bounding box center [138, 34] width 13 height 13
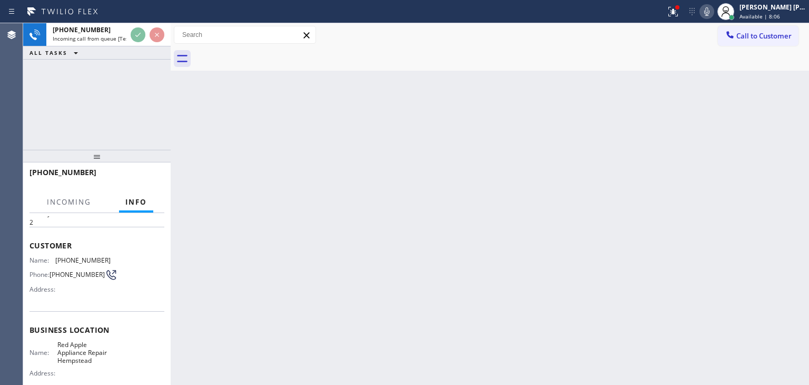
scroll to position [53, 0]
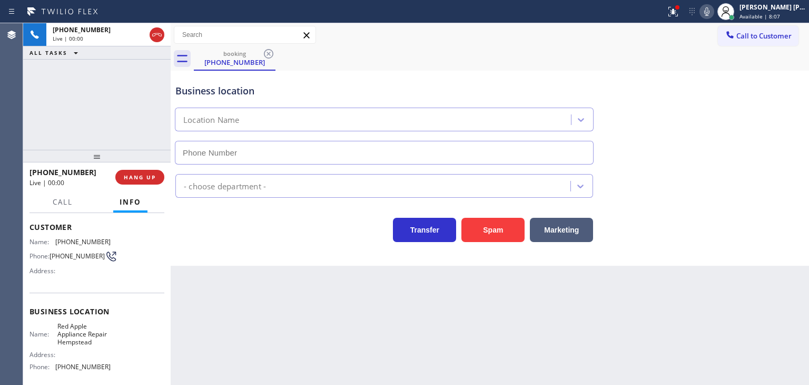
type input "[PHONE_NUMBER]"
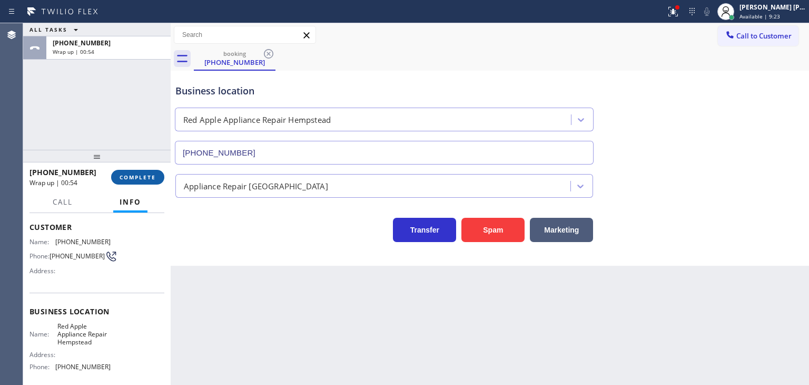
click at [150, 173] on button "COMPLETE" at bounding box center [137, 177] width 53 height 15
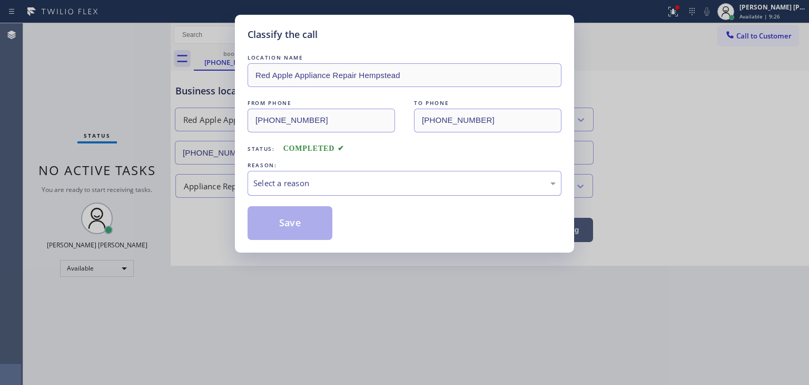
click at [295, 180] on div "Select a reason" at bounding box center [404, 183] width 302 height 12
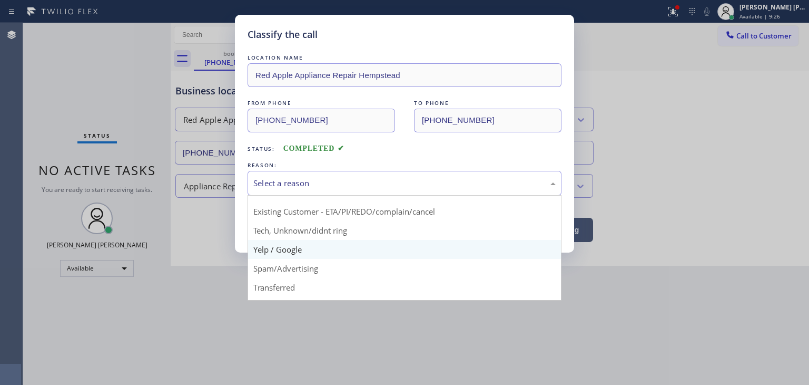
scroll to position [66, 0]
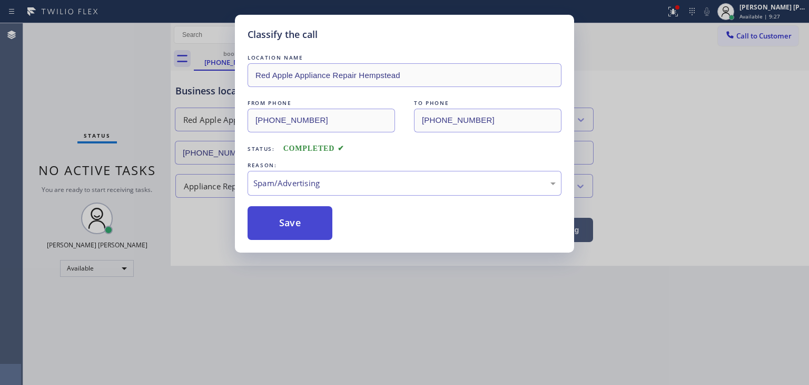
click at [289, 225] on button "Save" at bounding box center [290, 223] width 85 height 34
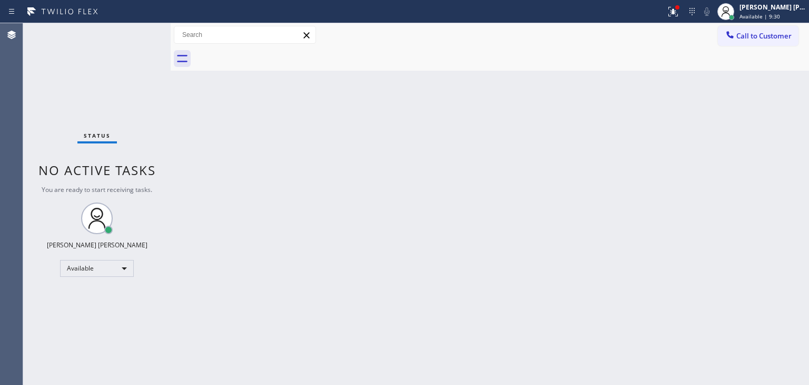
click at [138, 32] on div "Status No active tasks You are ready to start receiving tasks. [PERSON_NAME] [P…" at bounding box center [97, 203] width 148 height 361
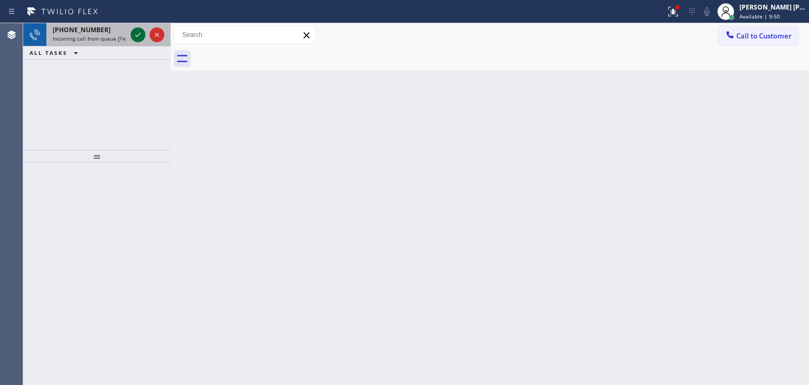
click at [138, 32] on icon at bounding box center [138, 34] width 13 height 13
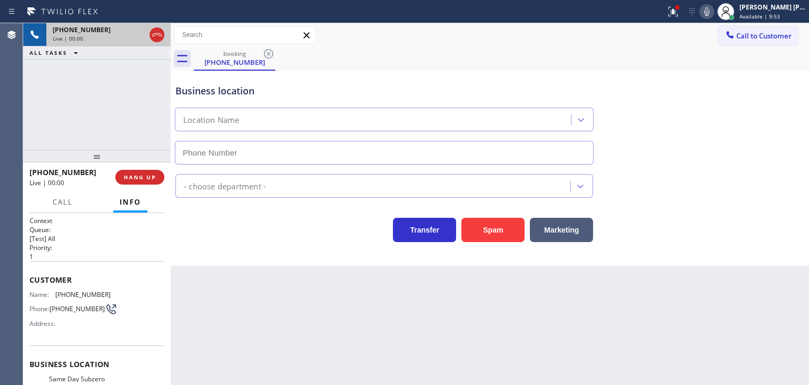
type input "[PHONE_NUMBER]"
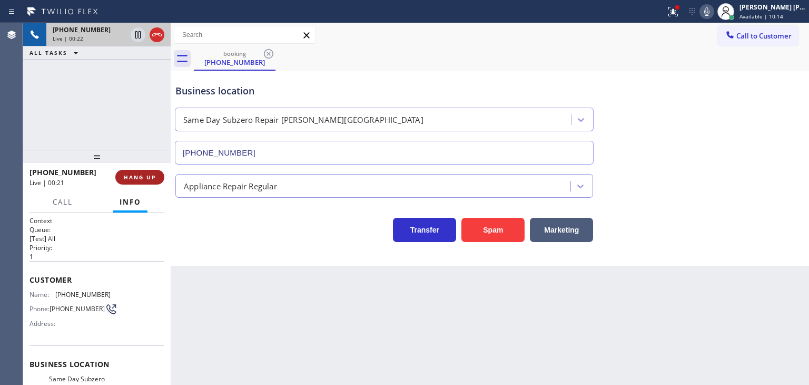
click at [152, 180] on span "HANG UP" at bounding box center [140, 176] width 32 height 7
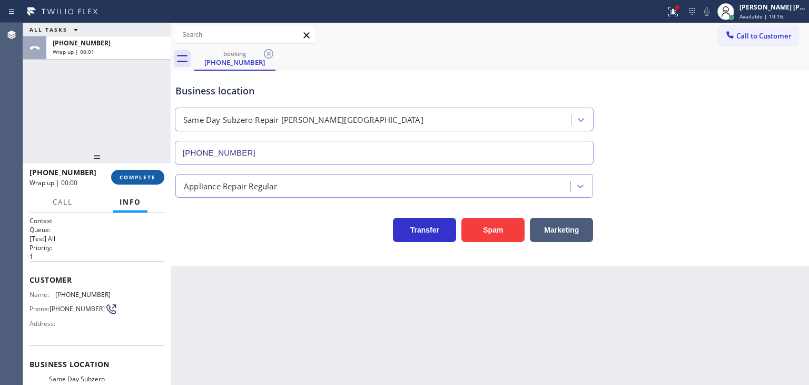
click at [153, 178] on span "COMPLETE" at bounding box center [138, 176] width 36 height 7
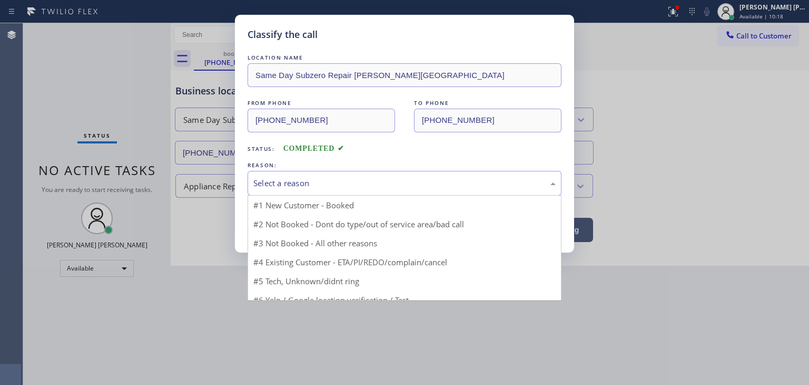
click at [309, 188] on div "Select a reason" at bounding box center [404, 183] width 302 height 12
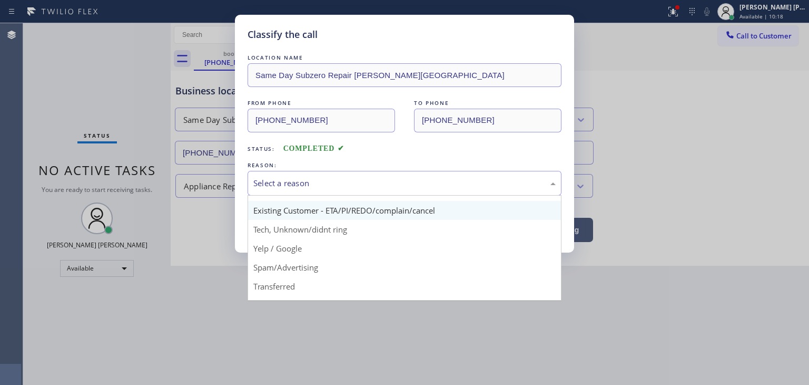
scroll to position [66, 0]
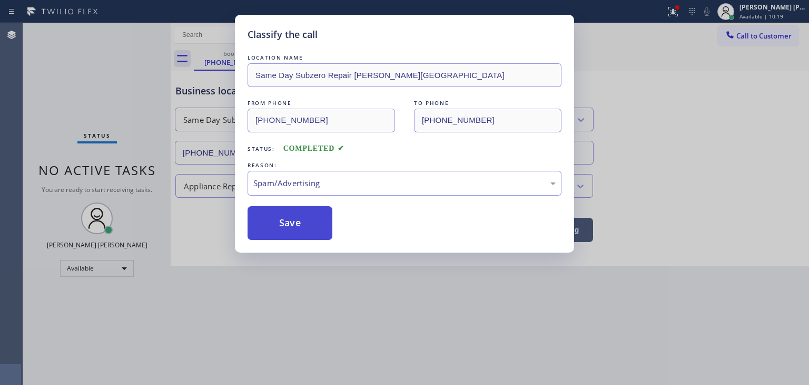
click at [299, 231] on button "Save" at bounding box center [290, 223] width 85 height 34
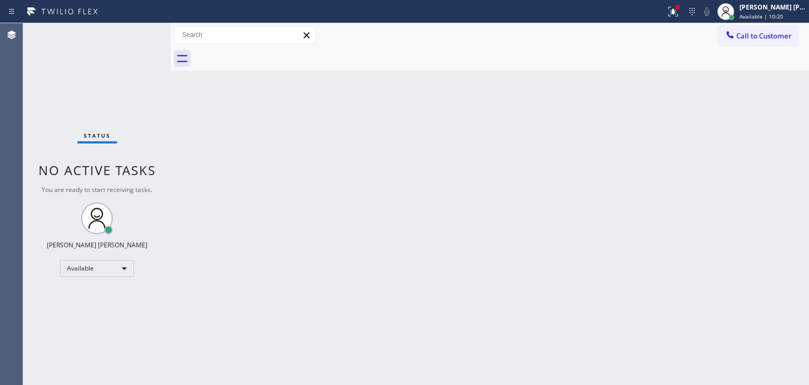
click at [134, 33] on div "Status No active tasks You are ready to start receiving tasks. [PERSON_NAME] [P…" at bounding box center [97, 203] width 148 height 361
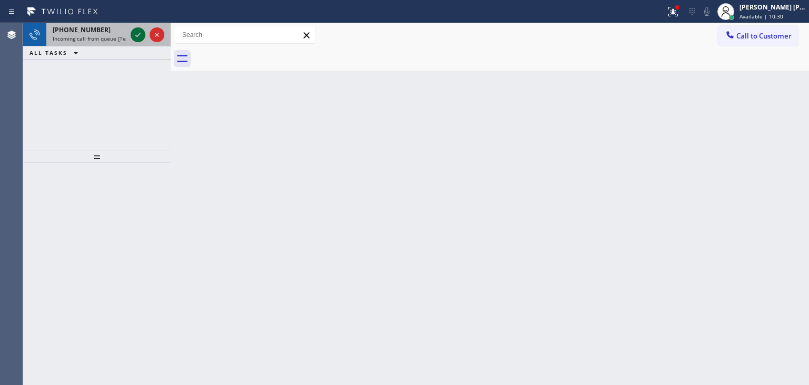
click at [134, 32] on icon at bounding box center [138, 34] width 13 height 13
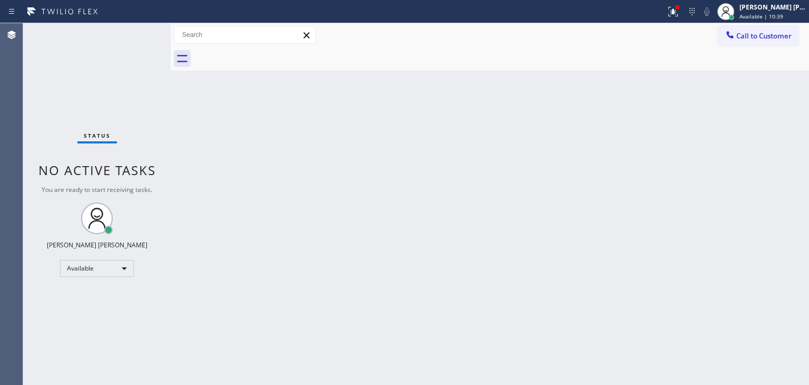
click at [140, 34] on div "Status No active tasks You are ready to start receiving tasks. [PERSON_NAME] [P…" at bounding box center [97, 203] width 148 height 361
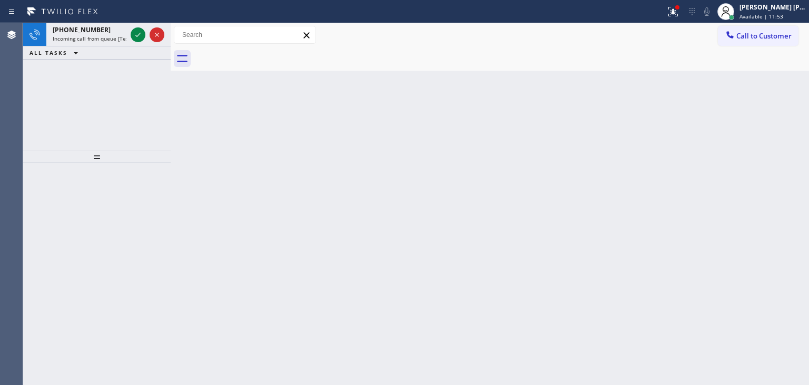
drag, startPoint x: 140, startPoint y: 34, endPoint x: 179, endPoint y: 119, distance: 93.4
click at [179, 119] on div "[PHONE_NUMBER] Incoming call from queue [Test] All ALL TASKS ALL TASKS ACTIVE T…" at bounding box center [416, 203] width 786 height 361
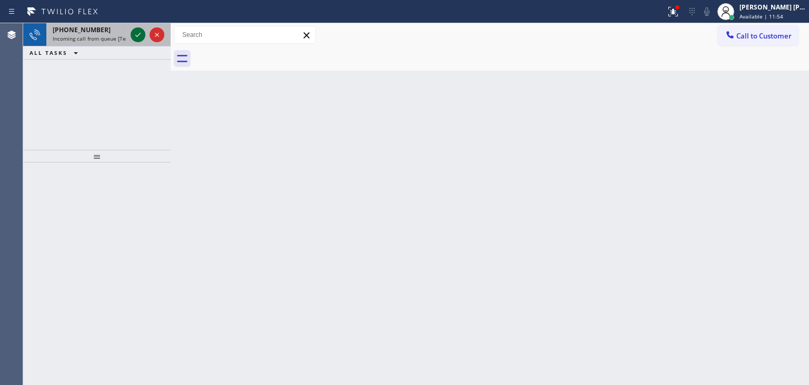
click at [139, 33] on icon at bounding box center [138, 34] width 13 height 13
click at [135, 33] on icon at bounding box center [138, 34] width 13 height 13
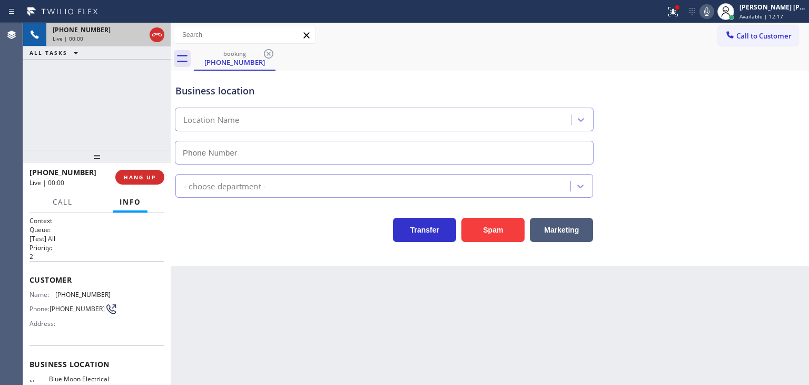
type input "[PHONE_NUMBER]"
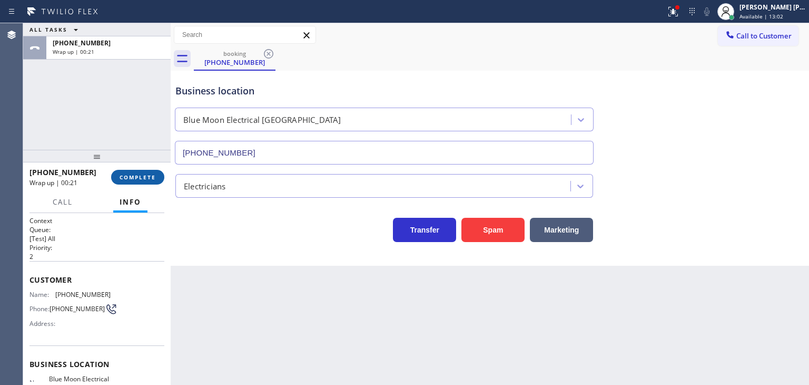
click at [121, 182] on button "COMPLETE" at bounding box center [137, 177] width 53 height 15
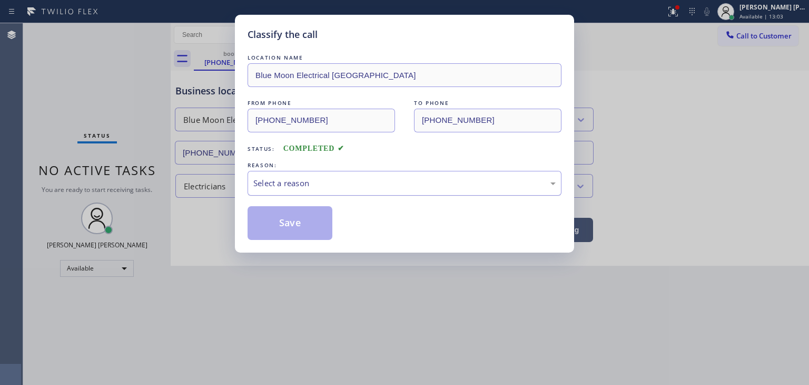
click at [292, 190] on div "Select a reason" at bounding box center [405, 183] width 314 height 25
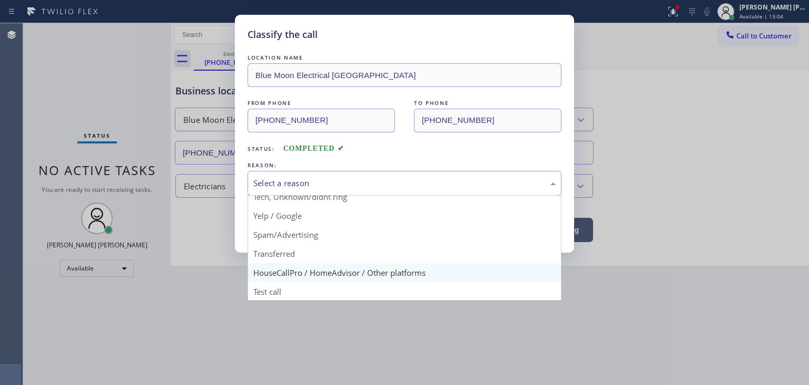
scroll to position [66, 0]
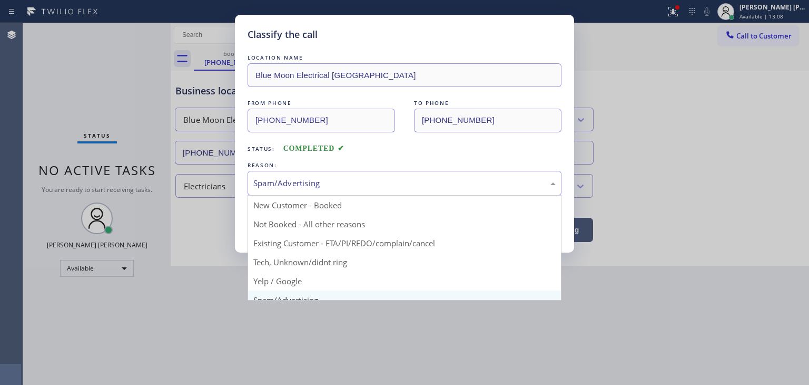
click at [305, 188] on div "Spam/Advertising" at bounding box center [404, 183] width 302 height 12
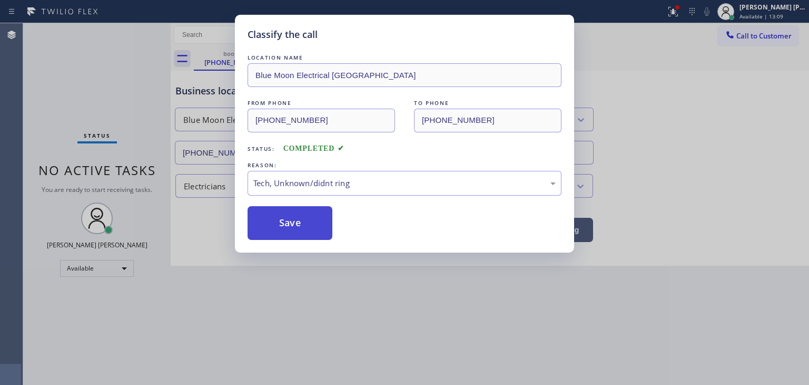
drag, startPoint x: 294, startPoint y: 222, endPoint x: 282, endPoint y: 212, distance: 15.7
click at [294, 222] on button "Save" at bounding box center [290, 223] width 85 height 34
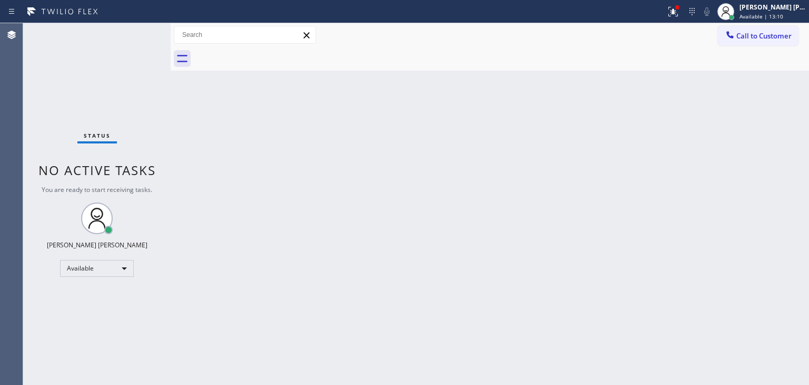
click at [143, 33] on div "Status No active tasks You are ready to start receiving tasks. [PERSON_NAME] [P…" at bounding box center [97, 203] width 148 height 361
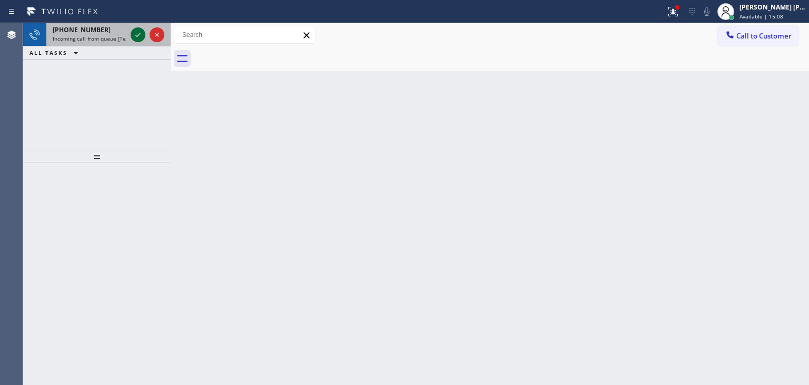
click at [134, 34] on icon at bounding box center [138, 34] width 13 height 13
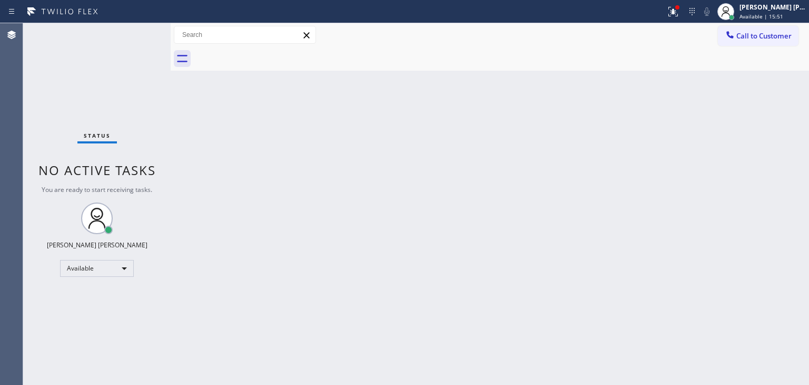
click at [142, 31] on div "Status No active tasks You are ready to start receiving tasks. [PERSON_NAME] [P…" at bounding box center [97, 203] width 148 height 361
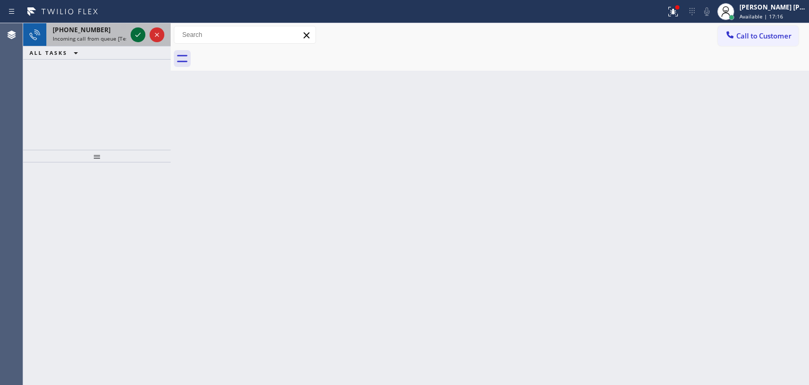
click at [139, 28] on icon at bounding box center [138, 34] width 13 height 13
click at [138, 28] on icon at bounding box center [138, 34] width 13 height 13
click at [136, 36] on icon at bounding box center [138, 34] width 13 height 13
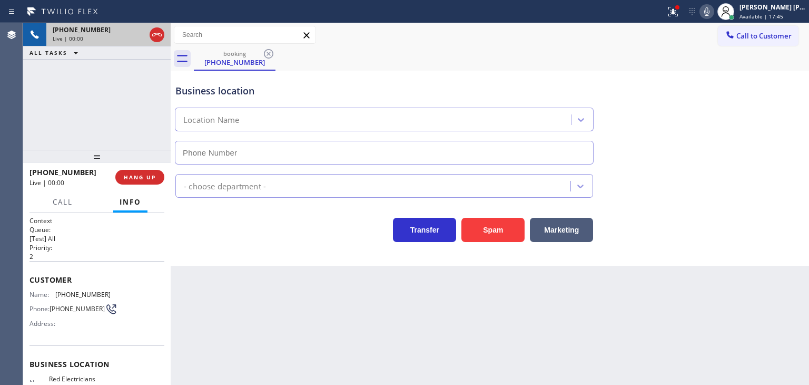
scroll to position [105, 0]
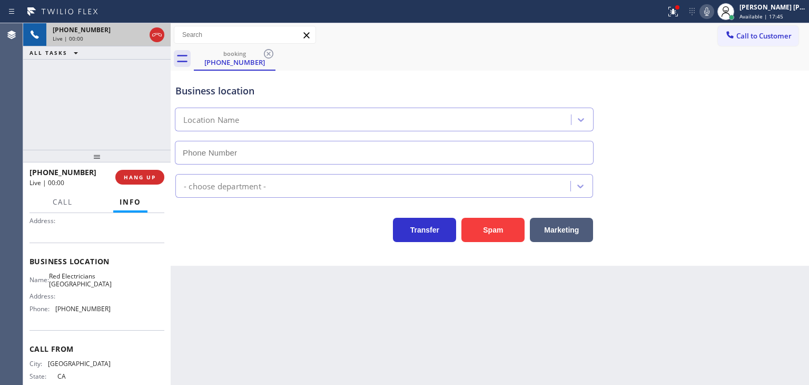
type input "[PHONE_NUMBER]"
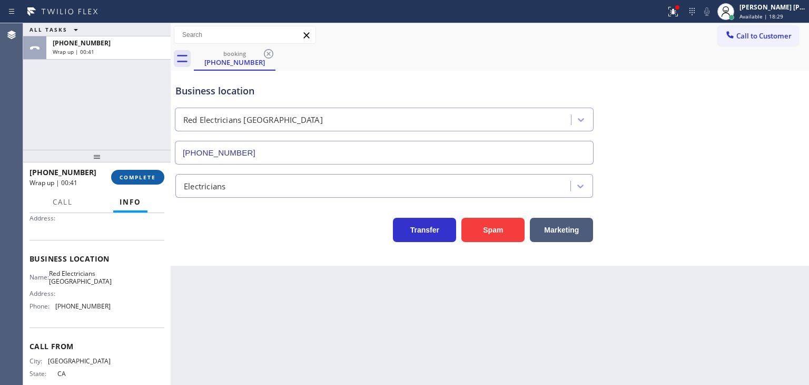
click at [148, 181] on button "COMPLETE" at bounding box center [137, 177] width 53 height 15
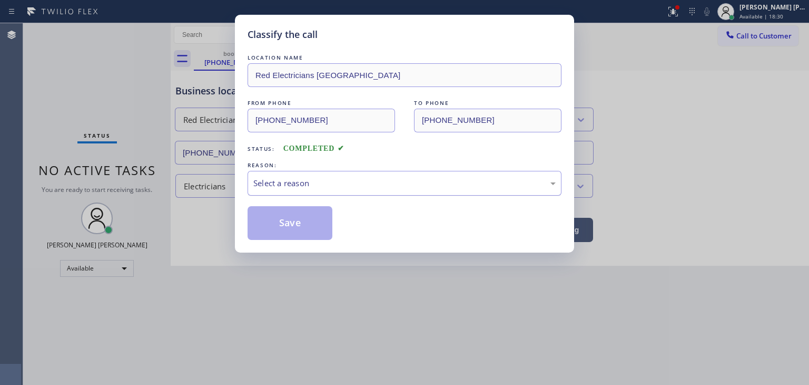
click at [316, 177] on div "Select a reason" at bounding box center [404, 183] width 302 height 12
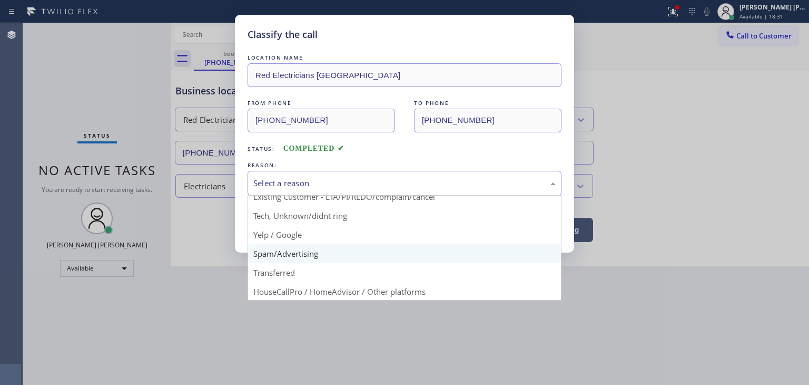
scroll to position [53, 0]
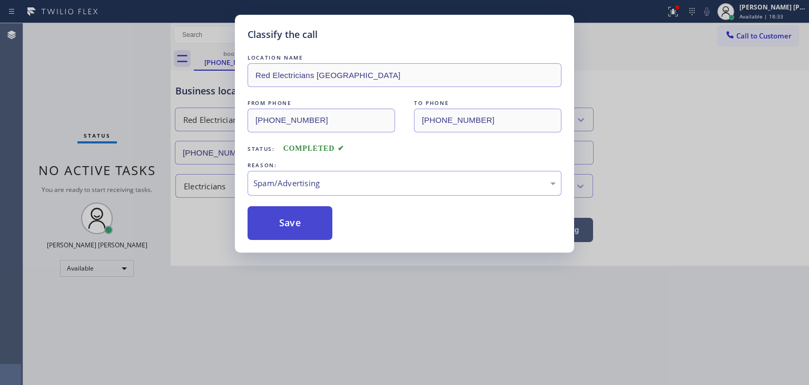
click at [287, 220] on button "Save" at bounding box center [290, 223] width 85 height 34
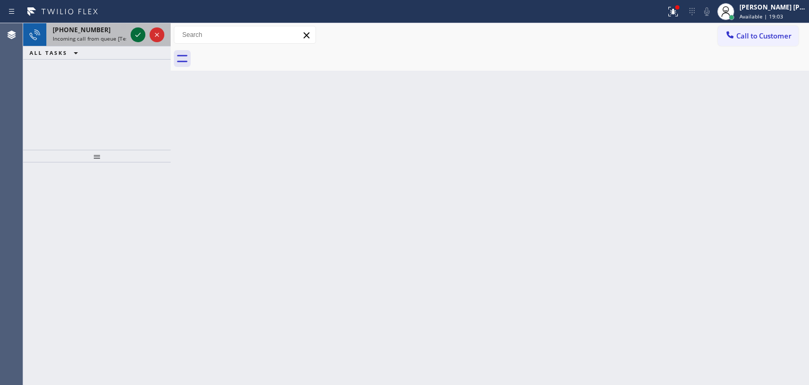
click at [140, 30] on icon at bounding box center [138, 34] width 13 height 13
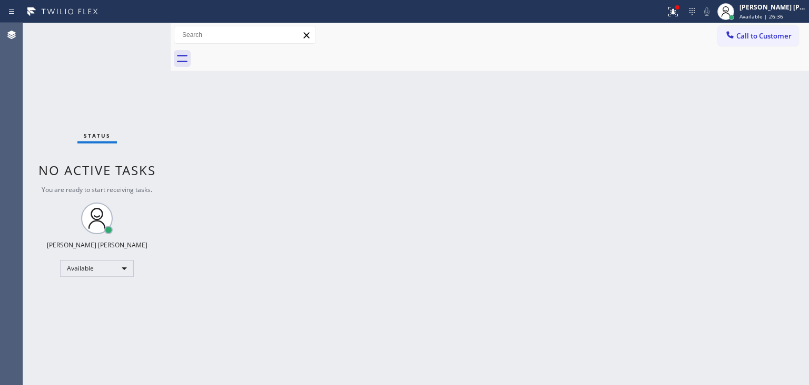
click at [140, 29] on div "Status No active tasks You are ready to start receiving tasks. [PERSON_NAME] [P…" at bounding box center [97, 203] width 148 height 361
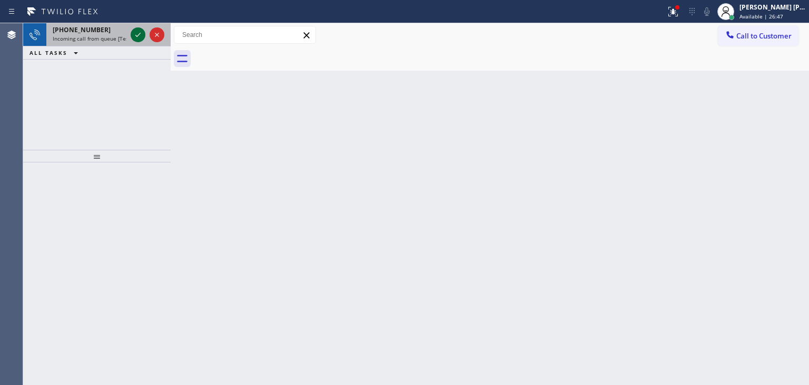
click at [137, 30] on icon at bounding box center [138, 34] width 13 height 13
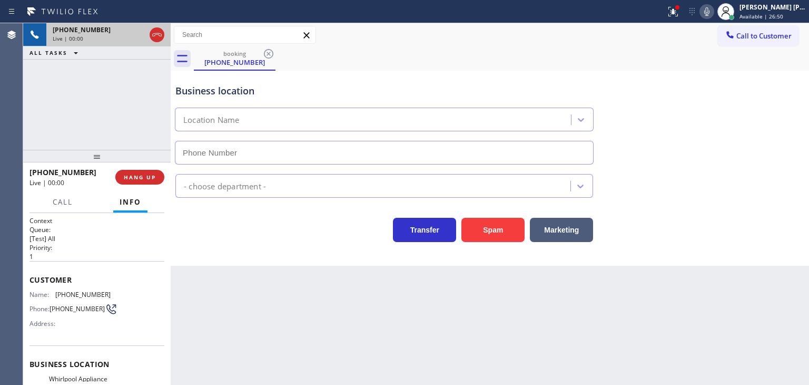
type input "[PHONE_NUMBER]"
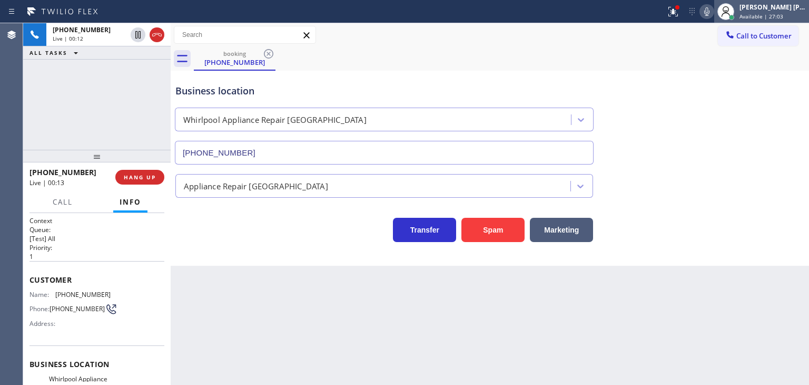
click at [782, 11] on div "[PERSON_NAME] [PERSON_NAME] Available | 27:03" at bounding box center [774, 11] width 72 height 18
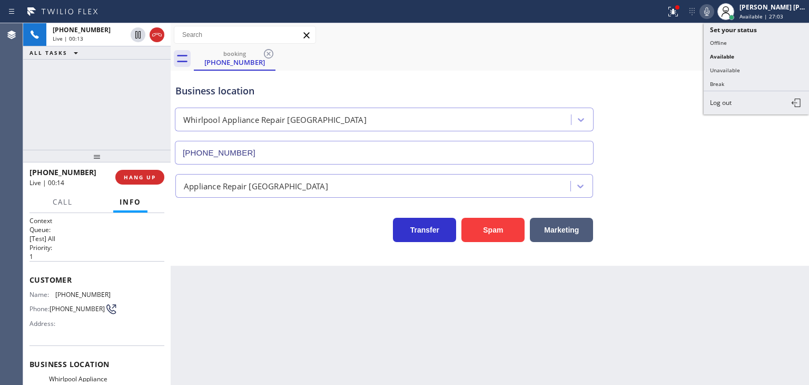
click at [752, 65] on button "Unavailable" at bounding box center [756, 70] width 105 height 14
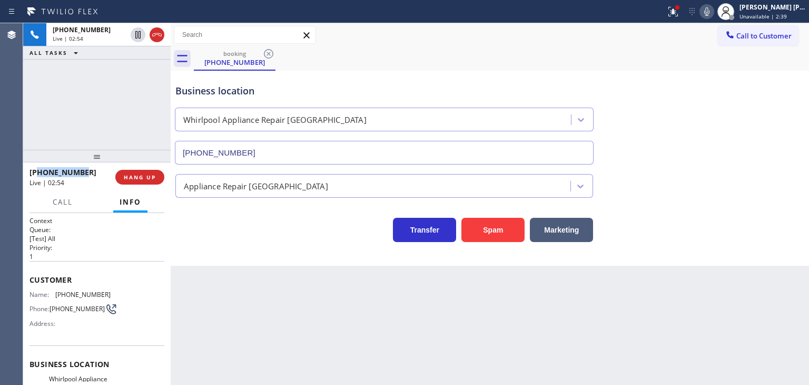
drag, startPoint x: 94, startPoint y: 172, endPoint x: 40, endPoint y: 171, distance: 54.3
click at [40, 171] on div "[PHONE_NUMBER]" at bounding box center [69, 172] width 79 height 10
copy span "8167298420"
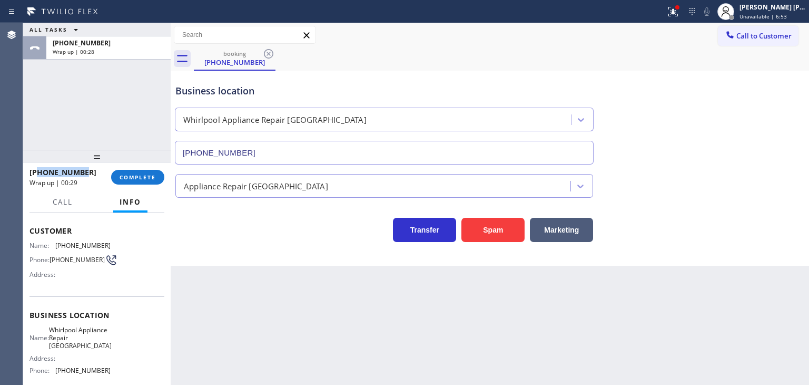
scroll to position [105, 0]
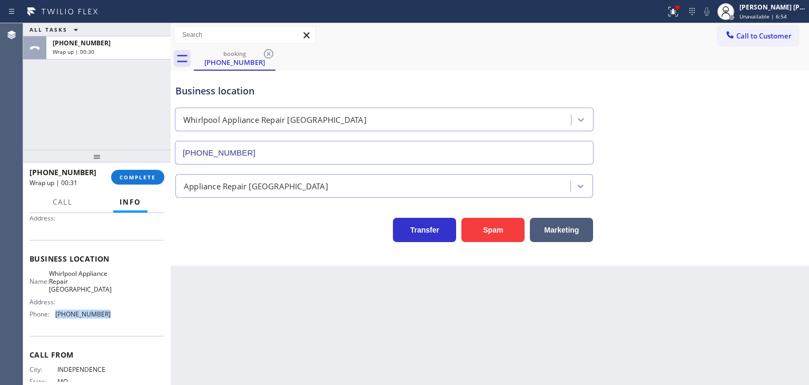
drag, startPoint x: 112, startPoint y: 310, endPoint x: 55, endPoint y: 317, distance: 57.3
click at [55, 317] on div "Name: Whirlpool Appliance Repair [GEOGRAPHIC_DATA] Address: Phone: [PHONE_NUMBE…" at bounding box center [97, 295] width 135 height 53
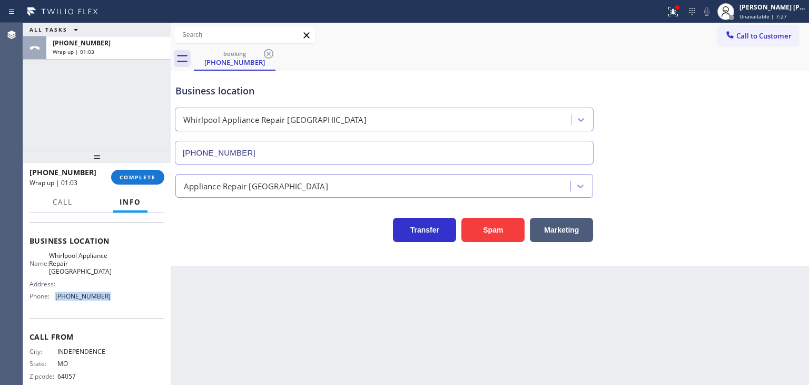
scroll to position [140, 0]
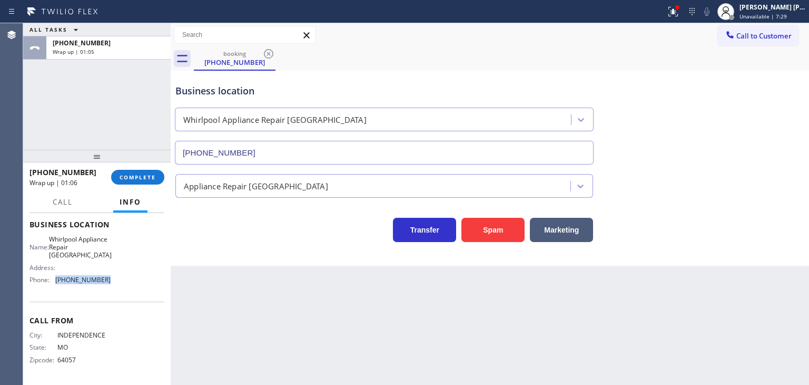
copy span "[PHONE_NUMBER]"
click at [143, 182] on button "COMPLETE" at bounding box center [137, 177] width 53 height 15
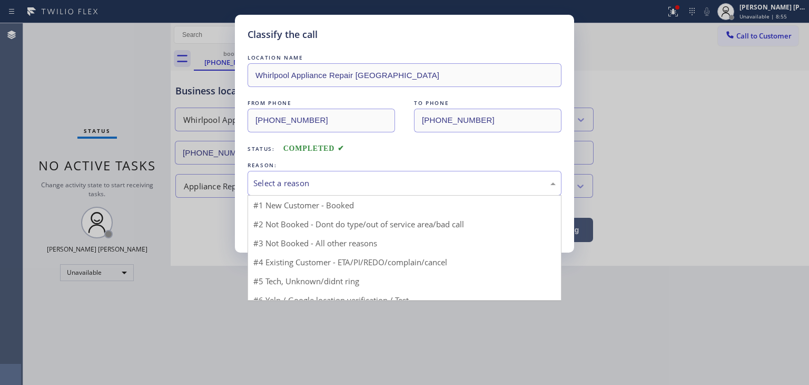
click at [316, 188] on div "Select a reason" at bounding box center [404, 183] width 302 height 12
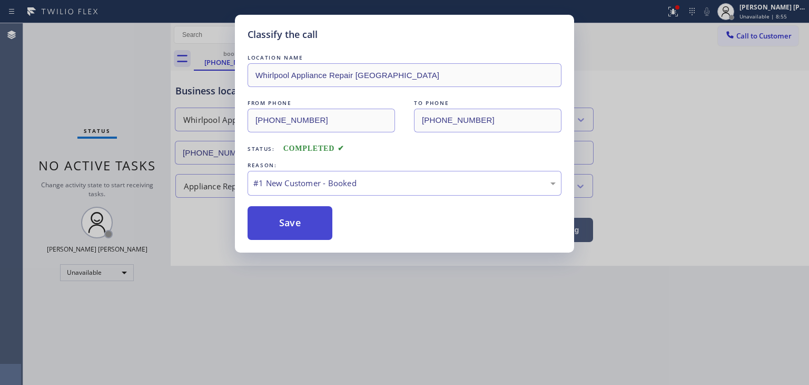
click at [312, 221] on button "Save" at bounding box center [290, 223] width 85 height 34
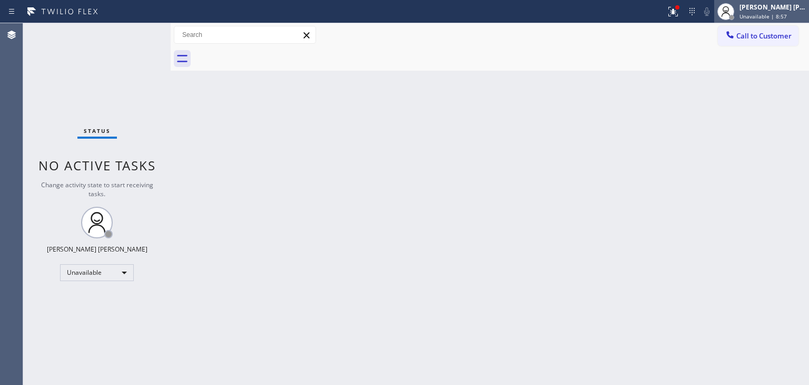
click at [786, 13] on span "Unavailable | 8:57" at bounding box center [763, 16] width 47 height 7
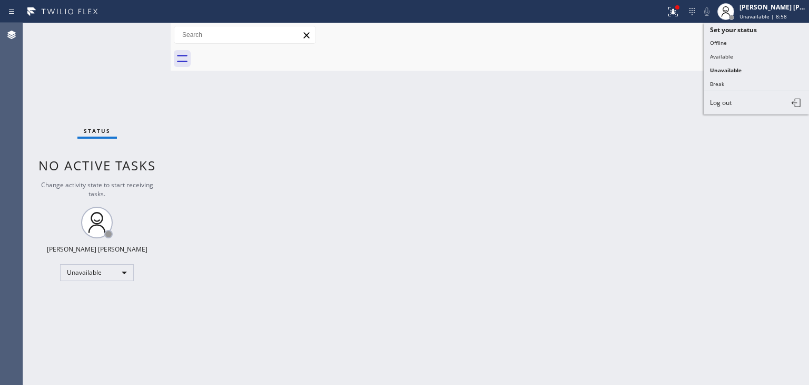
click at [750, 55] on button "Available" at bounding box center [756, 57] width 105 height 14
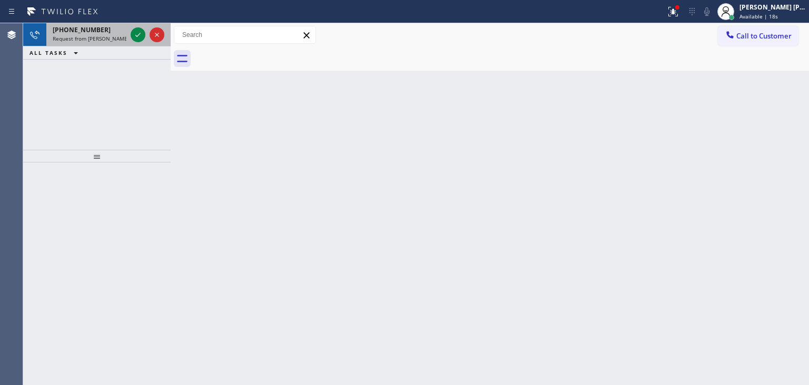
click at [147, 43] on div at bounding box center [148, 34] width 38 height 23
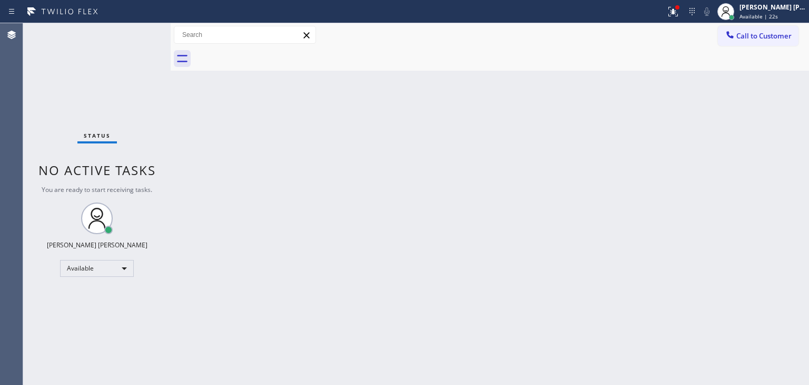
click at [134, 30] on div "Status No active tasks You are ready to start receiving tasks. [PERSON_NAME] [P…" at bounding box center [97, 203] width 148 height 361
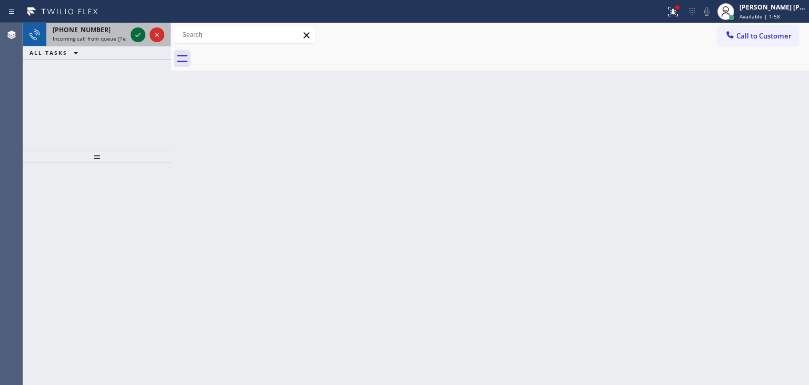
click at [135, 32] on icon at bounding box center [138, 34] width 13 height 13
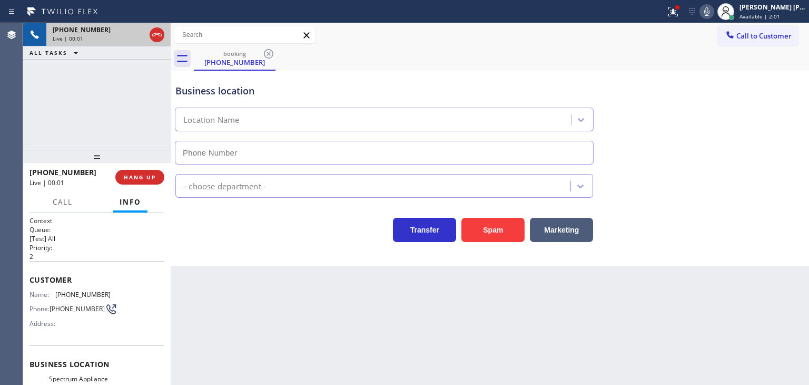
scroll to position [105, 0]
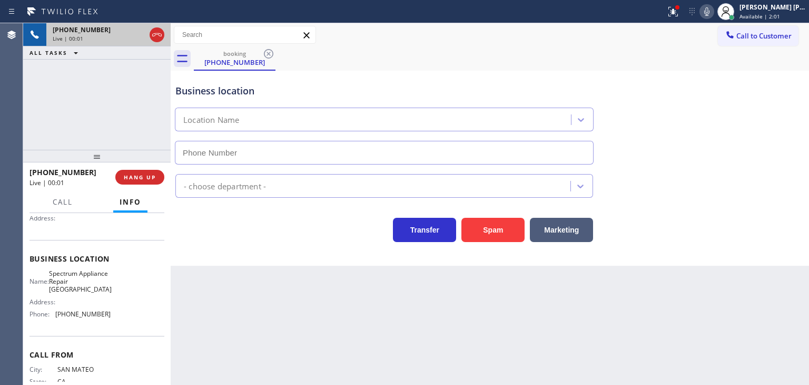
type input "[PHONE_NUMBER]"
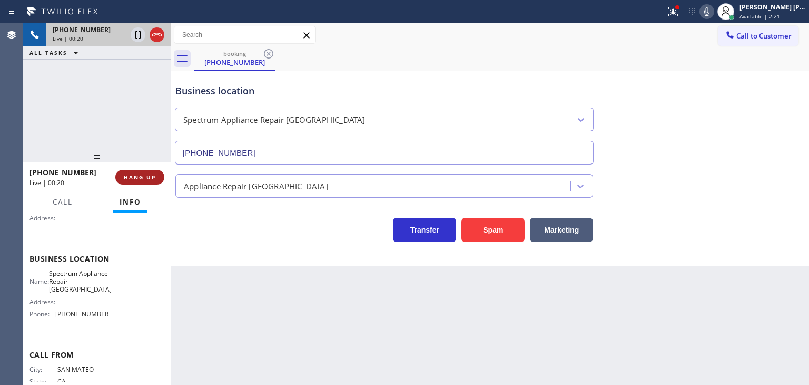
click at [152, 174] on span "HANG UP" at bounding box center [140, 176] width 32 height 7
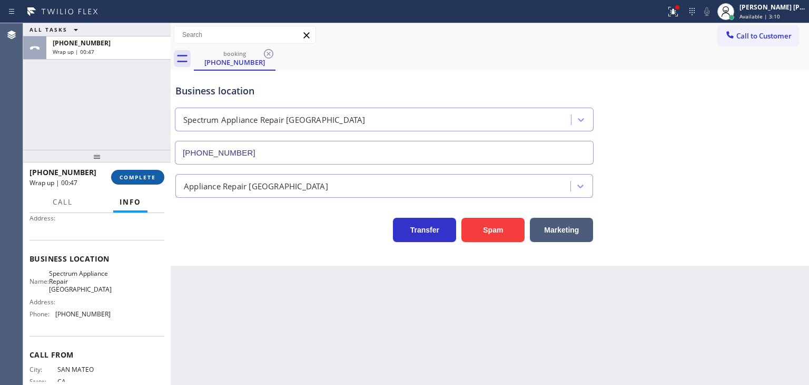
click at [149, 181] on button "COMPLETE" at bounding box center [137, 177] width 53 height 15
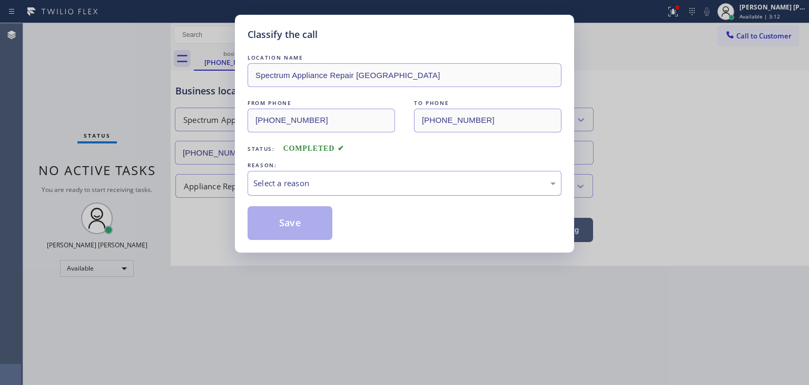
click at [318, 186] on div "Select a reason" at bounding box center [404, 183] width 302 height 12
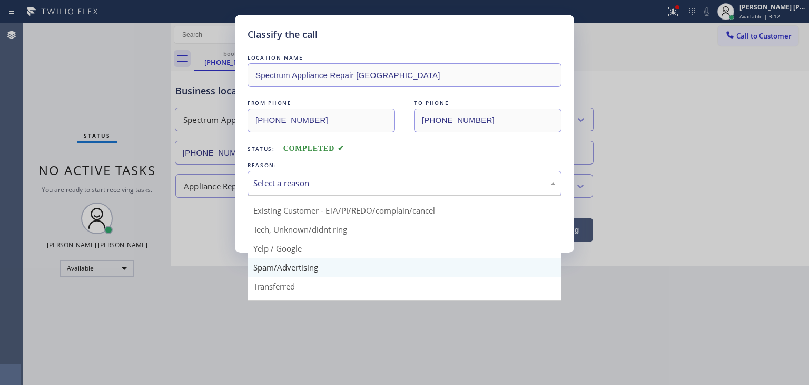
scroll to position [66, 0]
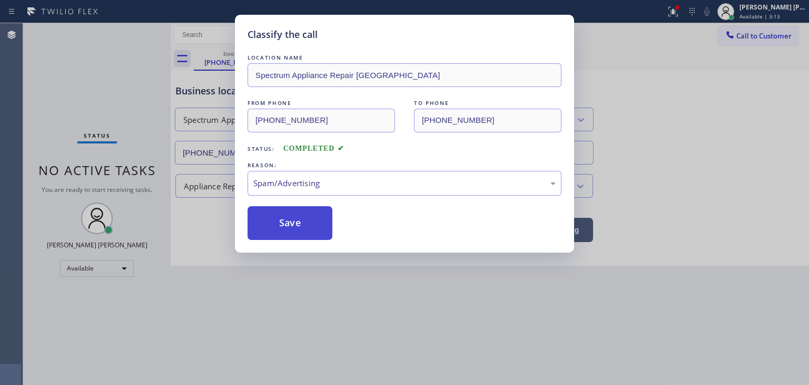
click at [297, 222] on button "Save" at bounding box center [290, 223] width 85 height 34
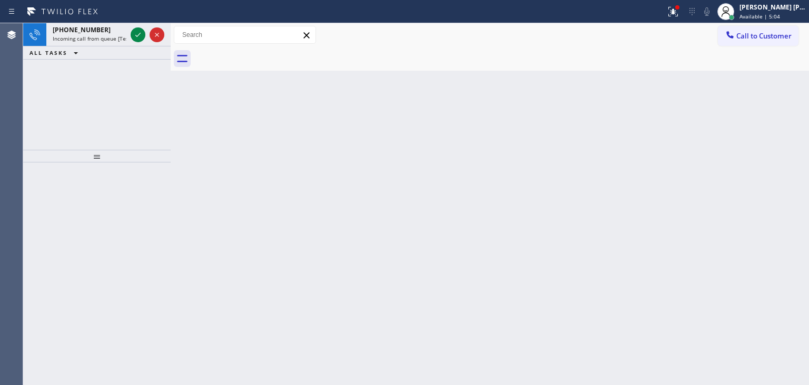
drag, startPoint x: 138, startPoint y: 31, endPoint x: 158, endPoint y: 80, distance: 52.9
click at [138, 31] on icon at bounding box center [138, 34] width 13 height 13
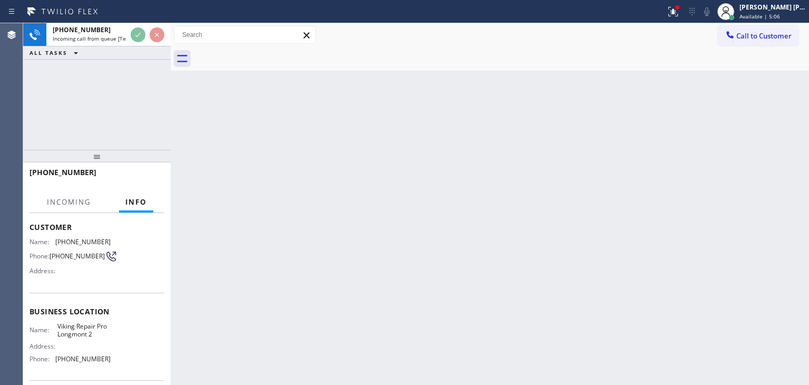
scroll to position [105, 0]
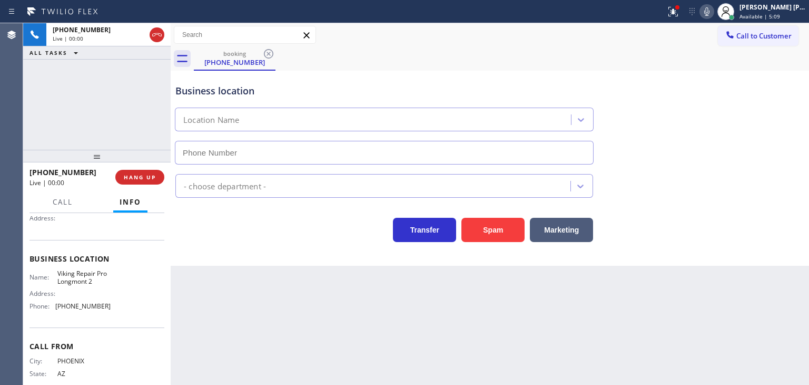
type input "[PHONE_NUMBER]"
drag, startPoint x: 61, startPoint y: 201, endPoint x: 87, endPoint y: 216, distance: 30.4
click at [61, 201] on span "Call" at bounding box center [63, 201] width 20 height 9
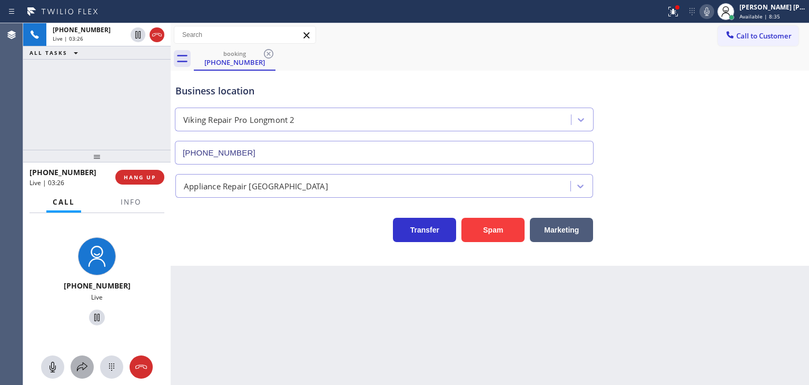
click at [77, 374] on button at bounding box center [82, 366] width 23 height 23
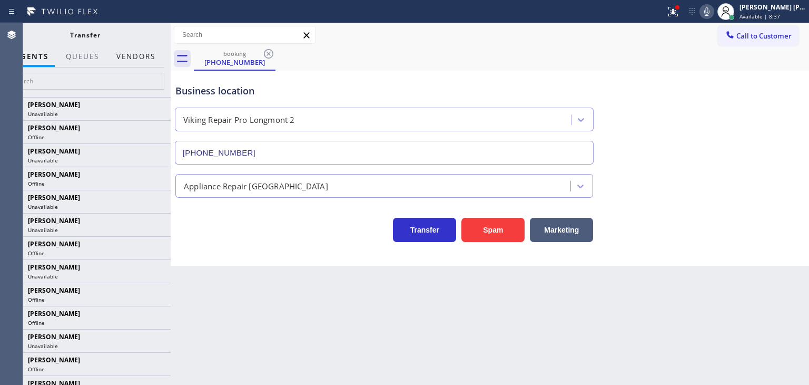
click at [127, 54] on button "Vendors" at bounding box center [136, 56] width 52 height 21
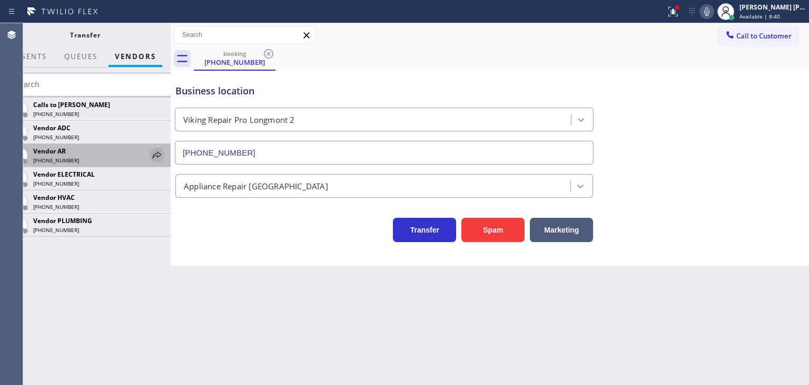
click at [154, 155] on icon at bounding box center [157, 154] width 8 height 7
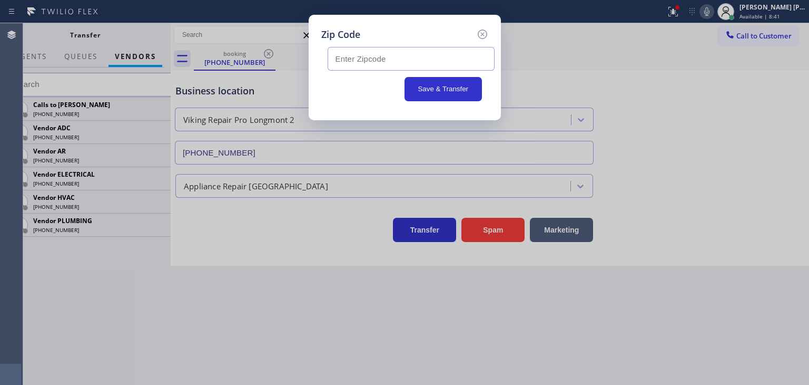
click at [340, 60] on input "text" at bounding box center [411, 59] width 167 height 24
type input "80540"
click at [442, 89] on button "Save & Transfer" at bounding box center [443, 89] width 77 height 24
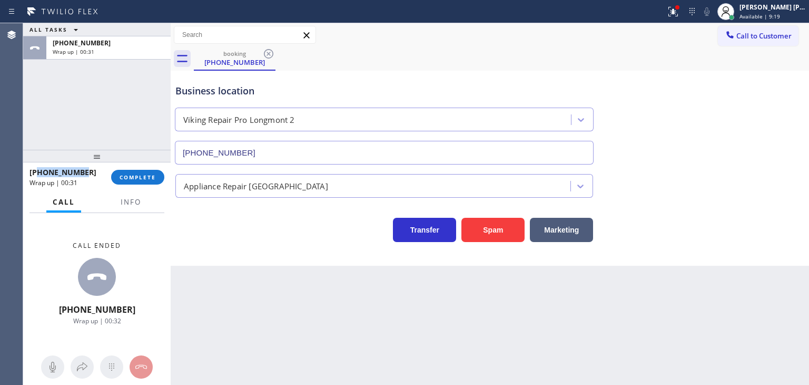
drag, startPoint x: 91, startPoint y: 171, endPoint x: 40, endPoint y: 175, distance: 50.8
click at [40, 175] on div "[PHONE_NUMBER]" at bounding box center [67, 172] width 74 height 10
click at [133, 201] on span "Info" at bounding box center [131, 201] width 21 height 9
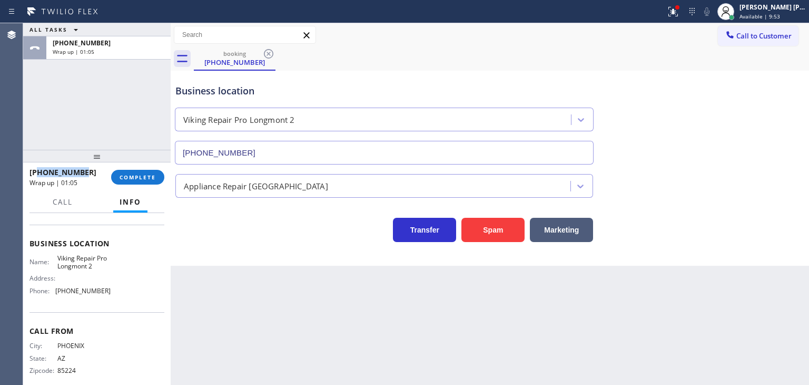
scroll to position [132, 0]
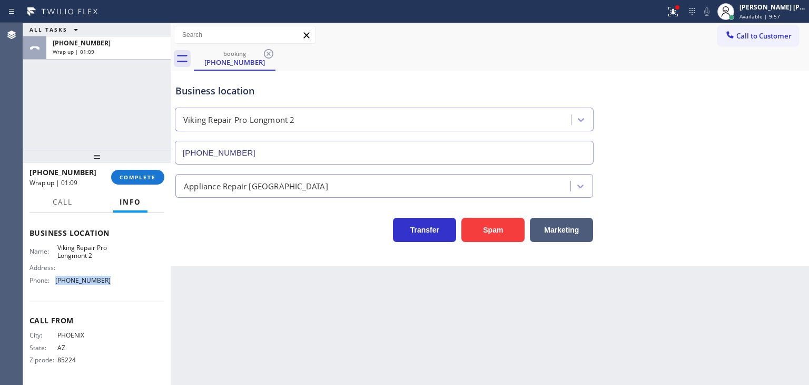
drag, startPoint x: 112, startPoint y: 278, endPoint x: 56, endPoint y: 279, distance: 55.9
click at [56, 279] on div "Name: Viking Repair Pro Longmont 2 Address: Phone: [PHONE_NUMBER]" at bounding box center [97, 265] width 135 height 45
click at [133, 174] on span "COMPLETE" at bounding box center [138, 176] width 36 height 7
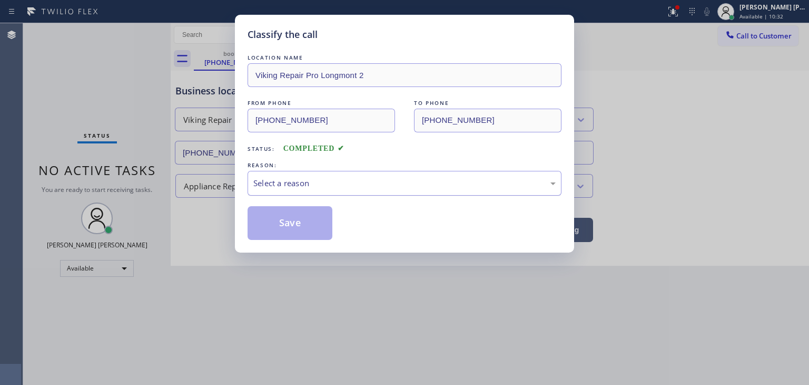
click at [277, 183] on div "Select a reason" at bounding box center [404, 183] width 302 height 12
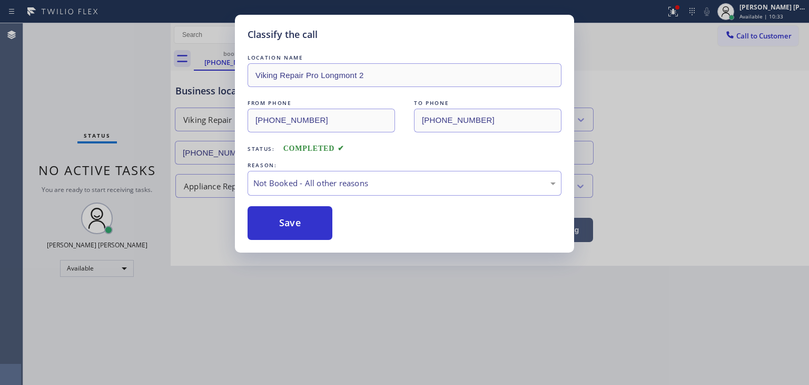
click at [287, 221] on button "Save" at bounding box center [290, 223] width 85 height 34
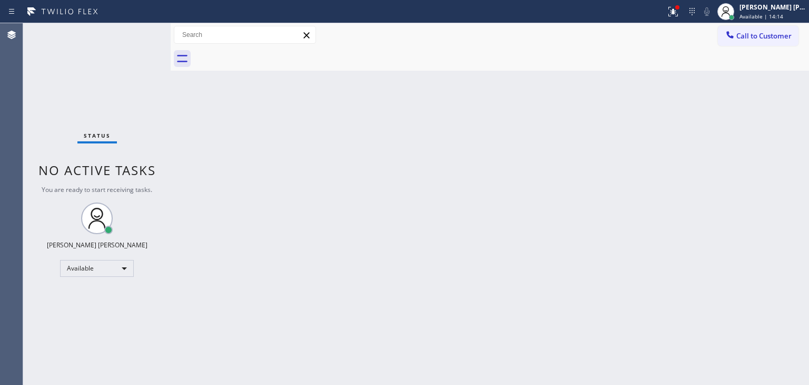
click at [721, 256] on div "Back to Dashboard Change Sender ID Customers Technicians Select a contact Outbo…" at bounding box center [490, 203] width 639 height 361
click at [137, 27] on div "Status No active tasks You are ready to start receiving tasks. [PERSON_NAME] [P…" at bounding box center [97, 203] width 148 height 361
click at [139, 32] on div "Status No active tasks You are ready to start receiving tasks. [PERSON_NAME] [P…" at bounding box center [97, 203] width 148 height 361
click at [680, 6] on div at bounding box center [678, 7] width 4 height 4
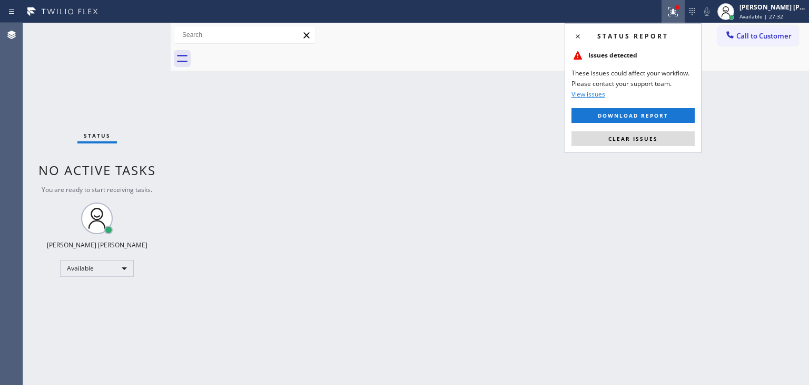
click at [646, 135] on span "Clear issues" at bounding box center [634, 138] width 50 height 7
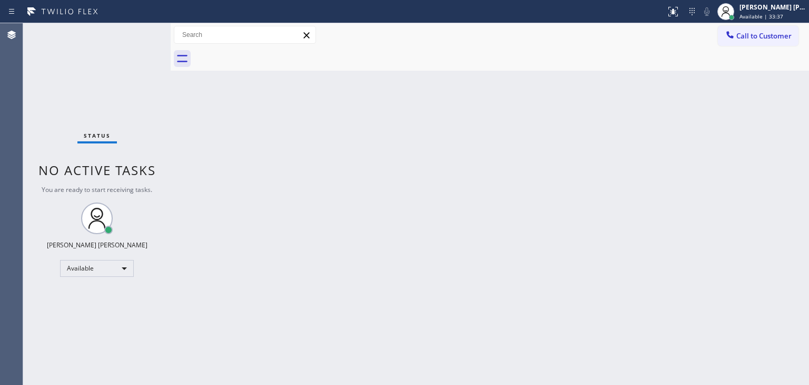
click at [762, 365] on div "Back to Dashboard Change Sender ID Customers Technicians Select a contact Outbo…" at bounding box center [490, 203] width 639 height 361
click at [765, 146] on div "Back to Dashboard Change Sender ID Customers Technicians Select a contact Outbo…" at bounding box center [490, 203] width 639 height 361
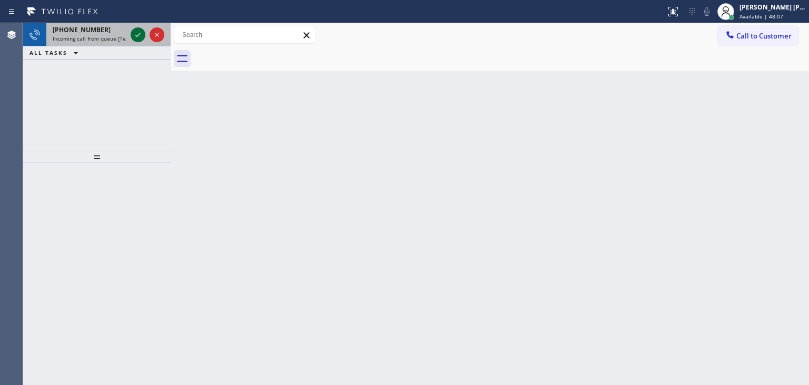
click at [137, 34] on icon at bounding box center [138, 34] width 13 height 13
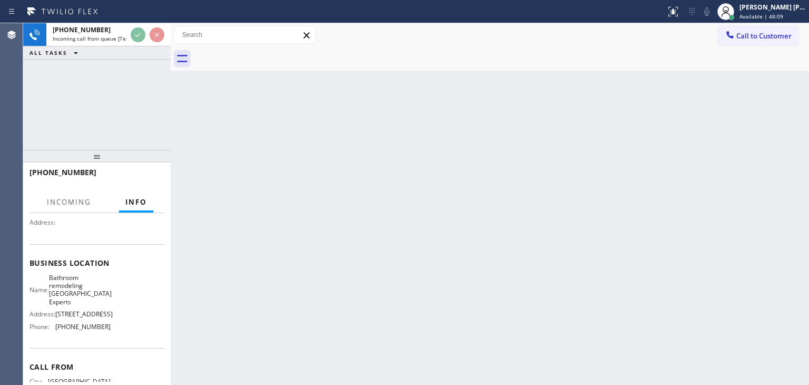
scroll to position [105, 0]
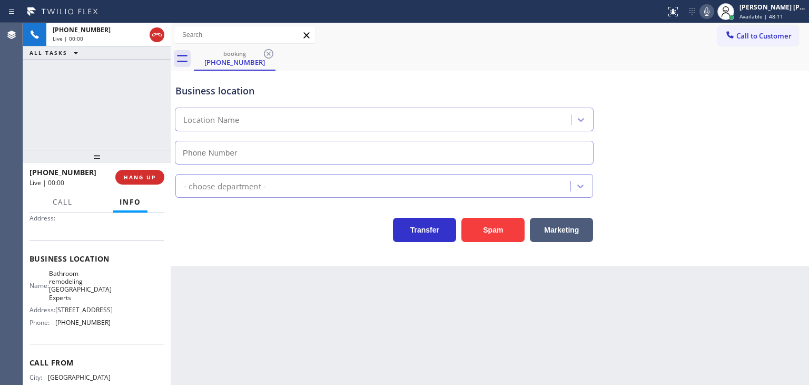
type input "[PHONE_NUMBER]"
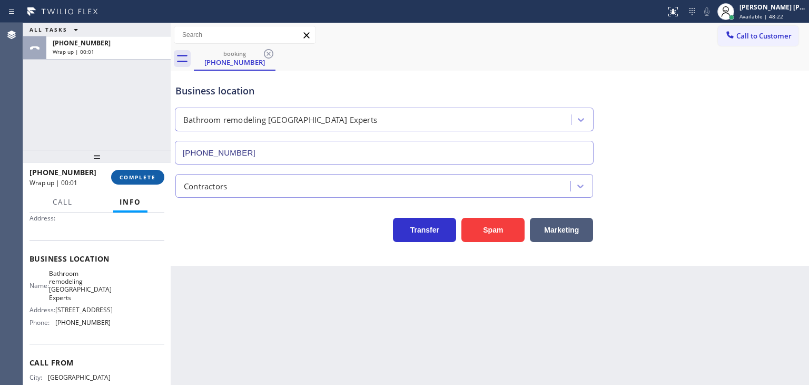
click at [148, 180] on span "COMPLETE" at bounding box center [138, 176] width 36 height 7
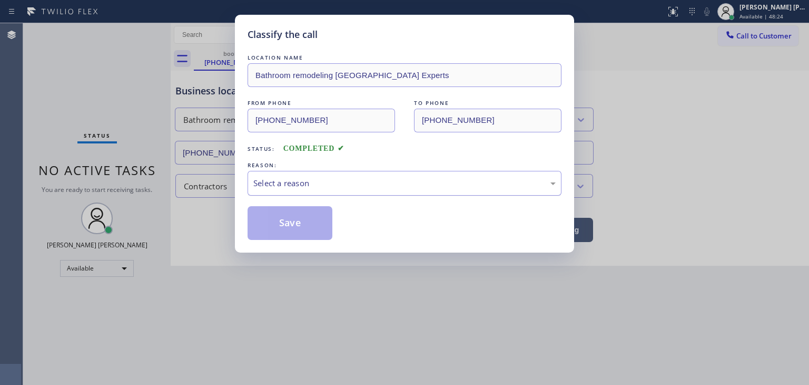
click at [292, 180] on div "Select a reason" at bounding box center [404, 183] width 302 height 12
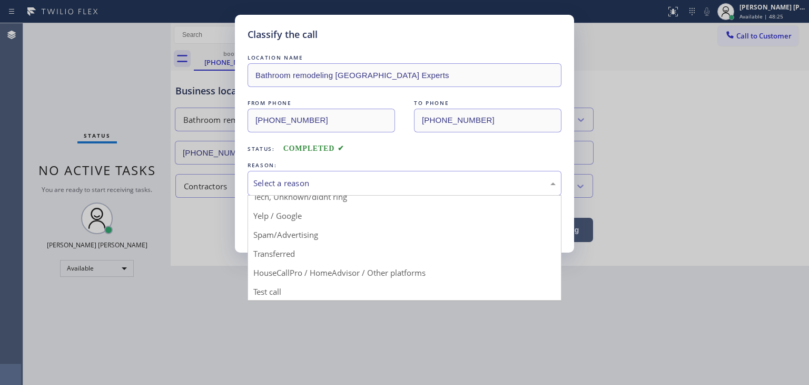
scroll to position [66, 0]
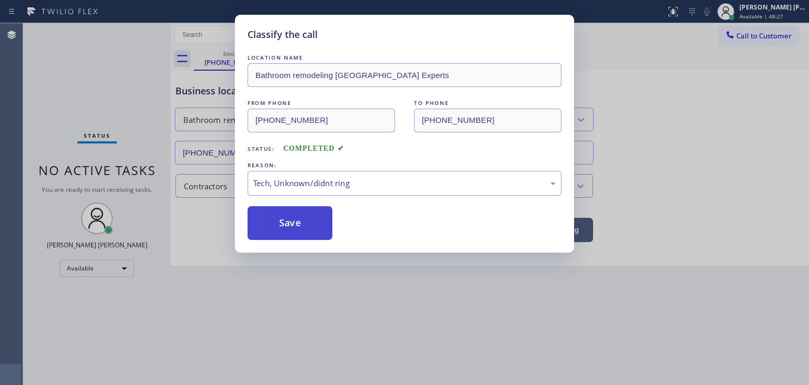
click at [304, 223] on button "Save" at bounding box center [290, 223] width 85 height 34
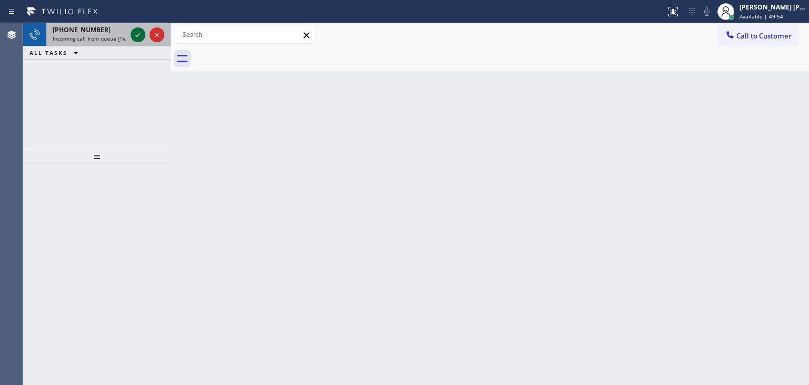
click at [139, 36] on icon at bounding box center [138, 34] width 13 height 13
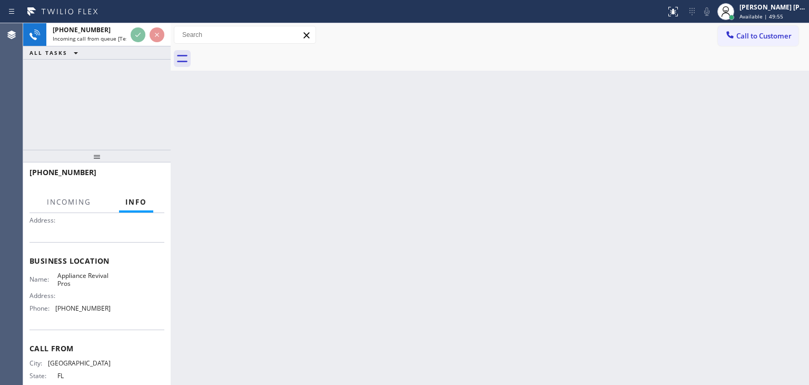
scroll to position [105, 0]
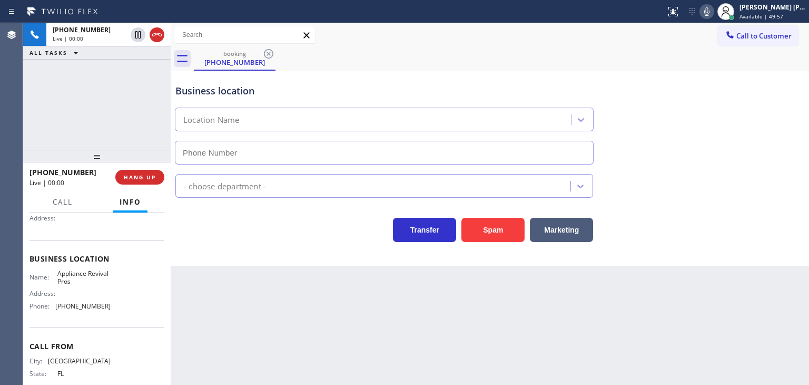
type input "[PHONE_NUMBER]"
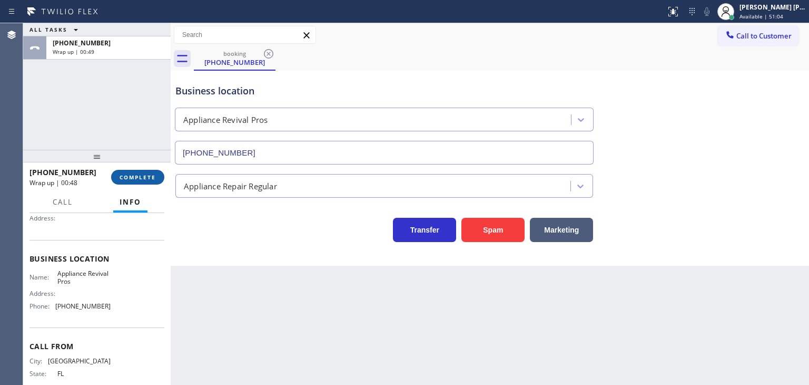
click at [146, 172] on button "COMPLETE" at bounding box center [137, 177] width 53 height 15
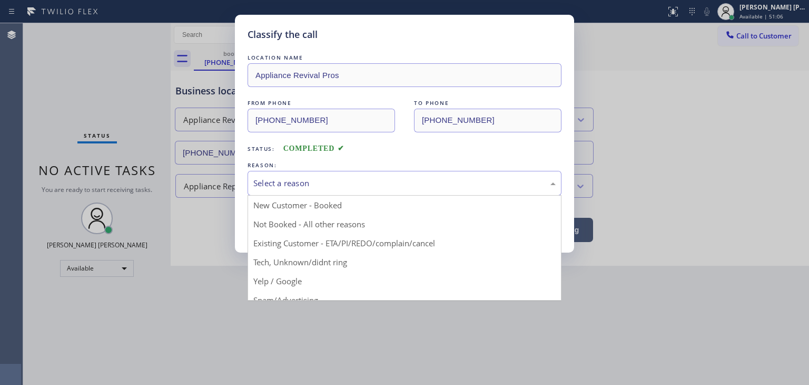
click at [267, 185] on div "Select a reason" at bounding box center [404, 183] width 302 height 12
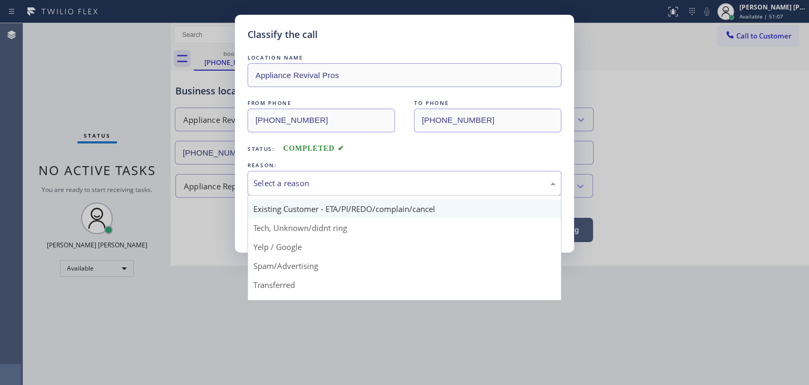
scroll to position [53, 0]
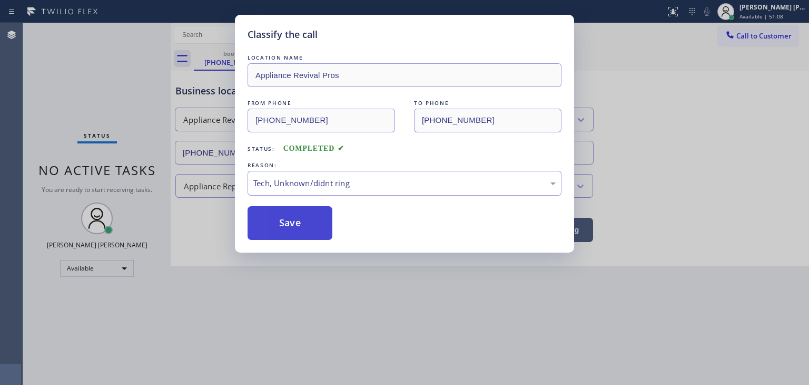
click at [296, 223] on button "Save" at bounding box center [290, 223] width 85 height 34
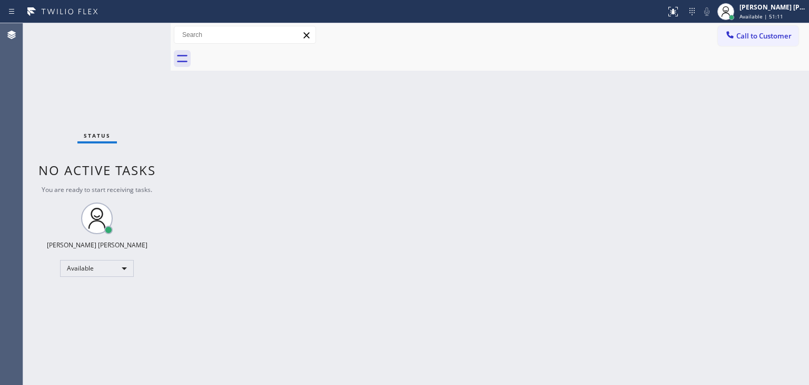
click at [137, 33] on div "Status No active tasks You are ready to start receiving tasks. [PERSON_NAME] [P…" at bounding box center [97, 203] width 148 height 361
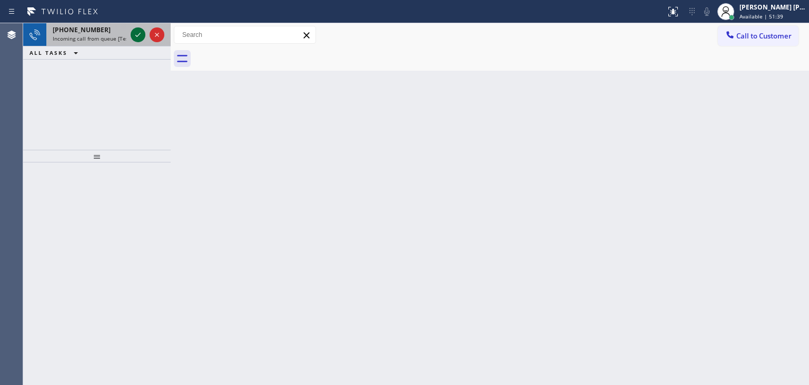
click at [137, 33] on icon at bounding box center [138, 34] width 13 height 13
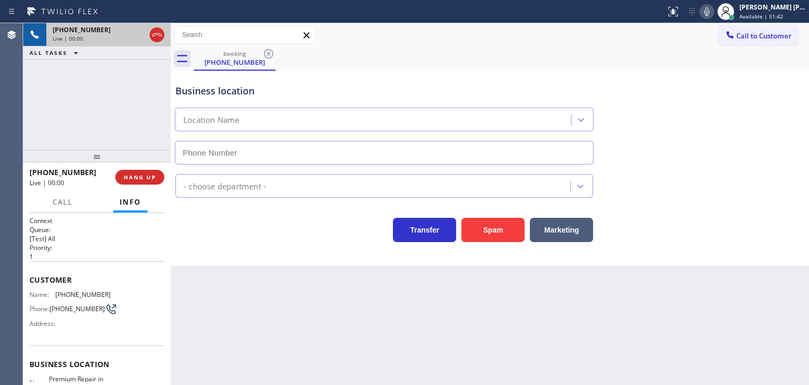
type input "[PHONE_NUMBER]"
click at [159, 179] on button "HANG UP" at bounding box center [139, 177] width 49 height 15
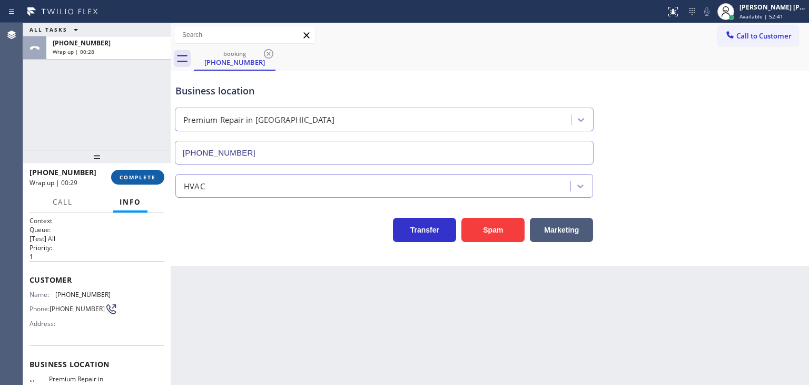
click at [139, 174] on span "COMPLETE" at bounding box center [138, 176] width 36 height 7
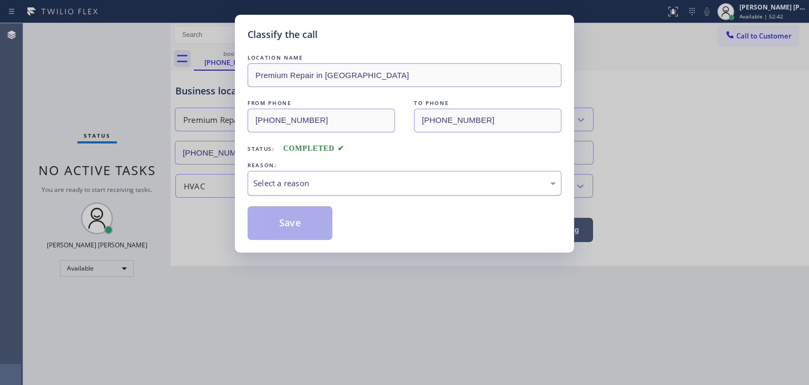
click at [274, 187] on div "Select a reason" at bounding box center [404, 183] width 302 height 12
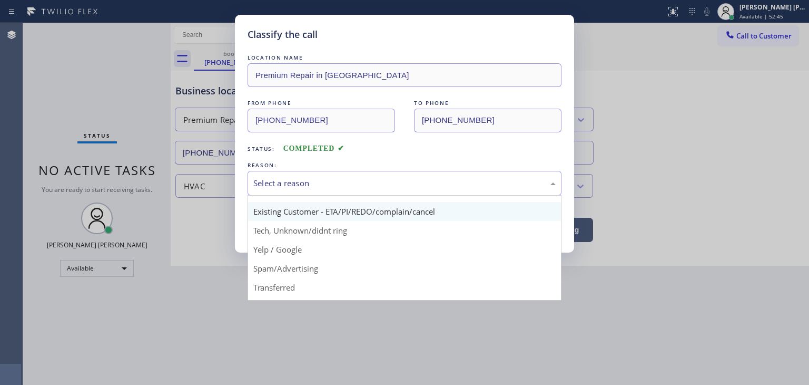
scroll to position [66, 0]
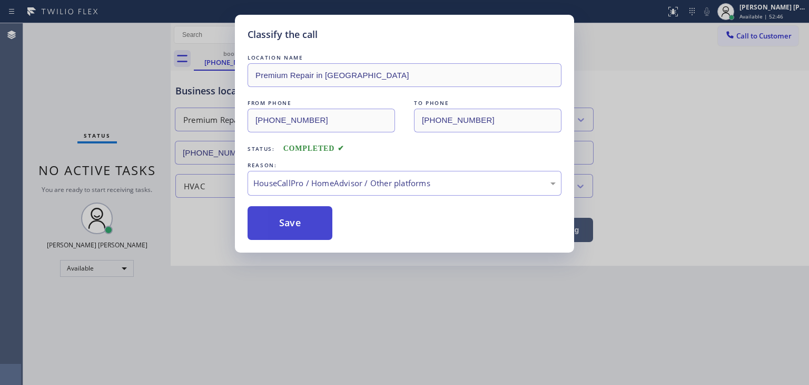
click at [301, 226] on button "Save" at bounding box center [290, 223] width 85 height 34
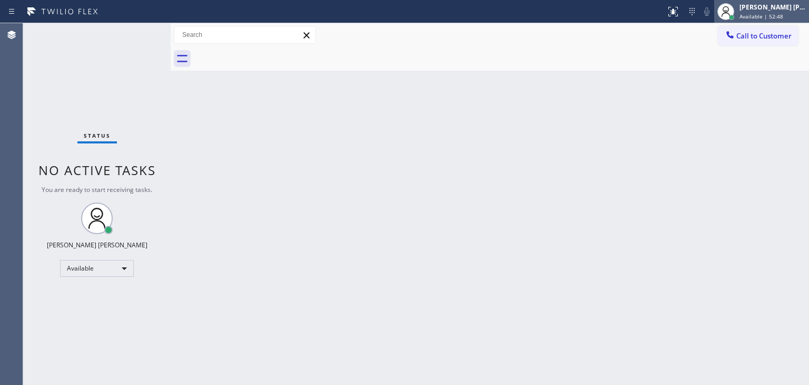
click at [766, 17] on span "Available | 52:48" at bounding box center [762, 16] width 44 height 7
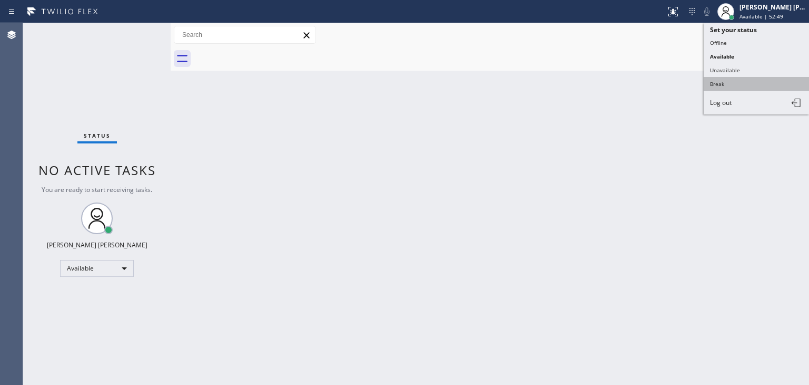
click at [748, 85] on button "Break" at bounding box center [756, 84] width 105 height 14
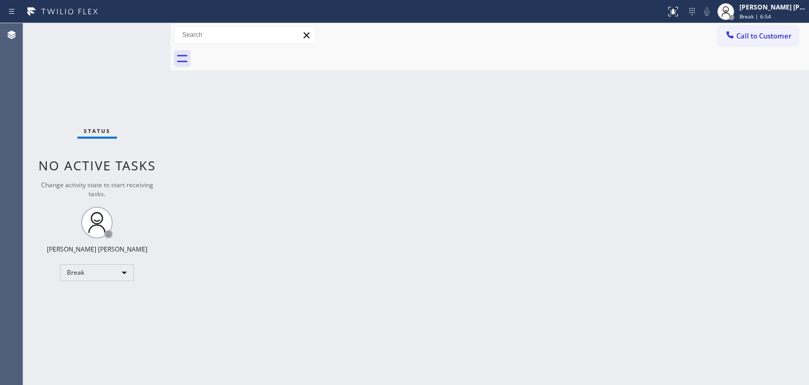
click at [114, 75] on div "Status No active tasks Change activity state to start receiving tasks. [PERSON_…" at bounding box center [97, 203] width 148 height 361
click at [387, 189] on div "Back to Dashboard Change Sender ID Customers Technicians Select a contact Outbo…" at bounding box center [490, 203] width 639 height 361
drag, startPoint x: 768, startPoint y: 19, endPoint x: 735, endPoint y: 88, distance: 76.6
click at [768, 19] on span "Offline | 11:17" at bounding box center [758, 16] width 37 height 7
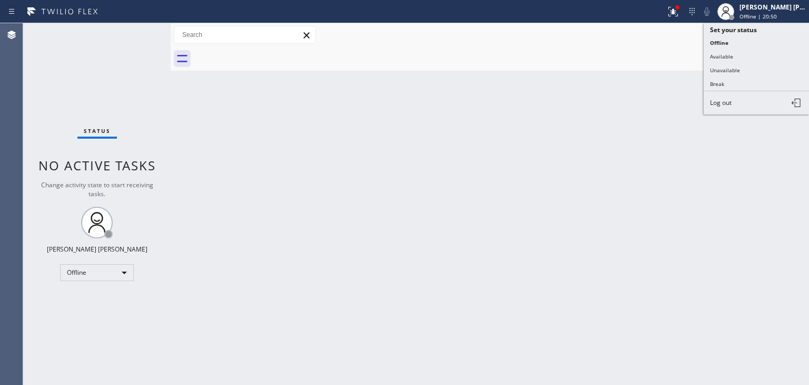
click at [715, 0] on button "[PERSON_NAME] [PERSON_NAME] Offline | 20:50" at bounding box center [762, 11] width 95 height 23
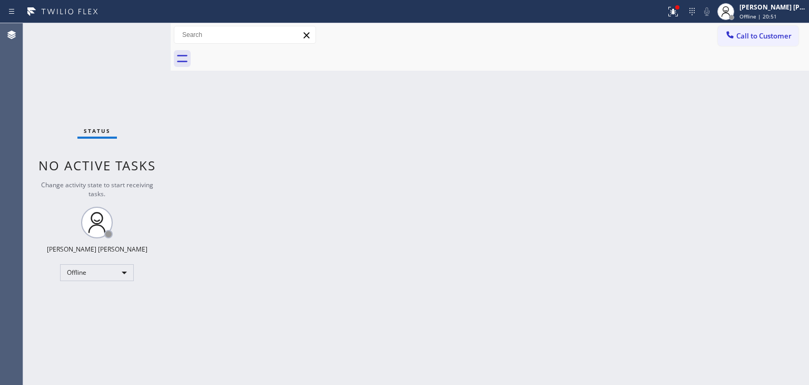
click at [715, 0] on button "[PERSON_NAME] [PERSON_NAME] Offline | 20:51" at bounding box center [762, 11] width 95 height 23
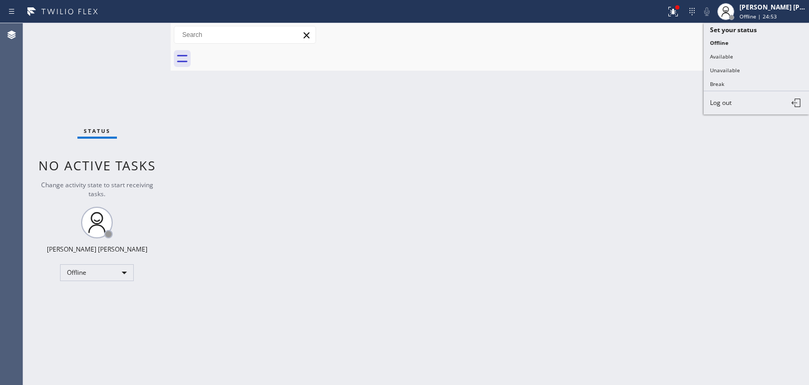
click at [660, 67] on div at bounding box center [501, 59] width 615 height 24
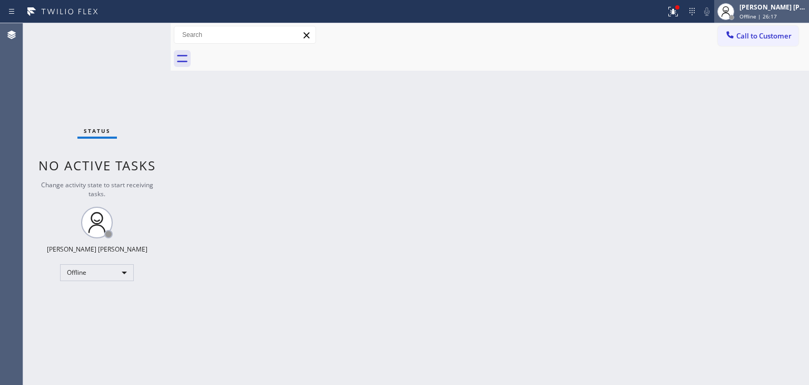
click at [758, 9] on div "[PERSON_NAME] [PERSON_NAME]" at bounding box center [773, 7] width 66 height 9
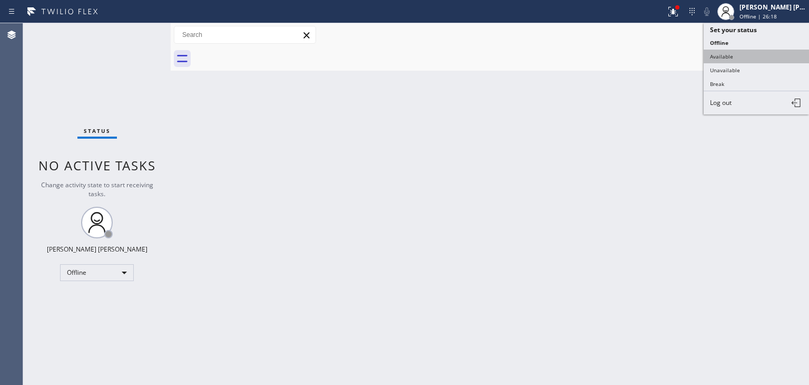
click at [725, 54] on button "Available" at bounding box center [756, 57] width 105 height 14
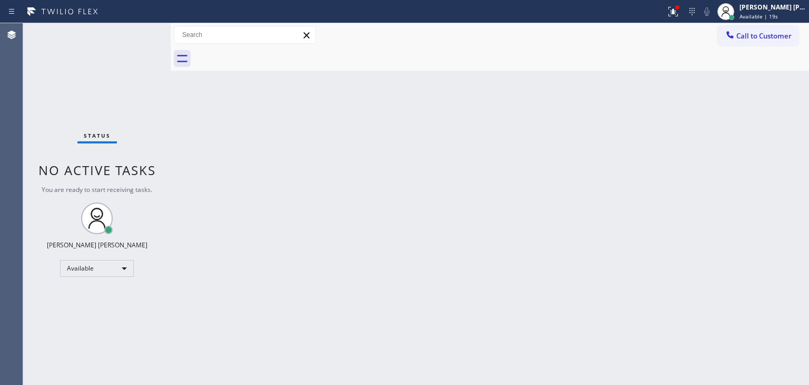
click at [131, 34] on div "Status No active tasks You are ready to start receiving tasks. [PERSON_NAME] [P…" at bounding box center [97, 203] width 148 height 361
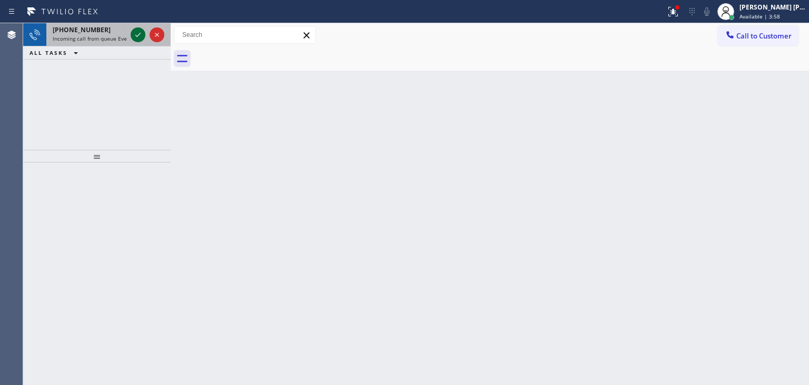
click at [137, 28] on icon at bounding box center [138, 34] width 13 height 13
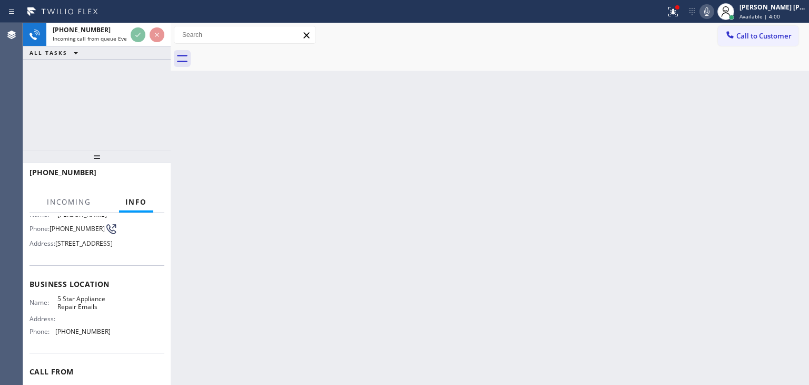
scroll to position [105, 0]
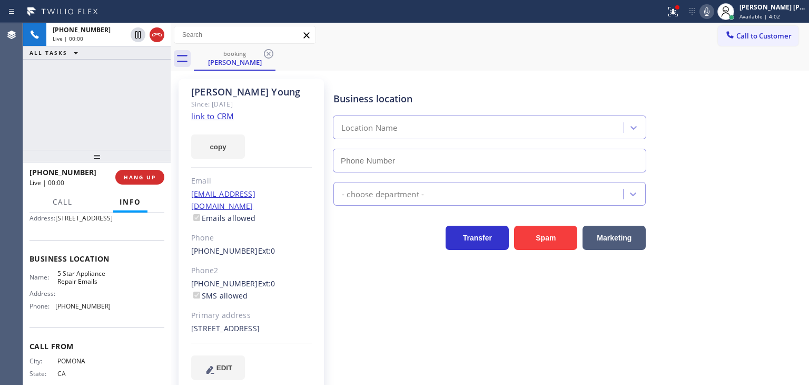
type input "[PHONE_NUMBER]"
click at [228, 113] on link "link to CRM" at bounding box center [212, 116] width 43 height 11
drag, startPoint x: 109, startPoint y: 323, endPoint x: 56, endPoint y: 323, distance: 52.7
click at [56, 315] on div "Name: 5 Star Appliance Repair Emails Address: Phone: [PHONE_NUMBER]" at bounding box center [97, 291] width 135 height 45
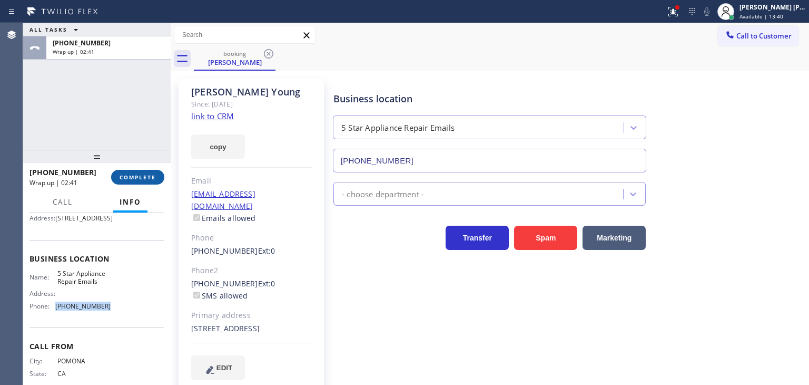
click at [139, 170] on button "COMPLETE" at bounding box center [137, 177] width 53 height 15
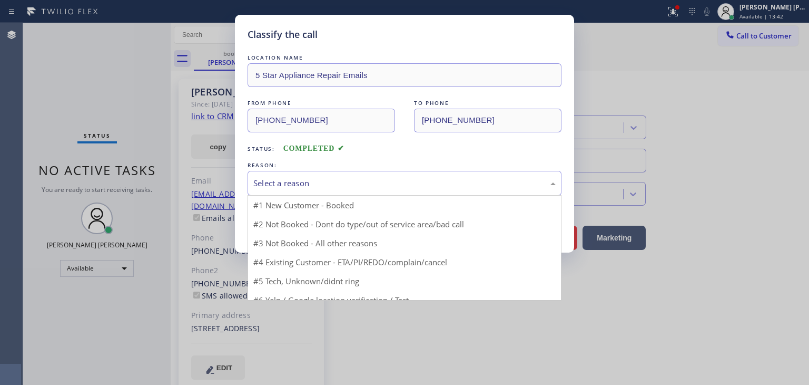
click at [292, 190] on div "Select a reason" at bounding box center [405, 183] width 314 height 25
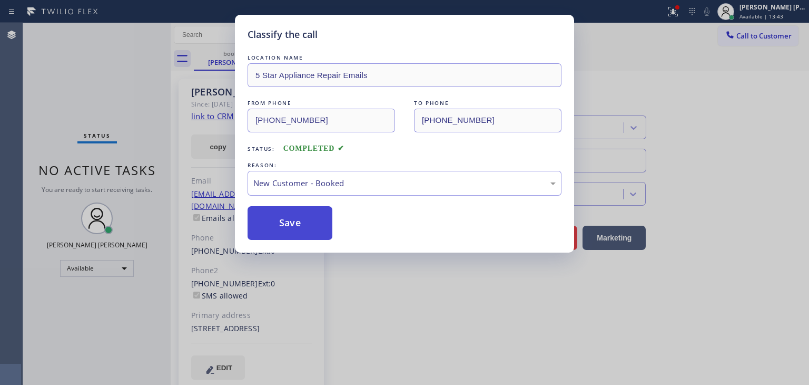
click at [287, 222] on button "Save" at bounding box center [290, 223] width 85 height 34
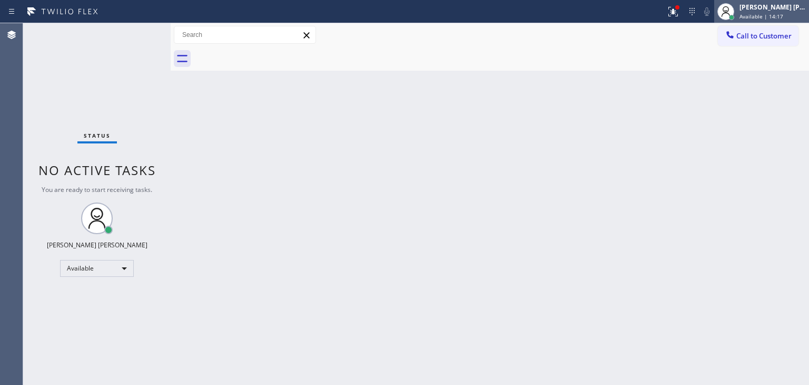
click at [784, 17] on span "Available | 14:17" at bounding box center [762, 16] width 44 height 7
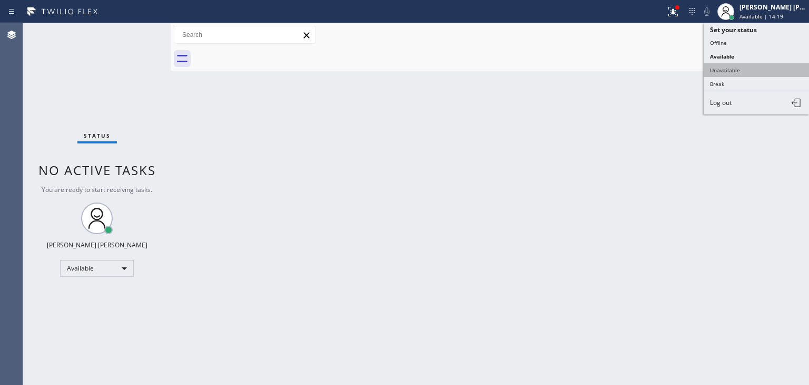
click at [757, 69] on button "Unavailable" at bounding box center [756, 70] width 105 height 14
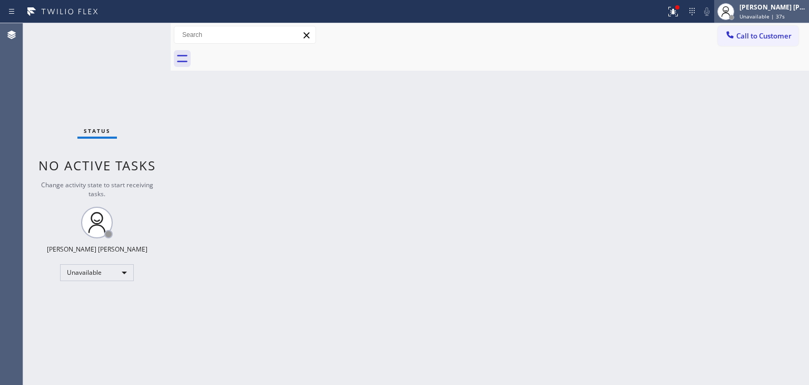
click at [774, 9] on div "[PERSON_NAME] [PERSON_NAME]" at bounding box center [773, 7] width 66 height 9
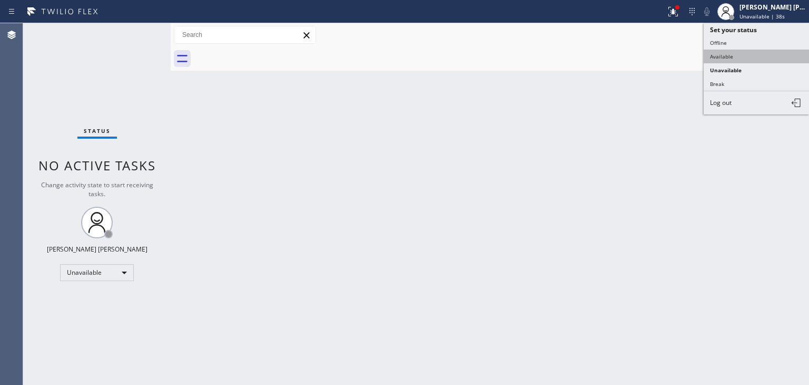
click at [755, 50] on button "Available" at bounding box center [756, 57] width 105 height 14
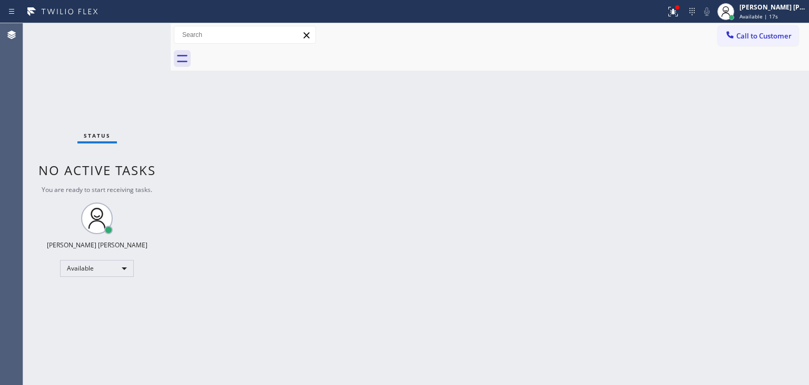
click at [697, 30] on div "Call to Customer Outbound call Location Search location Your caller id phone nu…" at bounding box center [490, 35] width 639 height 18
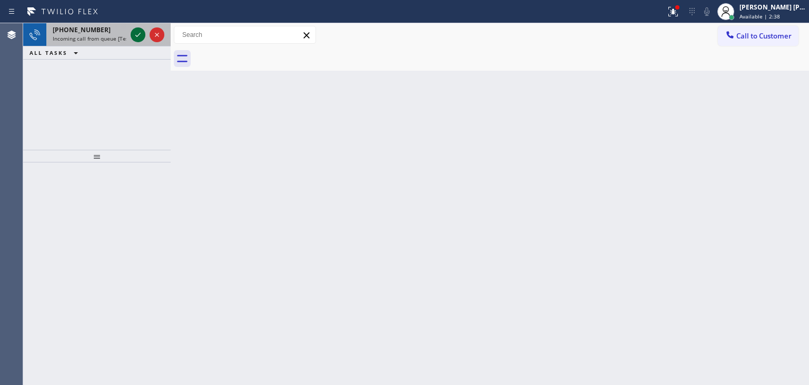
click at [134, 32] on icon at bounding box center [138, 34] width 13 height 13
click at [138, 36] on icon at bounding box center [138, 34] width 13 height 13
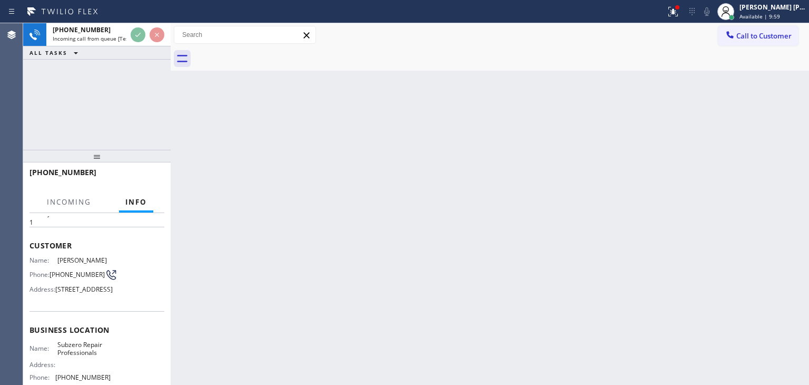
scroll to position [53, 0]
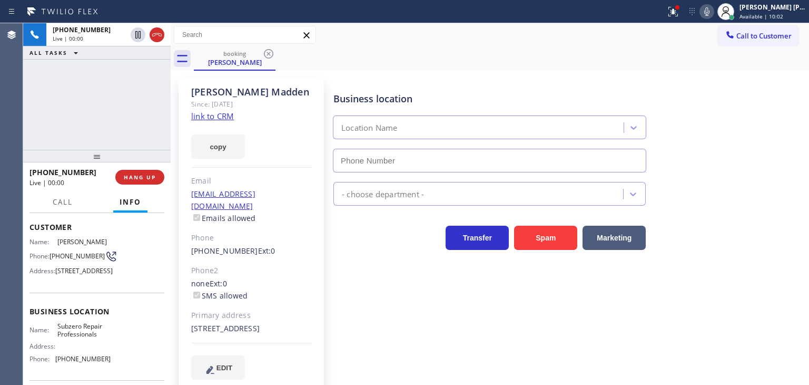
type input "[PHONE_NUMBER]"
click at [213, 115] on link "link to CRM" at bounding box center [212, 116] width 43 height 11
click at [725, 257] on div "Business location Subzero Repair Professionals [PHONE_NUMBER] Appliance Repair …" at bounding box center [568, 228] width 475 height 295
click at [87, 102] on div "[PHONE_NUMBER] Live | 02:32 ALL TASKS ALL TASKS ACTIVE TASKS TASKS IN WRAP UP" at bounding box center [97, 86] width 148 height 126
click at [713, 7] on icon at bounding box center [707, 11] width 13 height 13
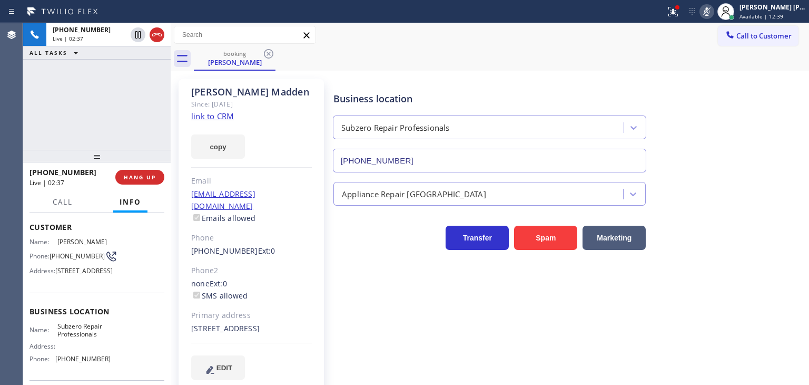
drag, startPoint x: 135, startPoint y: 32, endPoint x: 291, endPoint y: 7, distance: 158.5
click at [136, 32] on icon at bounding box center [138, 34] width 13 height 13
click at [776, 16] on span "Available | 12:40" at bounding box center [762, 16] width 44 height 7
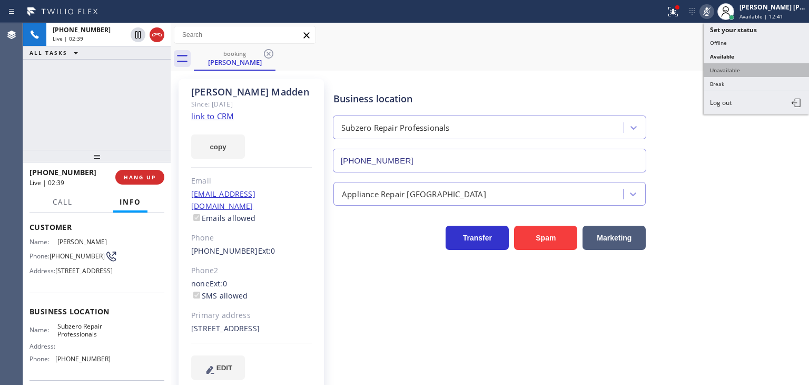
click at [744, 67] on button "Unavailable" at bounding box center [756, 70] width 105 height 14
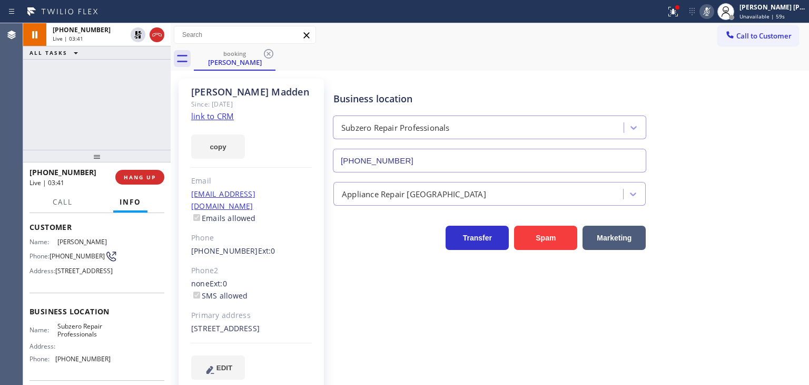
click at [755, 115] on div "Business location Subzero Repair Professionals [PHONE_NUMBER]" at bounding box center [568, 124] width 475 height 95
click at [713, 11] on icon at bounding box center [707, 11] width 13 height 13
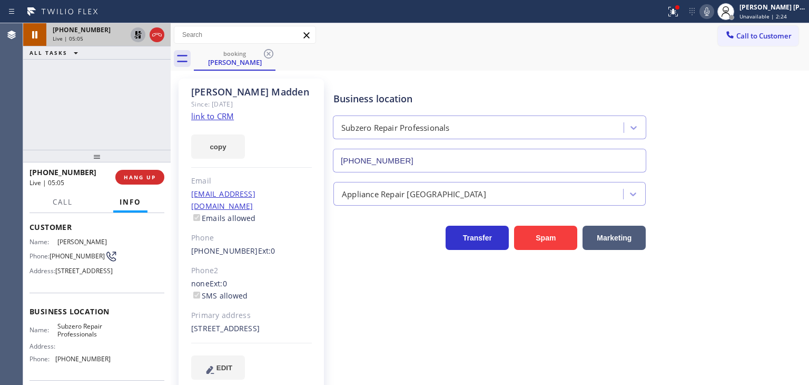
click at [141, 34] on icon at bounding box center [138, 34] width 13 height 13
click at [773, 9] on div "[PERSON_NAME] [PERSON_NAME]" at bounding box center [773, 7] width 66 height 9
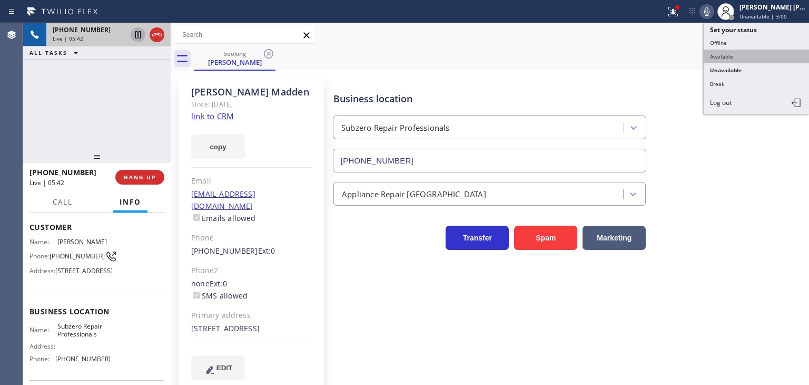
click at [737, 56] on button "Available" at bounding box center [756, 57] width 105 height 14
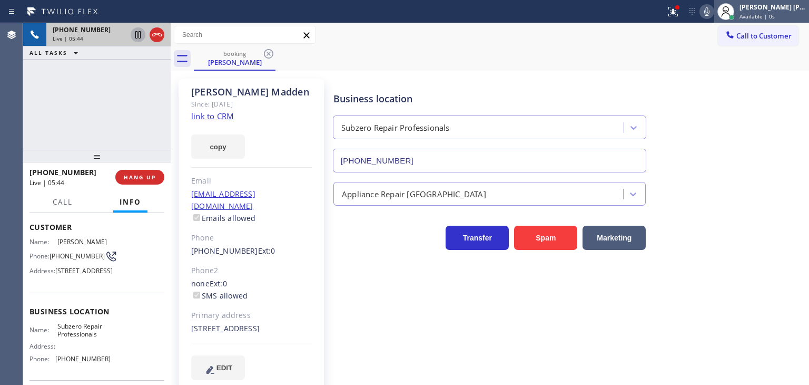
click at [774, 12] on div "[PERSON_NAME] [PERSON_NAME] Available | 0s" at bounding box center [774, 11] width 72 height 18
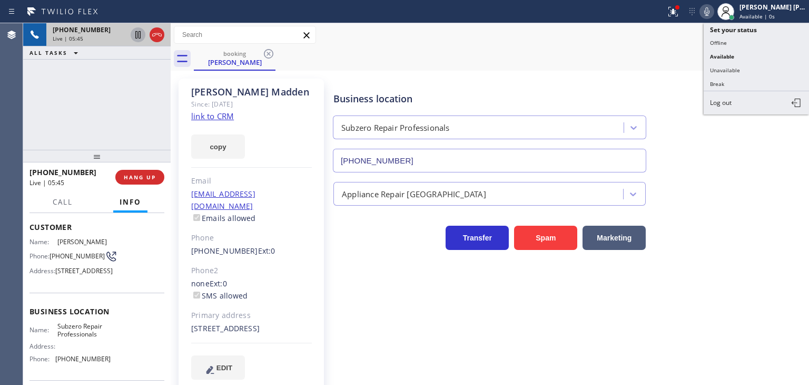
click at [748, 66] on button "Unavailable" at bounding box center [756, 70] width 105 height 14
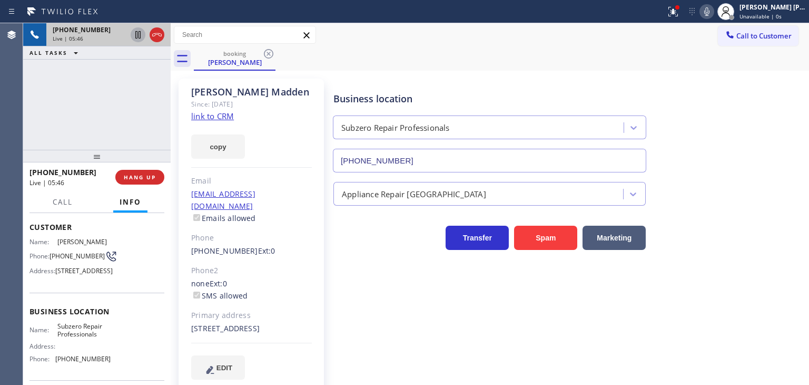
click at [713, 11] on icon at bounding box center [707, 11] width 13 height 13
click at [139, 33] on icon at bounding box center [138, 34] width 13 height 13
click at [710, 8] on icon at bounding box center [707, 11] width 5 height 8
click at [135, 35] on icon at bounding box center [138, 34] width 13 height 13
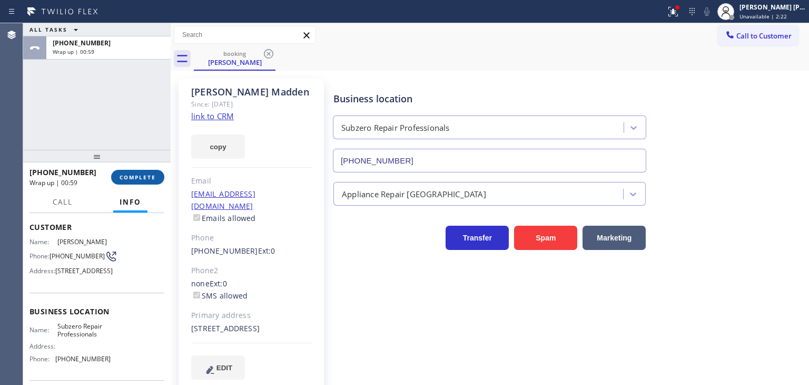
click at [130, 173] on span "COMPLETE" at bounding box center [138, 176] width 36 height 7
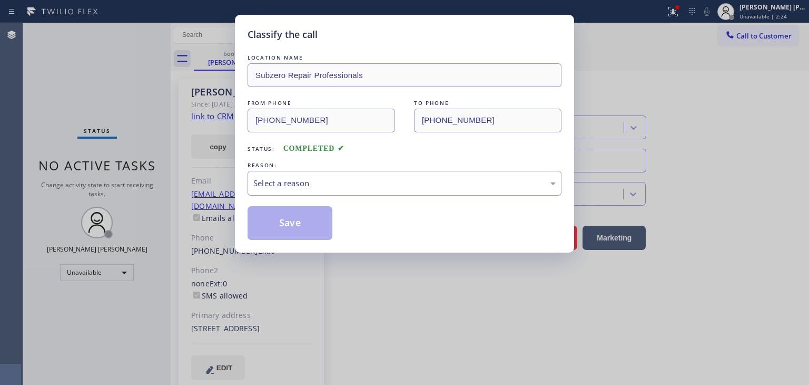
click at [318, 181] on div "Select a reason" at bounding box center [404, 183] width 302 height 12
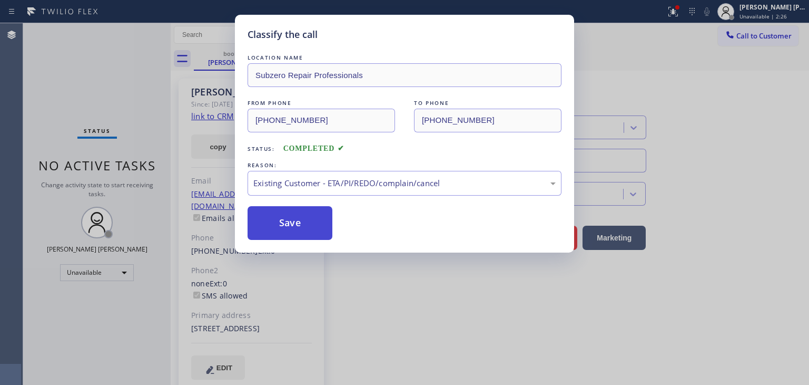
click at [300, 223] on button "Save" at bounding box center [290, 223] width 85 height 34
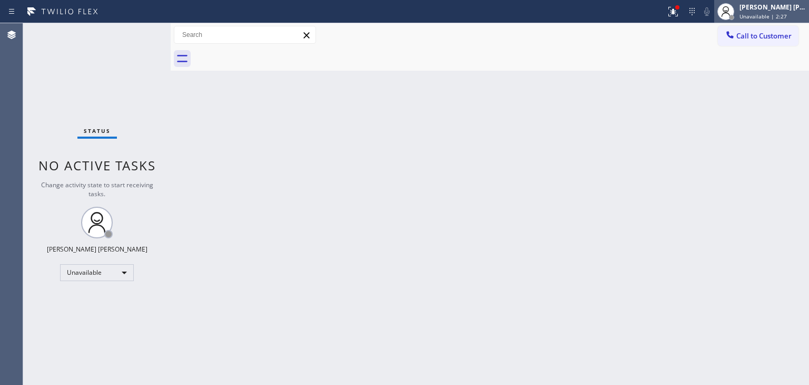
click at [771, 16] on span "Unavailable | 2:27" at bounding box center [763, 16] width 47 height 7
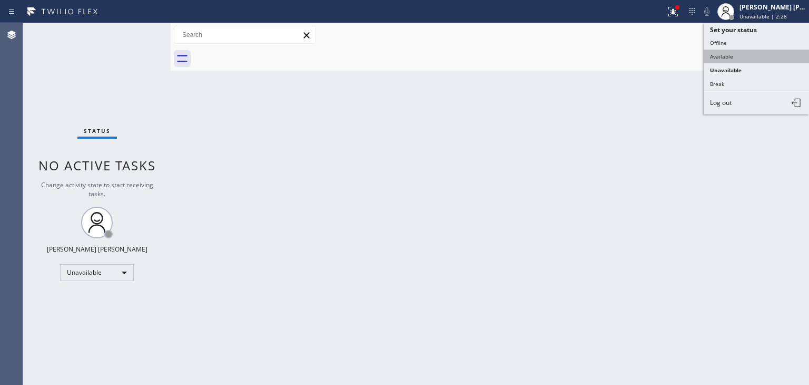
click at [759, 51] on button "Available" at bounding box center [756, 57] width 105 height 14
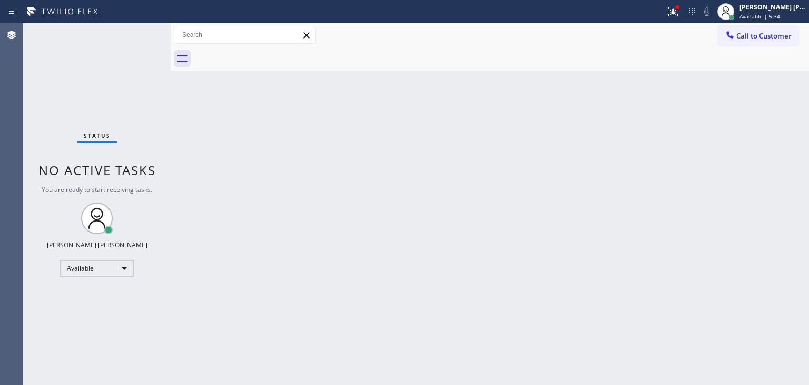
click at [135, 30] on div "Status No active tasks You are ready to start receiving tasks. [PERSON_NAME] [P…" at bounding box center [97, 203] width 148 height 361
click at [139, 28] on div "Status No active tasks You are ready to start receiving tasks. [PERSON_NAME] [P…" at bounding box center [97, 203] width 148 height 361
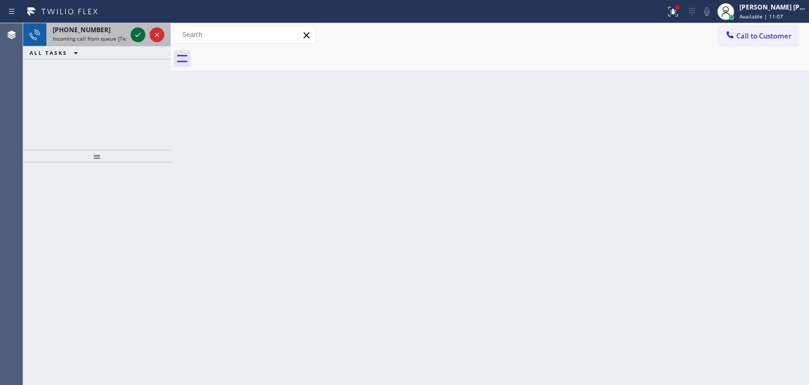
click at [137, 32] on icon at bounding box center [138, 34] width 13 height 13
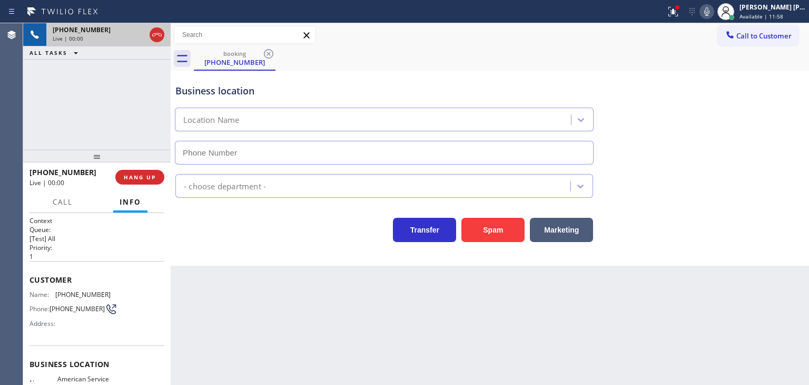
type input "[PHONE_NUMBER]"
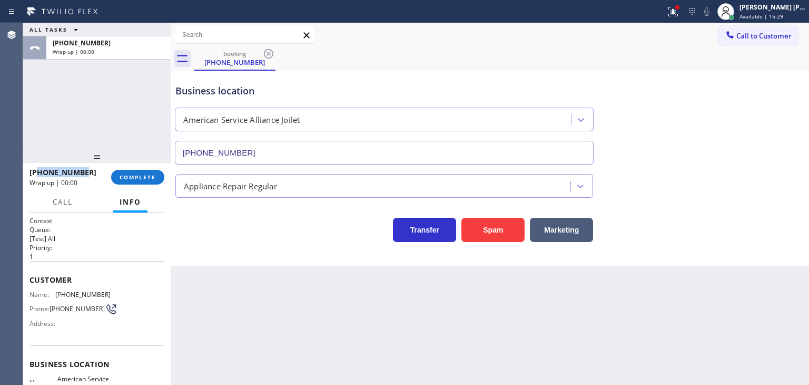
drag, startPoint x: 90, startPoint y: 172, endPoint x: 37, endPoint y: 178, distance: 53.0
click at [37, 178] on div "[PHONE_NUMBER] Wrap up | 00:00" at bounding box center [71, 176] width 82 height 27
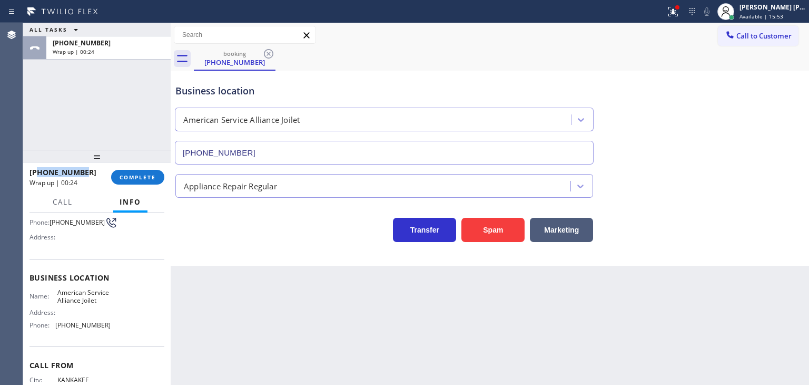
scroll to position [105, 0]
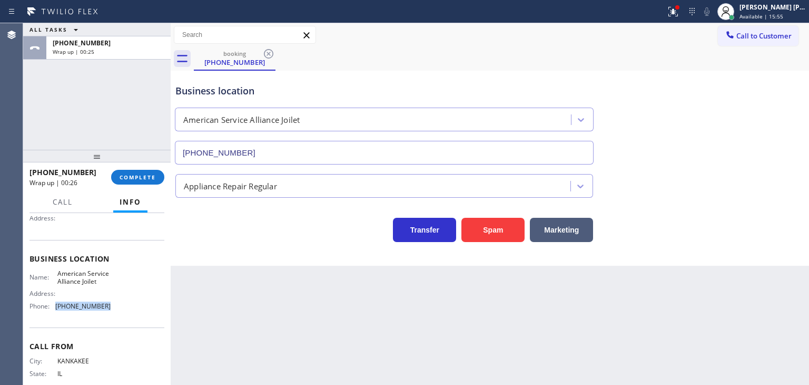
drag, startPoint x: 110, startPoint y: 315, endPoint x: 51, endPoint y: 316, distance: 59.6
click at [51, 315] on div "Name: American Service Alliance Joilet Address: Phone: [PHONE_NUMBER]" at bounding box center [97, 291] width 135 height 45
click at [154, 176] on span "COMPLETE" at bounding box center [138, 176] width 36 height 7
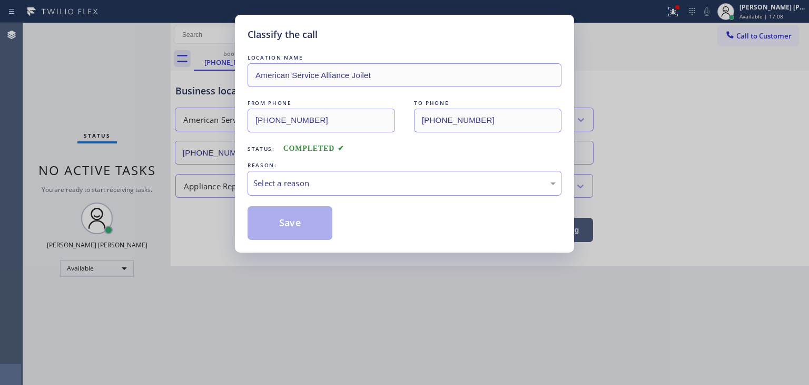
click at [268, 182] on div "Select a reason" at bounding box center [404, 183] width 302 height 12
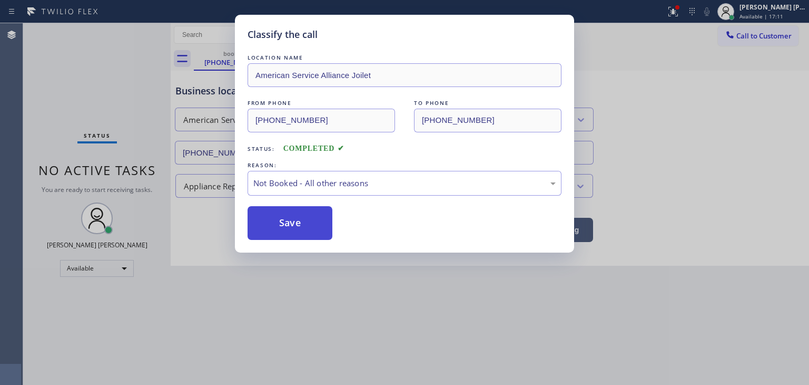
click at [283, 227] on button "Save" at bounding box center [290, 223] width 85 height 34
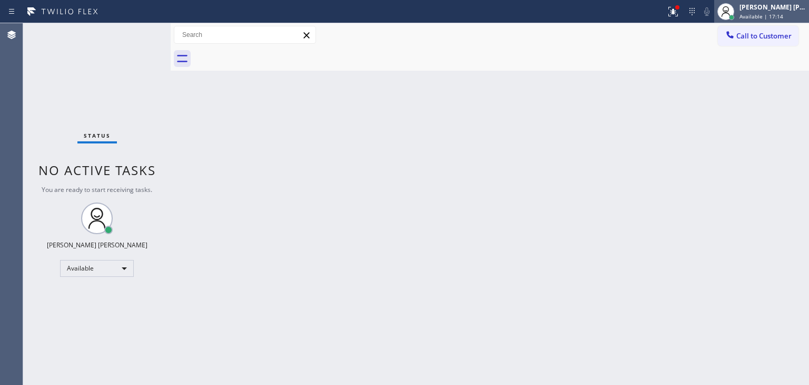
click at [775, 15] on span "Available | 17:14" at bounding box center [762, 16] width 44 height 7
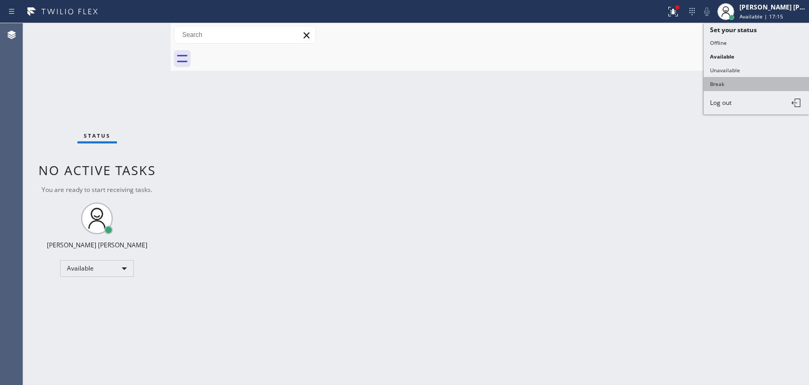
click at [739, 81] on button "Break" at bounding box center [756, 84] width 105 height 14
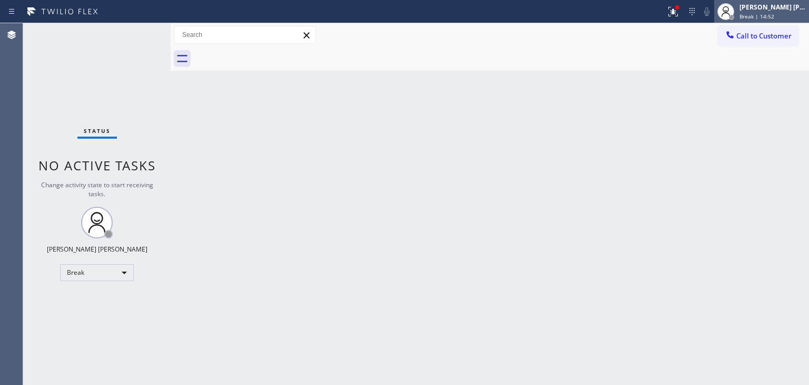
click at [764, 17] on span "Break | 14:52" at bounding box center [757, 16] width 35 height 7
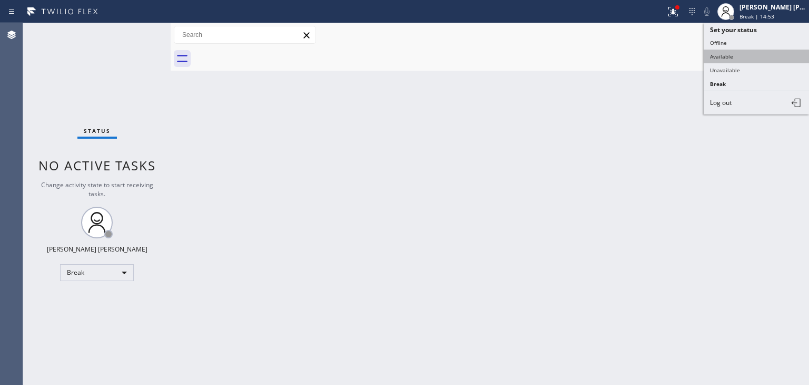
click at [738, 57] on button "Available" at bounding box center [756, 57] width 105 height 14
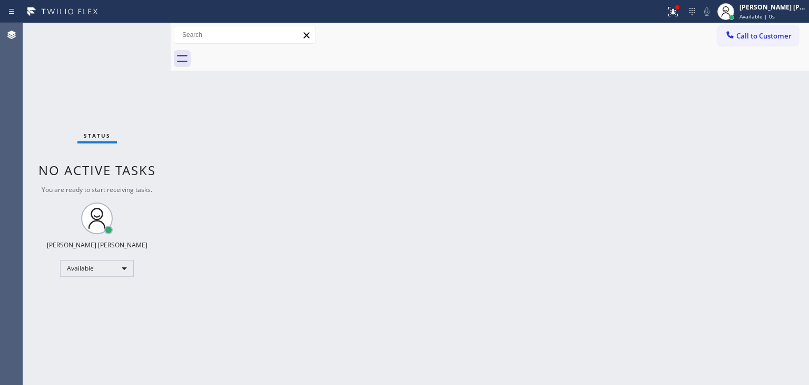
click at [142, 33] on div "Status No active tasks You are ready to start receiving tasks. [PERSON_NAME] [P…" at bounding box center [97, 203] width 148 height 361
drag, startPoint x: 133, startPoint y: 40, endPoint x: 138, endPoint y: 28, distance: 13.2
click at [138, 28] on div "Status No active tasks You are ready to start receiving tasks. [PERSON_NAME] [P…" at bounding box center [97, 203] width 148 height 361
click at [132, 36] on div "Status No active tasks You are ready to start receiving tasks. [PERSON_NAME] [P…" at bounding box center [97, 203] width 148 height 361
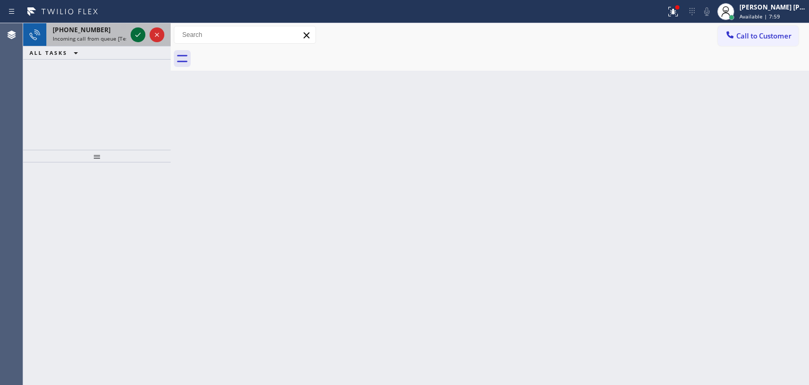
click at [141, 34] on icon at bounding box center [138, 34] width 13 height 13
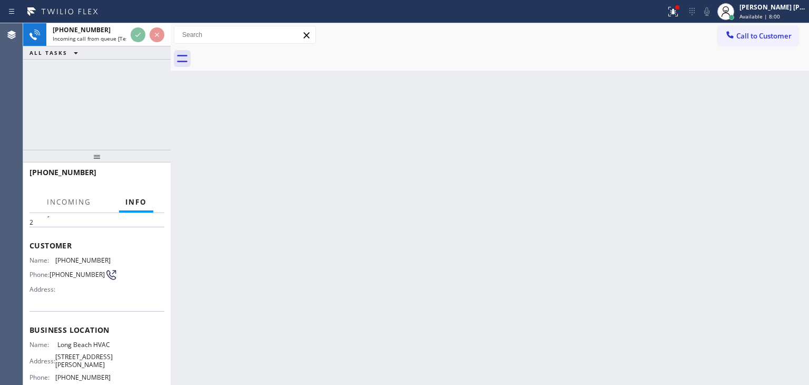
scroll to position [53, 0]
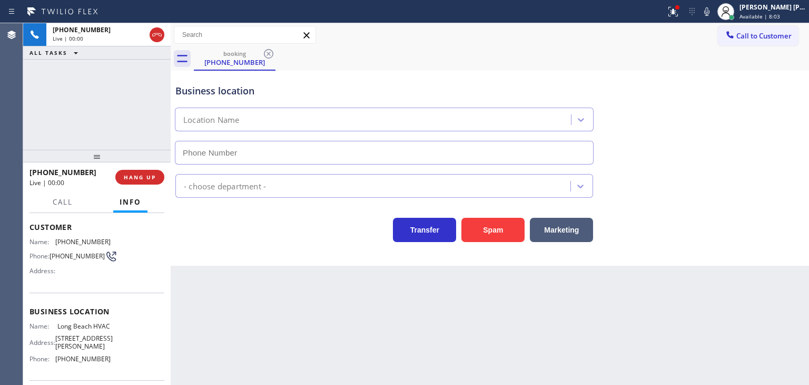
type input "(323) 641-4970"
click at [749, 63] on div "booking (818) 859-0430" at bounding box center [501, 59] width 615 height 24
click at [713, 14] on icon at bounding box center [707, 11] width 13 height 13
click at [780, 17] on span "Available | 11:11" at bounding box center [762, 16] width 44 height 7
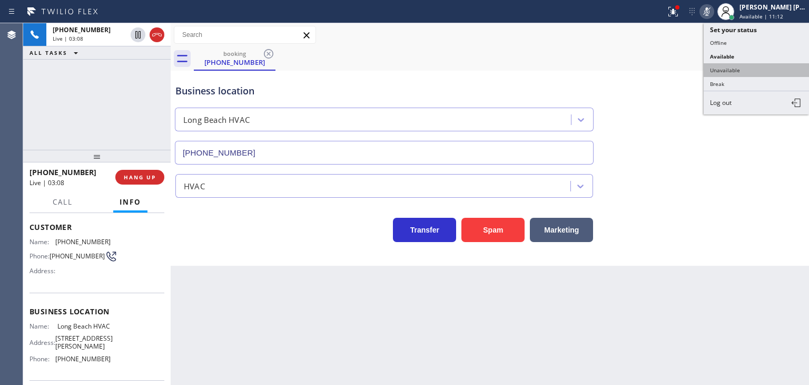
click at [764, 64] on button "Unavailable" at bounding box center [756, 70] width 105 height 14
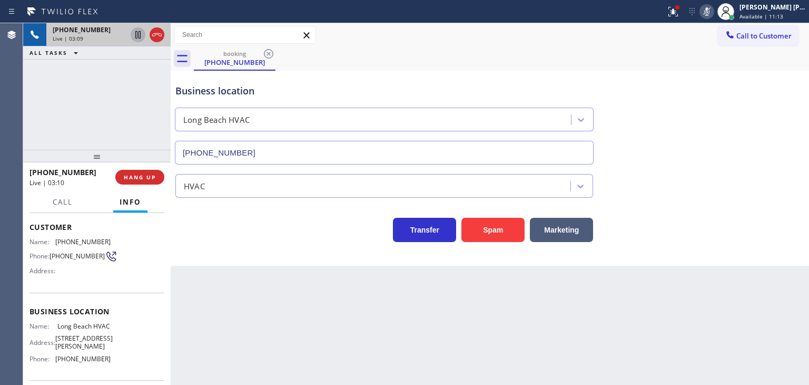
click at [137, 33] on icon at bounding box center [137, 34] width 5 height 7
click at [731, 16] on div at bounding box center [726, 11] width 23 height 23
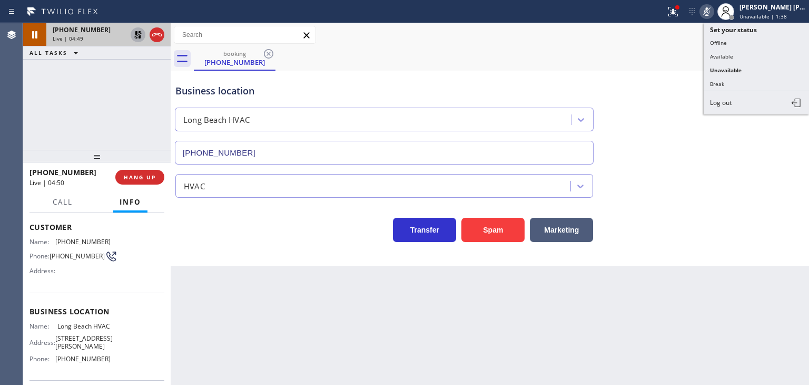
click at [713, 11] on icon at bounding box center [707, 11] width 13 height 13
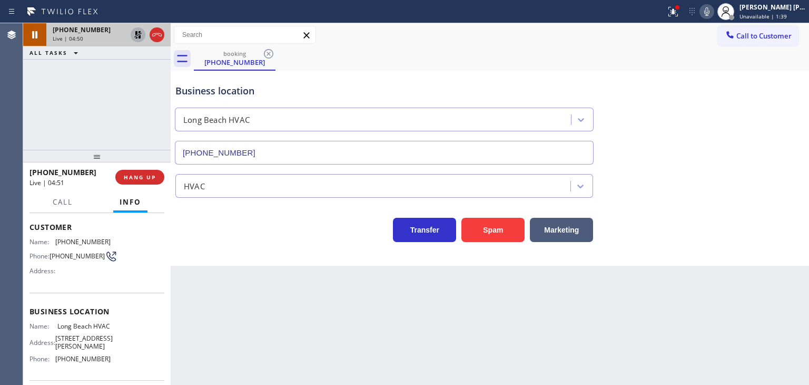
click at [605, 76] on div "Business location Long Beach HVAC (323) 641-4970" at bounding box center [489, 116] width 633 height 95
click at [137, 28] on icon at bounding box center [138, 34] width 13 height 13
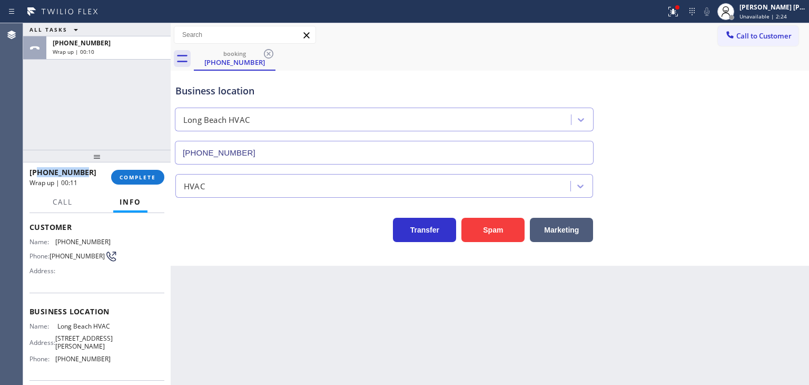
drag, startPoint x: 95, startPoint y: 172, endPoint x: 40, endPoint y: 171, distance: 54.8
click at [40, 171] on div "+18188590430" at bounding box center [67, 172] width 74 height 10
copy span "8188590430"
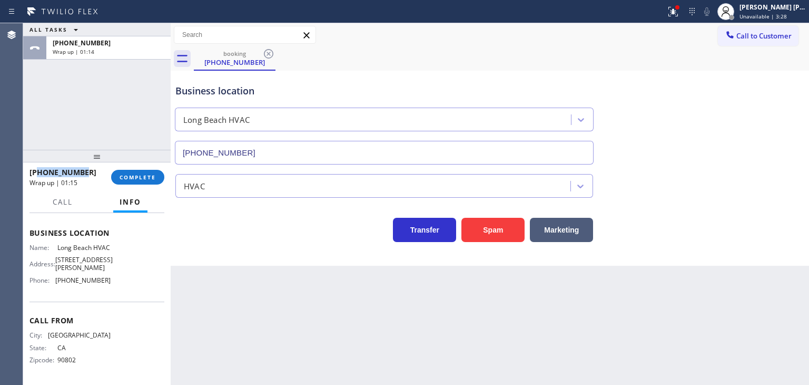
scroll to position [132, 0]
drag, startPoint x: 107, startPoint y: 283, endPoint x: 55, endPoint y: 275, distance: 52.8
click at [55, 275] on div "Name: Long Beach HVAC Address: 1339 E Phillips St Phone: (323) 641-4970" at bounding box center [97, 265] width 135 height 45
copy div "(323) 641-4970"
click at [141, 178] on span "COMPLETE" at bounding box center [138, 176] width 36 height 7
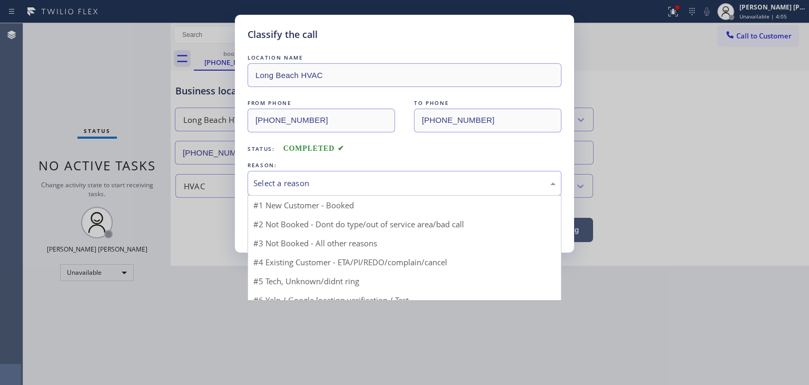
click at [285, 178] on div "Select a reason" at bounding box center [404, 183] width 302 height 12
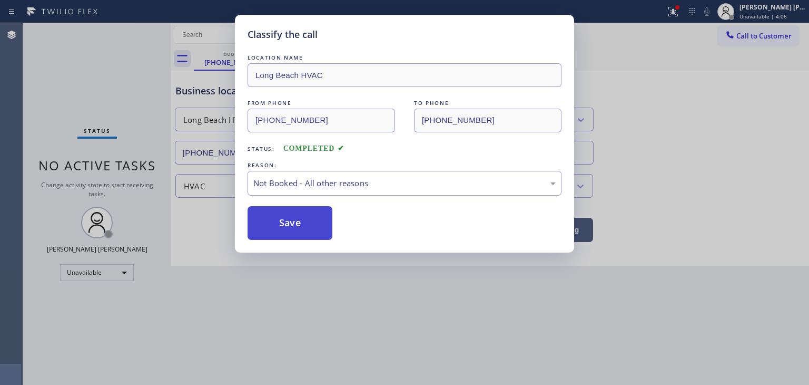
click at [288, 229] on button "Save" at bounding box center [290, 223] width 85 height 34
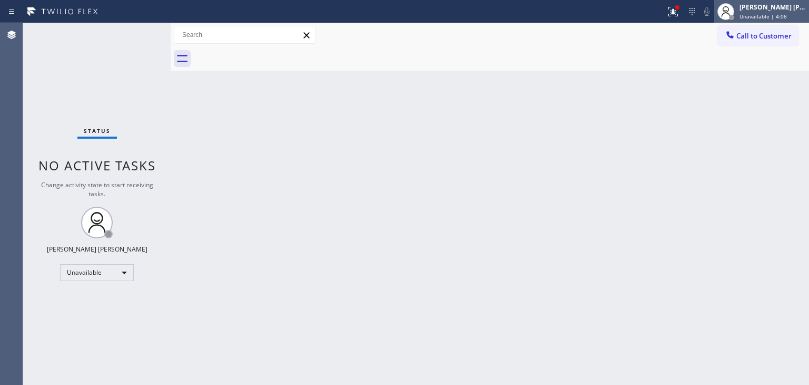
click at [787, 13] on span "Unavailable | 4:08" at bounding box center [763, 16] width 47 height 7
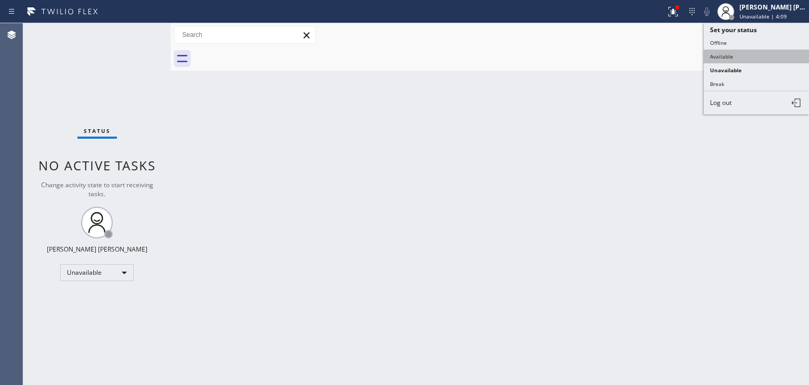
click at [755, 50] on button "Available" at bounding box center [756, 57] width 105 height 14
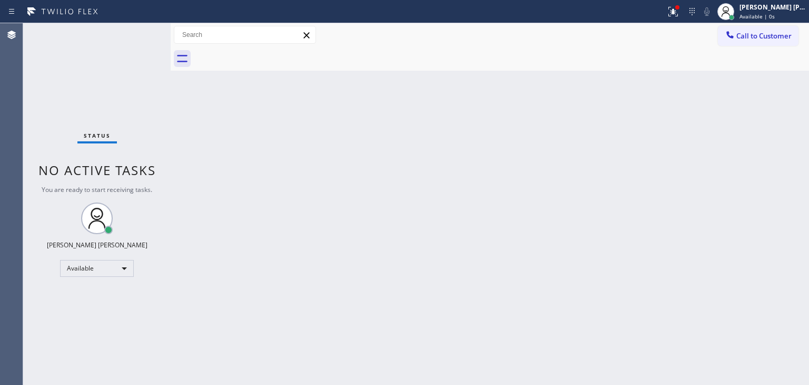
click at [135, 33] on div "Status No active tasks You are ready to start receiving tasks. [PERSON_NAME] [P…" at bounding box center [97, 203] width 148 height 361
click at [136, 42] on div "Status No active tasks You are ready to start receiving tasks. [PERSON_NAME] [P…" at bounding box center [97, 203] width 148 height 361
click at [136, 38] on div "Status No active tasks You are ready to start receiving tasks. [PERSON_NAME] [P…" at bounding box center [97, 203] width 148 height 361
click at [779, 7] on div "[PERSON_NAME] [PERSON_NAME]" at bounding box center [773, 7] width 66 height 9
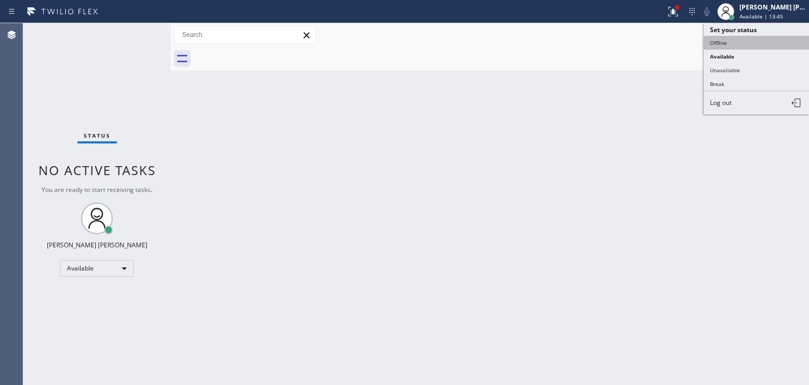
click at [727, 46] on button "Offline" at bounding box center [756, 43] width 105 height 14
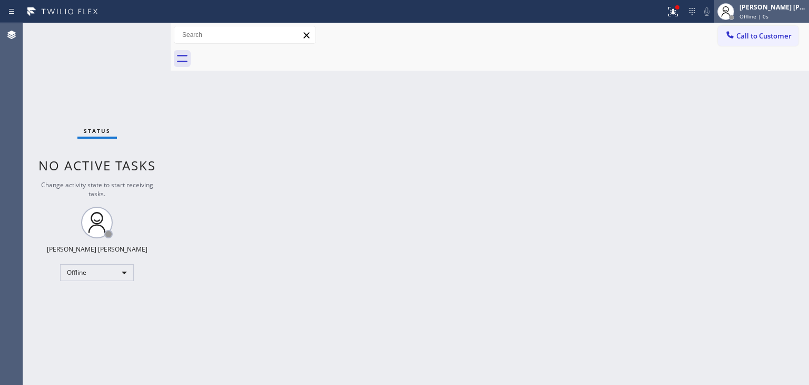
click at [775, 11] on div "Edel John Suson Offline | 0s" at bounding box center [774, 11] width 72 height 18
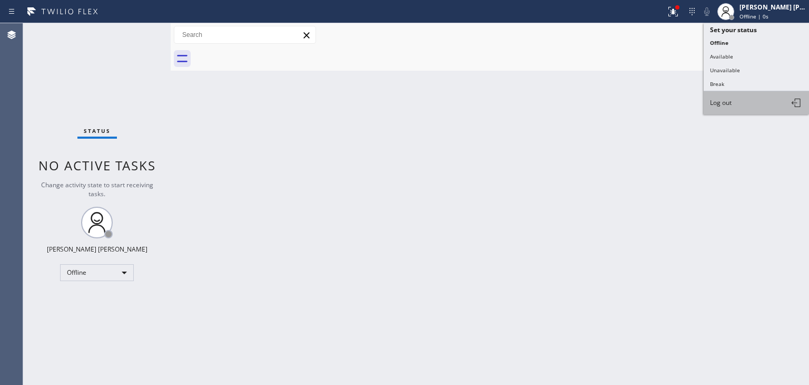
click at [725, 105] on button "Log out" at bounding box center [756, 102] width 105 height 23
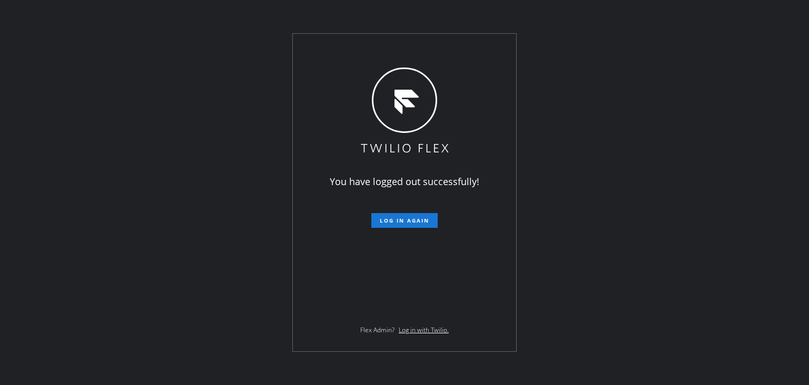
drag, startPoint x: 116, startPoint y: 365, endPoint x: 120, endPoint y: 361, distance: 5.6
click at [116, 365] on div "You have logged out successfully! Log in again Flex Admin? Log in with Twilio." at bounding box center [404, 192] width 809 height 385
click at [132, 156] on div "You have logged out successfully! Log in again Flex Admin? Log in with Twilio." at bounding box center [404, 192] width 809 height 385
click at [572, 334] on div "You have logged out successfully! Log in again Flex Admin? Log in with Twilio." at bounding box center [404, 192] width 809 height 385
